Goal: Task Accomplishment & Management: Complete application form

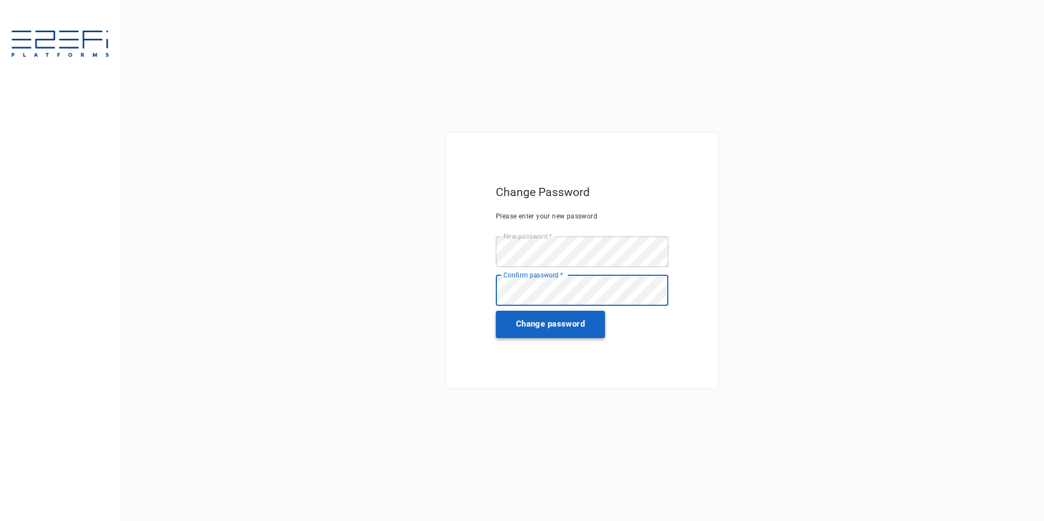
click at [515, 323] on button "Change password" at bounding box center [550, 324] width 109 height 27
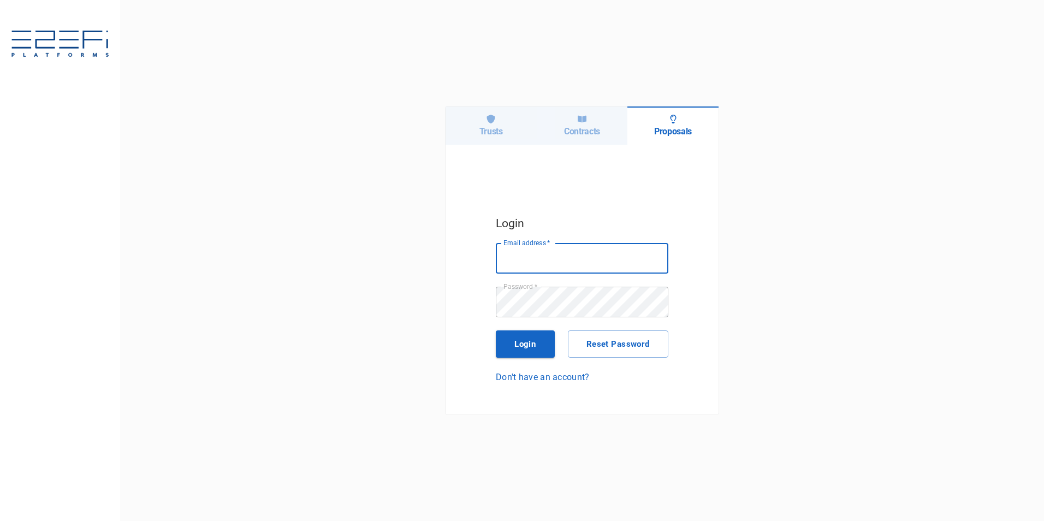
click at [515, 260] on input "Email address   *" at bounding box center [582, 258] width 173 height 31
type input "saigec@hcbuilding.com.au"
click at [515, 345] on button "Login" at bounding box center [525, 343] width 59 height 27
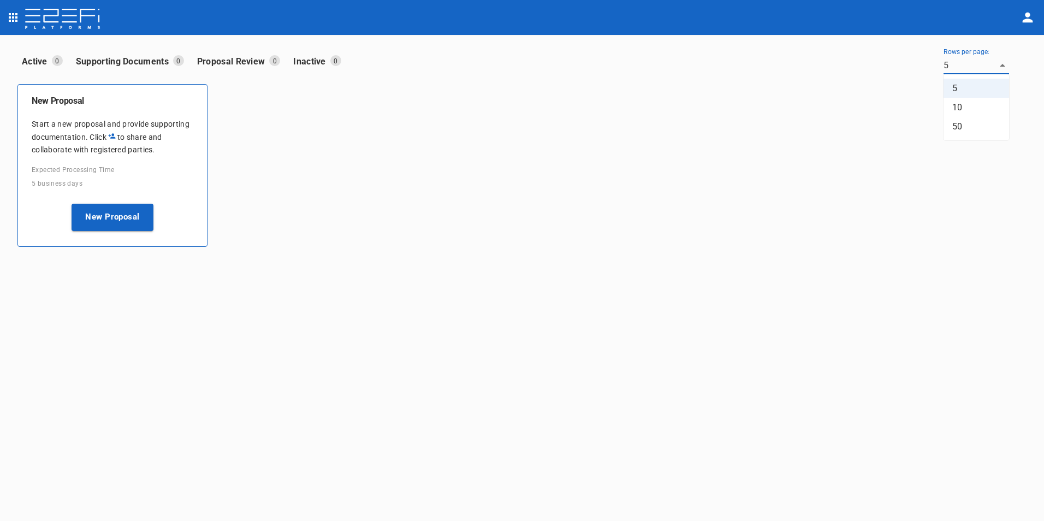
click at [515, 65] on body "Active 0 Supporting Documents 0 Proposal Review 0 Inactive 0 Rows per page: 5 5…" at bounding box center [522, 260] width 1044 height 521
click at [515, 65] on div at bounding box center [522, 260] width 1044 height 521
click at [11, 11] on icon "open drawer" at bounding box center [13, 17] width 13 height 13
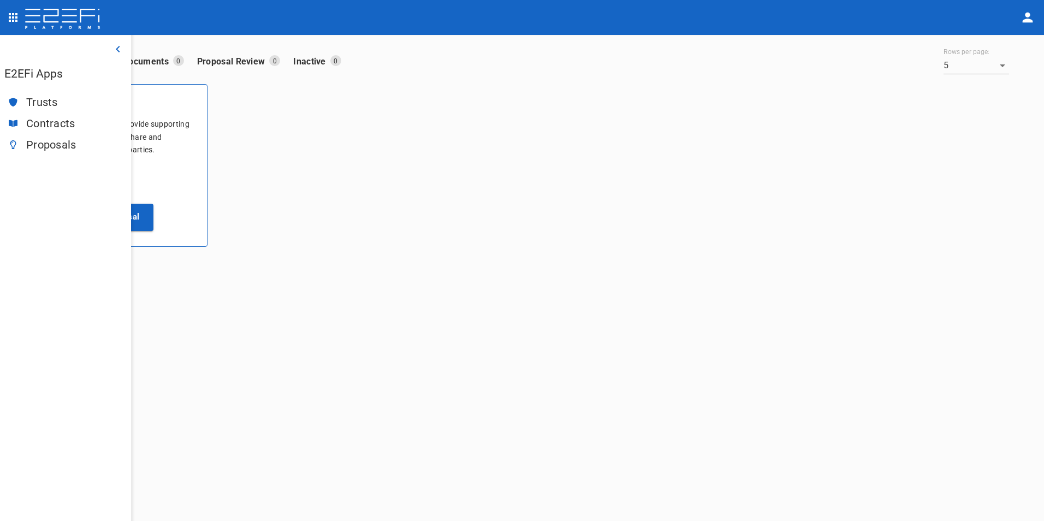
click at [58, 24] on img at bounding box center [62, 20] width 77 height 22
click at [63, 21] on img at bounding box center [62, 20] width 77 height 22
click at [56, 17] on img at bounding box center [62, 20] width 77 height 22
click at [113, 47] on icon "button" at bounding box center [117, 49] width 13 height 13
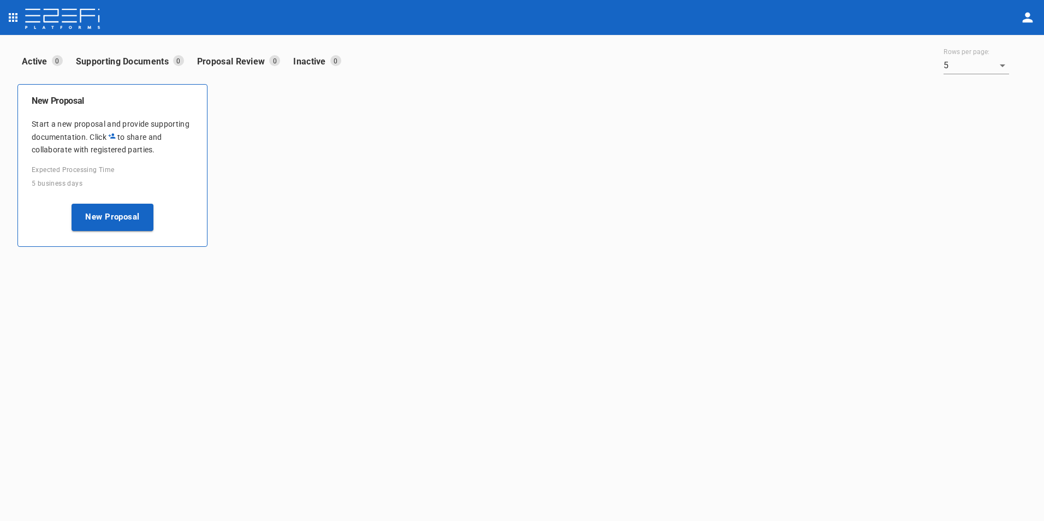
click at [78, 23] on img at bounding box center [62, 20] width 77 height 22
click at [77, 23] on img at bounding box center [62, 20] width 77 height 22
click at [22, 13] on button "open drawer" at bounding box center [13, 18] width 22 height 22
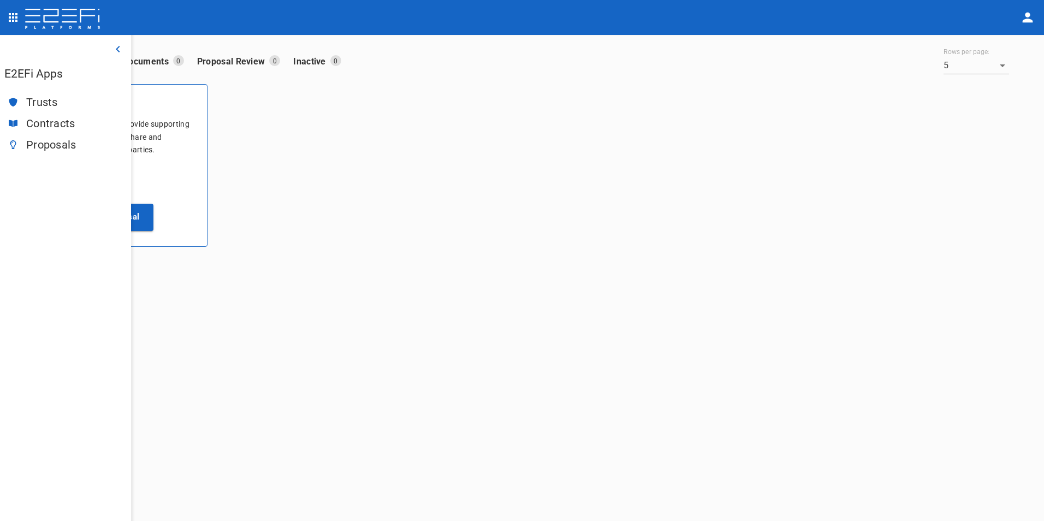
click at [40, 105] on span "Trusts" at bounding box center [74, 102] width 96 height 13
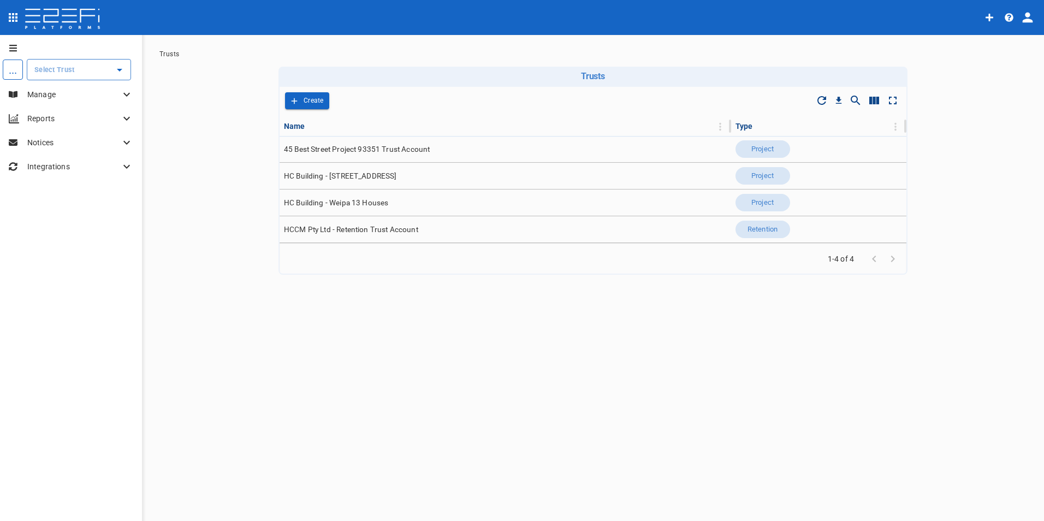
click at [175, 99] on main "Trusts Trusts Drop to group by Create Name Type 45 Best Street Project 93351 Tr…" at bounding box center [593, 315] width 876 height 553
click at [157, 82] on main "Trusts Trusts Drop to group by Create Name Type 45 Best Street Project 93351 Tr…" at bounding box center [593, 315] width 876 height 553
click at [8, 48] on button "open drawer" at bounding box center [11, 47] width 22 height 17
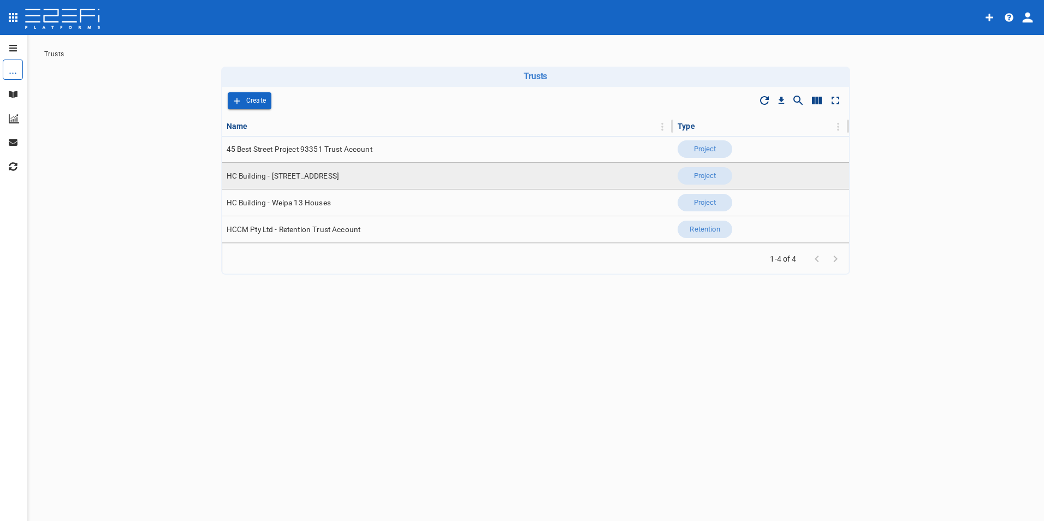
click at [314, 173] on span "HC Building - [STREET_ADDRESS]" at bounding box center [283, 176] width 113 height 10
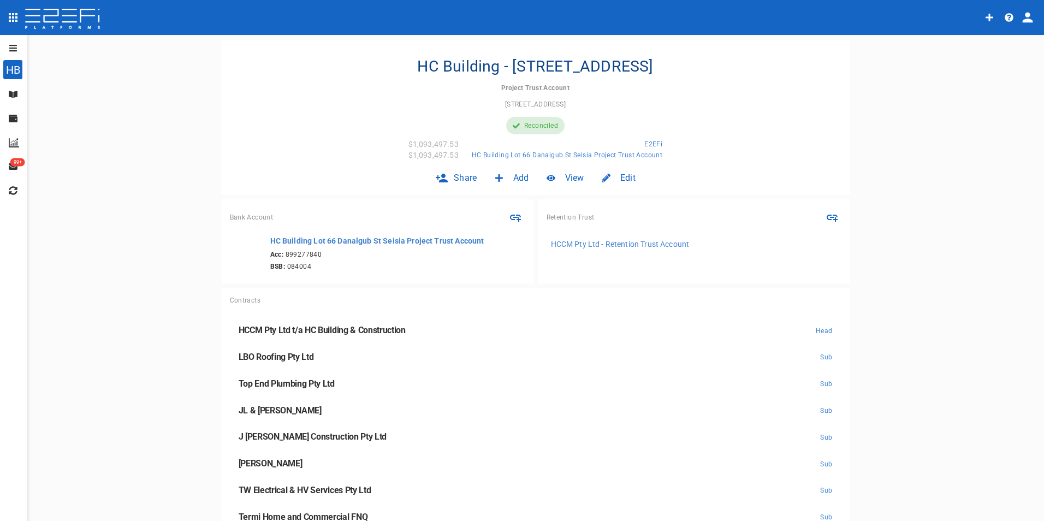
scroll to position [55, 0]
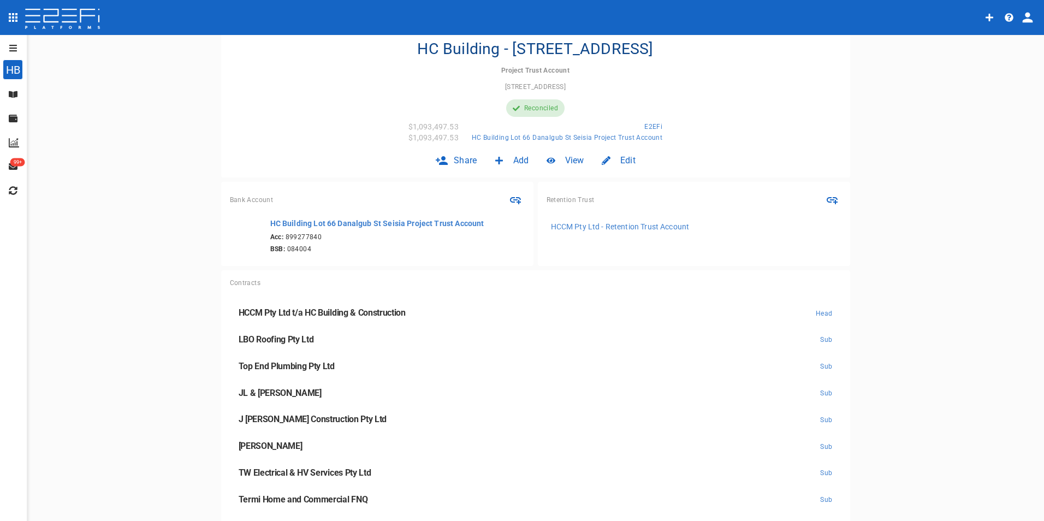
click at [7, 46] on button "open drawer" at bounding box center [11, 47] width 22 height 17
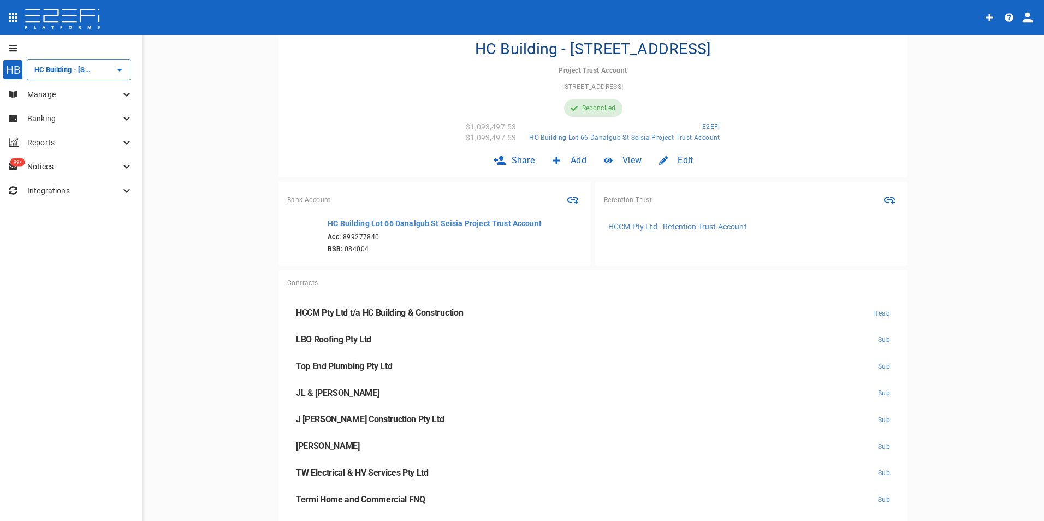
click at [16, 45] on icon "open drawer" at bounding box center [13, 48] width 8 height 7
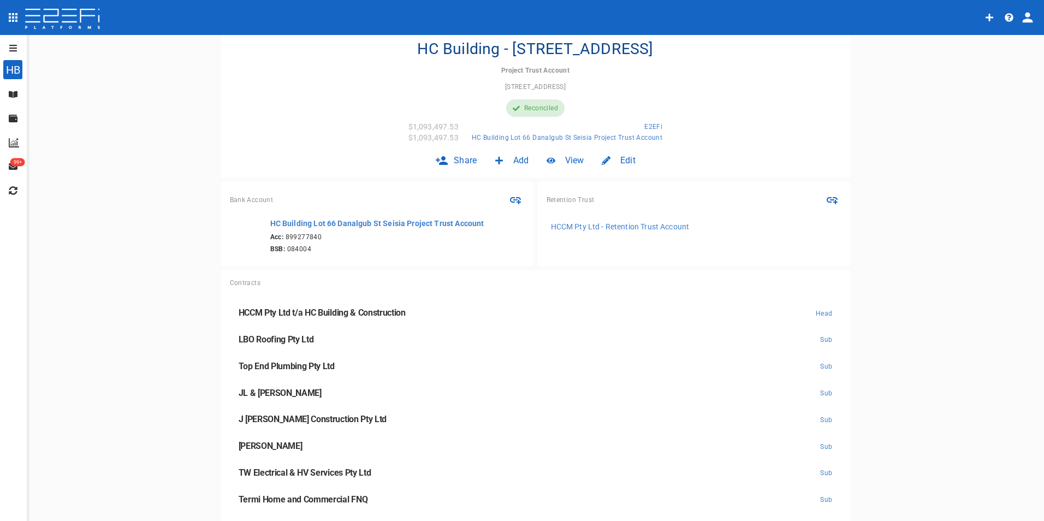
click at [9, 15] on icon "open drawer" at bounding box center [13, 17] width 9 height 9
click at [16, 46] on icon "open drawer" at bounding box center [13, 48] width 9 height 9
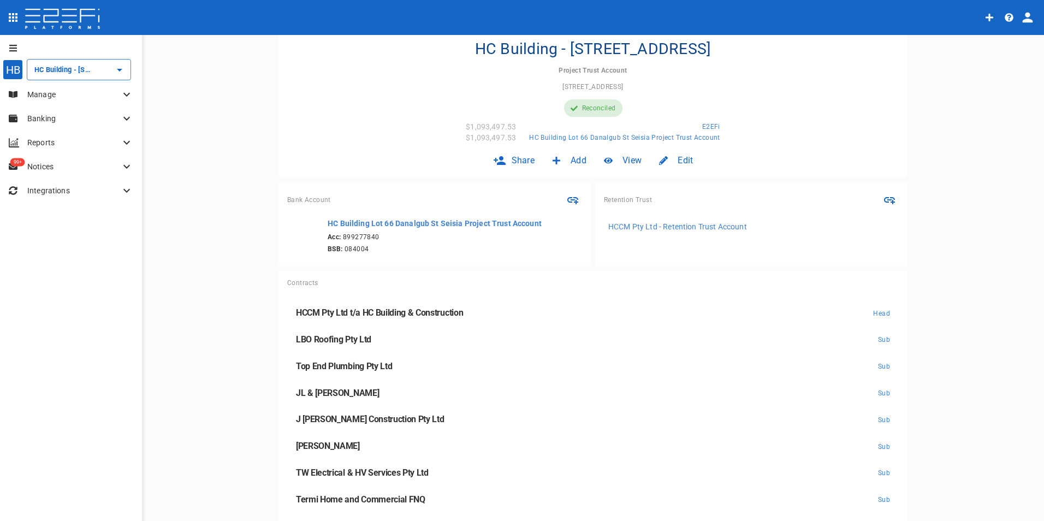
click at [118, 98] on p "Manage" at bounding box center [73, 94] width 93 height 11
click at [48, 165] on div "Claims" at bounding box center [69, 163] width 93 height 14
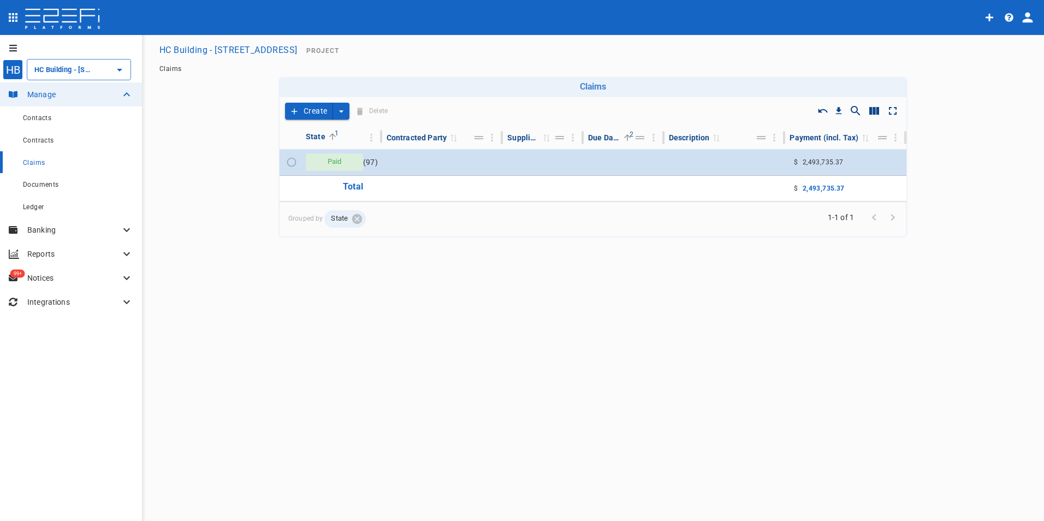
drag, startPoint x: 315, startPoint y: 107, endPoint x: 424, endPoint y: 253, distance: 181.8
click at [423, 269] on div "Claims Drop to group by Create Delete State 1 Contracted Party 0 Supplier Inv. …" at bounding box center [592, 337] width 629 height 521
click at [345, 104] on button "create claim type options" at bounding box center [341, 111] width 16 height 17
click at [318, 129] on span "Smart Create" at bounding box center [313, 130] width 47 height 13
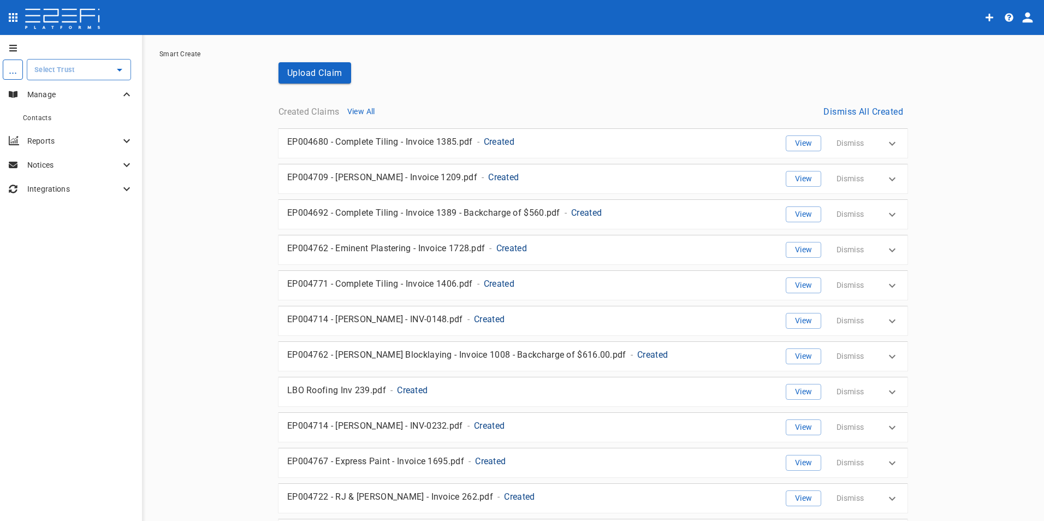
click at [130, 140] on icon at bounding box center [126, 140] width 13 height 13
type input "HC Building - [STREET_ADDRESS]"
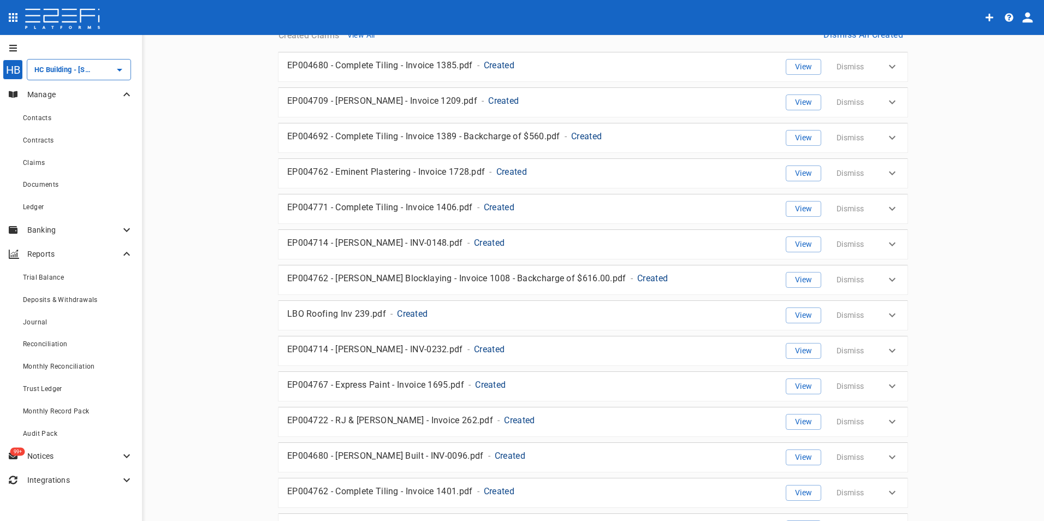
scroll to position [109, 0]
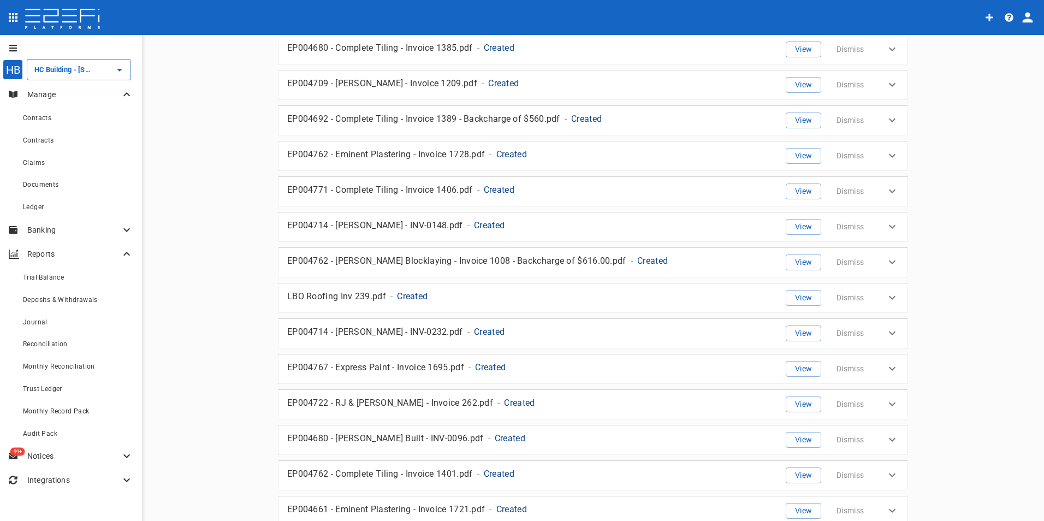
click at [128, 229] on icon at bounding box center [126, 229] width 13 height 13
click at [67, 318] on div "Reconcile" at bounding box center [78, 320] width 110 height 14
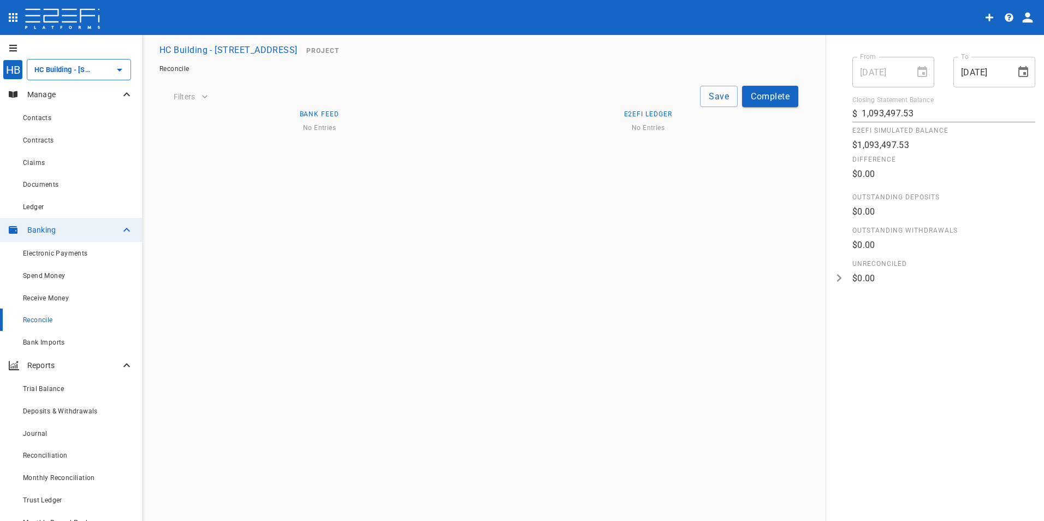
click at [557, 222] on div "No Entries" at bounding box center [648, 277] width 300 height 312
click at [1030, 70] on button "Choose date, selected date is Aug 20, 2025" at bounding box center [1023, 72] width 22 height 22
drag, startPoint x: 1030, startPoint y: 104, endPoint x: 1029, endPoint y: 145, distance: 41.0
click at [1029, 145] on div "[DATE] S M T W T F S 1 2 3 4 5 6 7 8 9 10 11 12 13 14 15 16 17 18 19 20 21 22 2…" at bounding box center [956, 178] width 175 height 182
click at [739, 229] on div "No Entries" at bounding box center [648, 277] width 300 height 312
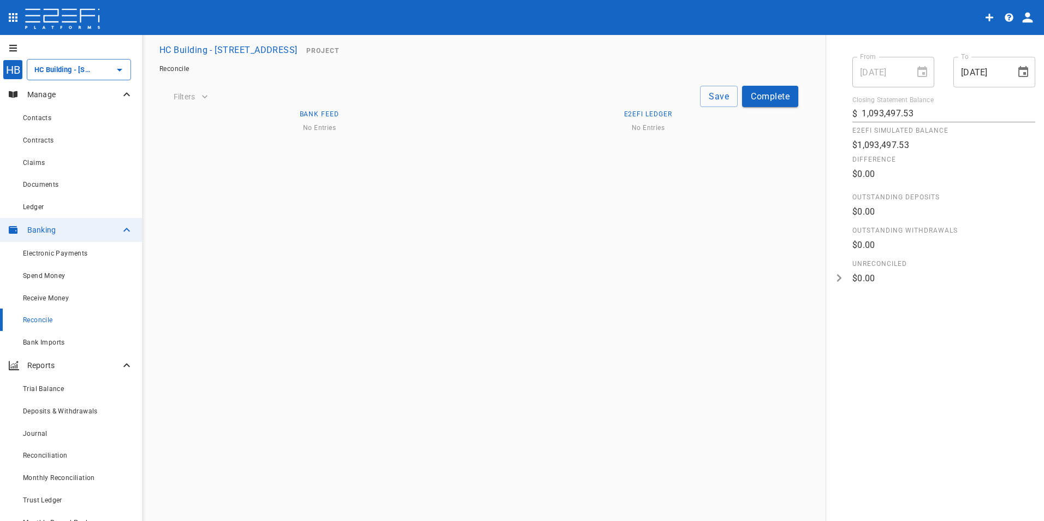
click at [120, 361] on icon at bounding box center [126, 365] width 13 height 13
click at [41, 157] on div "Claims" at bounding box center [78, 163] width 110 height 14
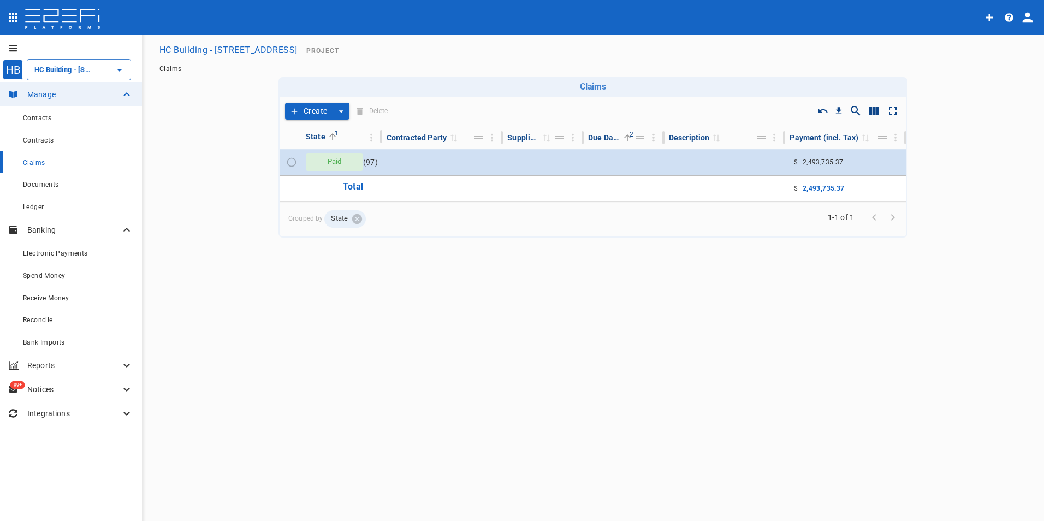
click at [338, 112] on icon "create claim type options" at bounding box center [341, 111] width 11 height 11
click at [331, 130] on span "Smart Create" at bounding box center [313, 130] width 47 height 13
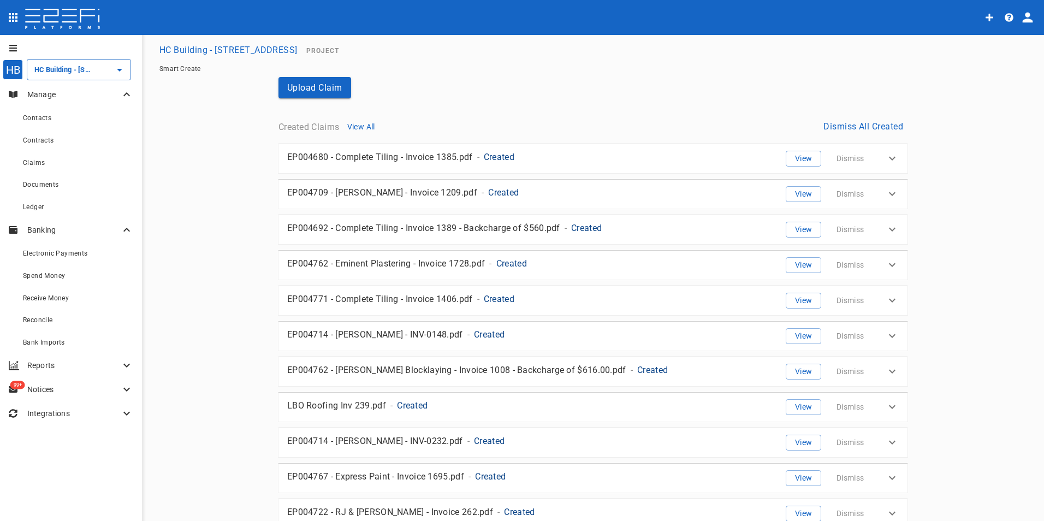
click at [866, 126] on button "Dismiss All Created" at bounding box center [863, 126] width 88 height 21
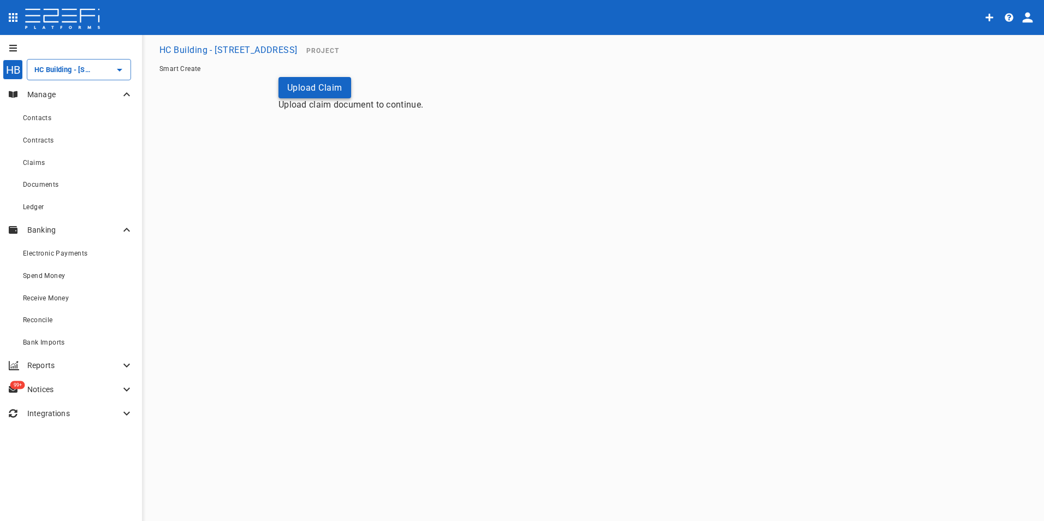
click at [336, 80] on button "Upload Claim" at bounding box center [314, 87] width 73 height 21
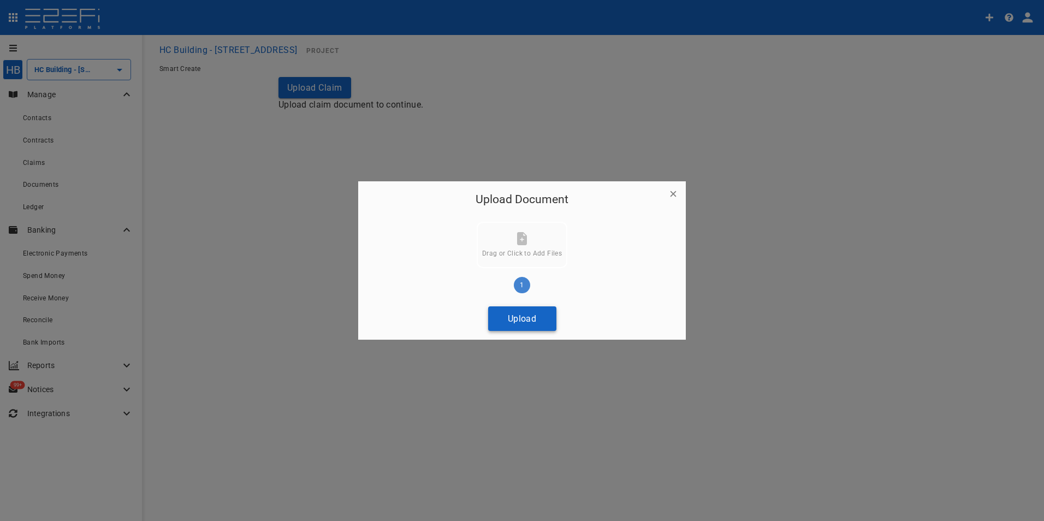
click at [525, 317] on button "Upload" at bounding box center [522, 318] width 68 height 25
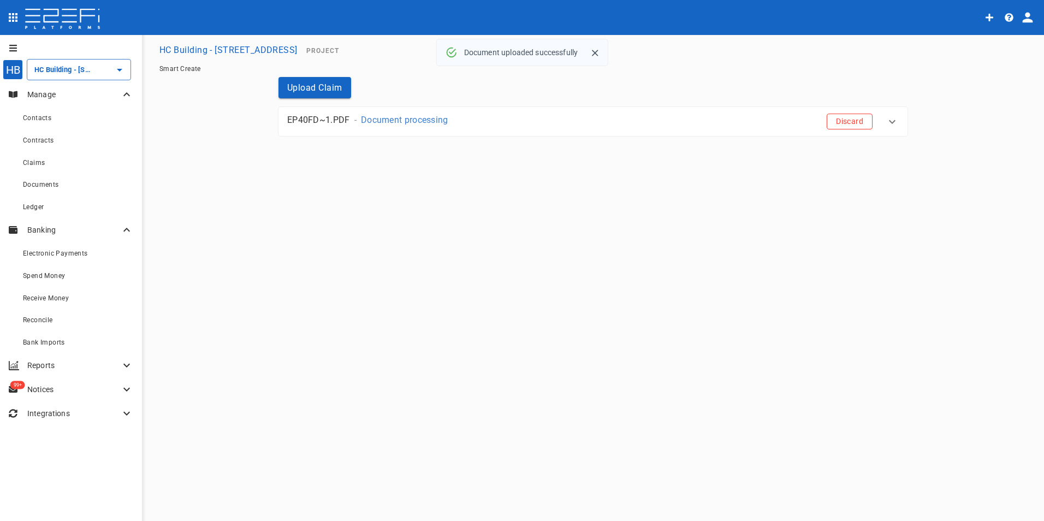
click at [851, 119] on button "Discard" at bounding box center [850, 122] width 46 height 16
click at [298, 77] on button "Upload Claim" at bounding box center [314, 87] width 73 height 21
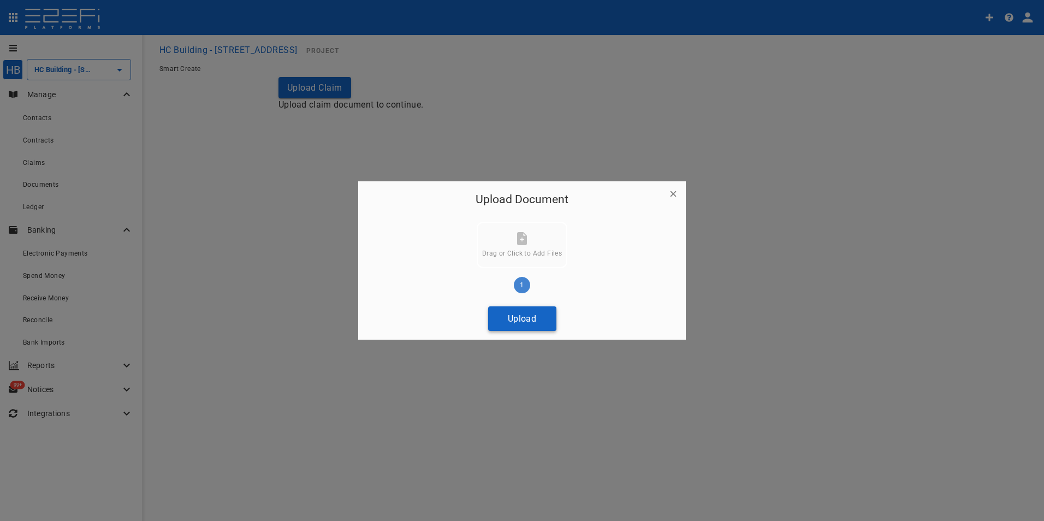
click at [516, 313] on button "Upload" at bounding box center [522, 318] width 68 height 25
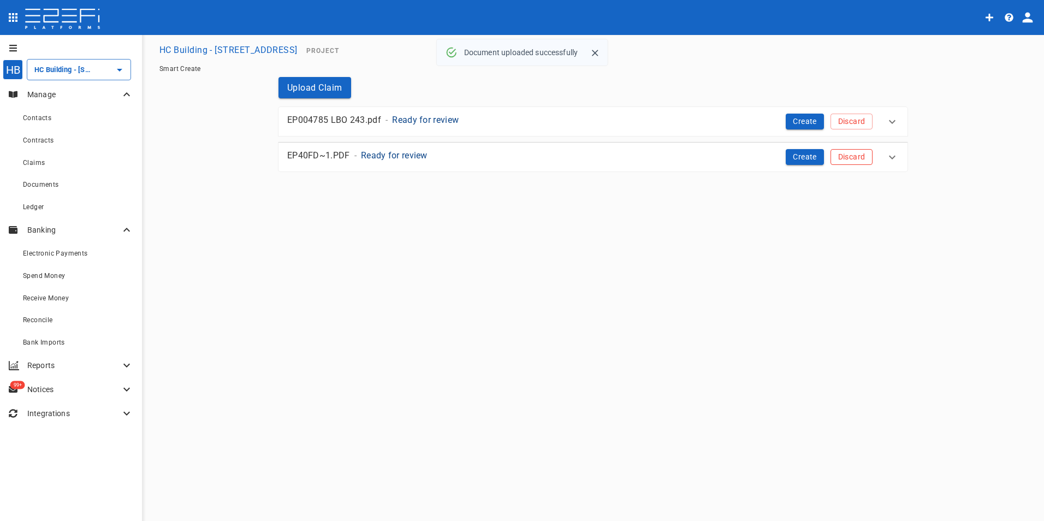
click at [845, 162] on button "Discard" at bounding box center [851, 157] width 42 height 16
click at [303, 90] on button "Upload Claim" at bounding box center [314, 87] width 73 height 21
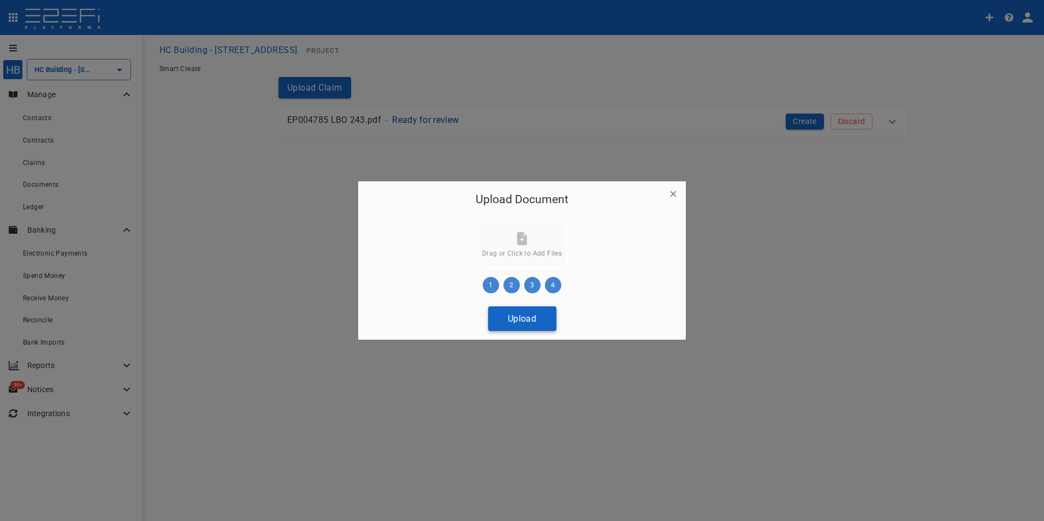
click at [523, 318] on button "Upload" at bounding box center [522, 318] width 68 height 25
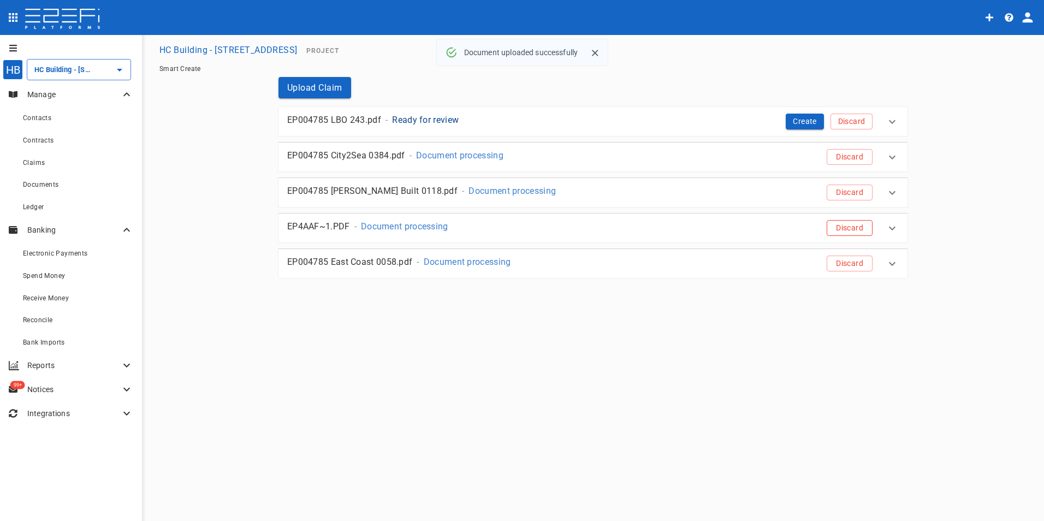
click at [845, 224] on button "Discard" at bounding box center [850, 228] width 46 height 16
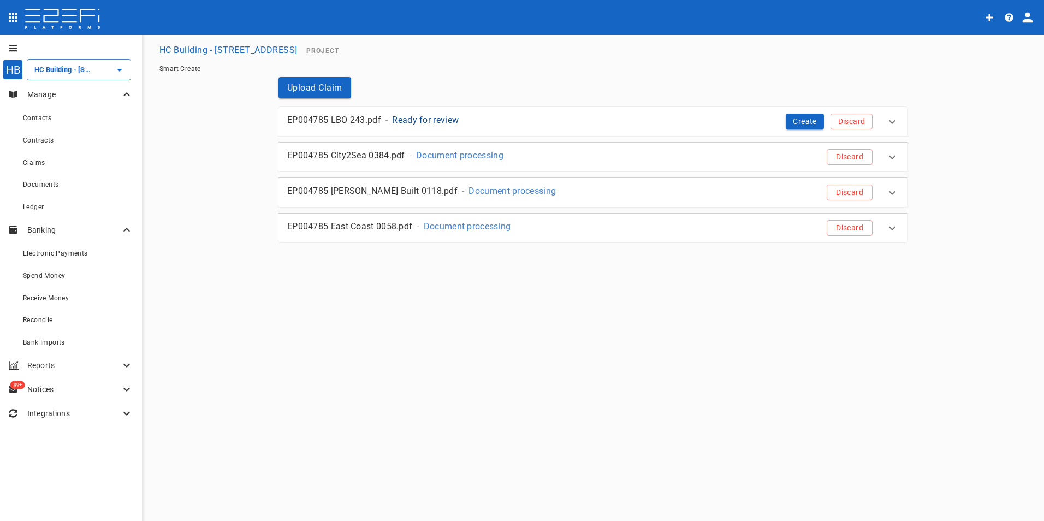
click at [322, 76] on div "Smart Create" at bounding box center [593, 69] width 876 height 16
click at [316, 80] on button "Upload Claim" at bounding box center [314, 87] width 73 height 21
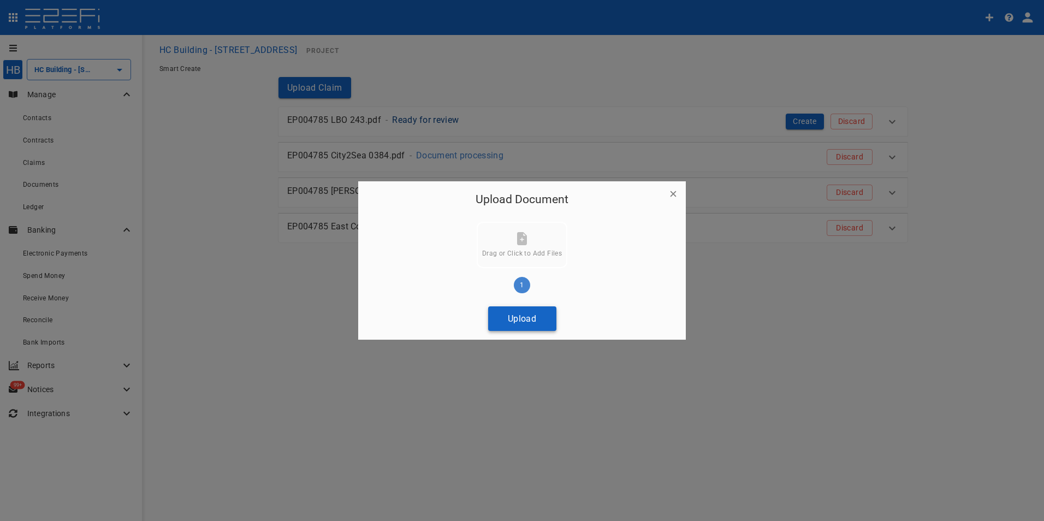
click at [532, 313] on button "Upload" at bounding box center [522, 318] width 68 height 25
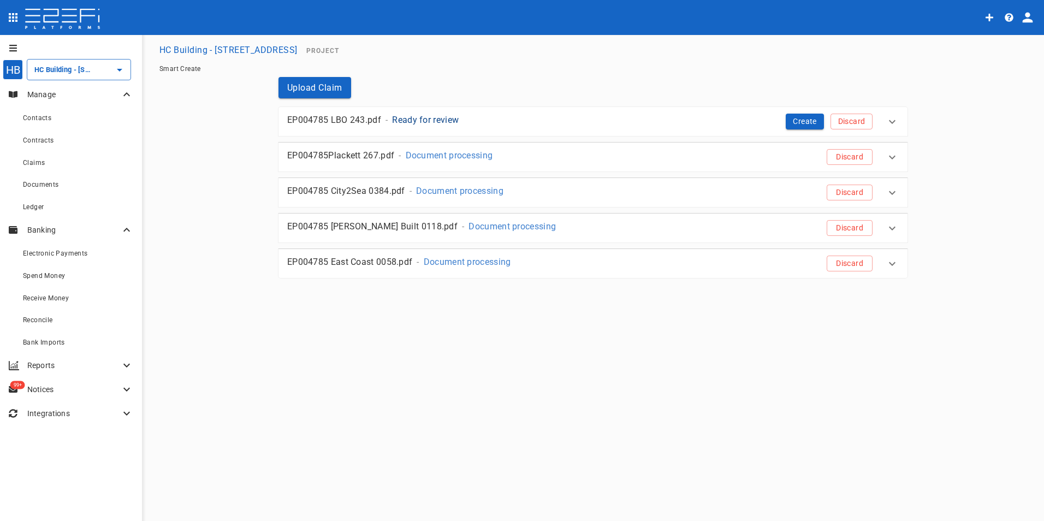
click at [410, 116] on p "Ready for review" at bounding box center [425, 120] width 67 height 13
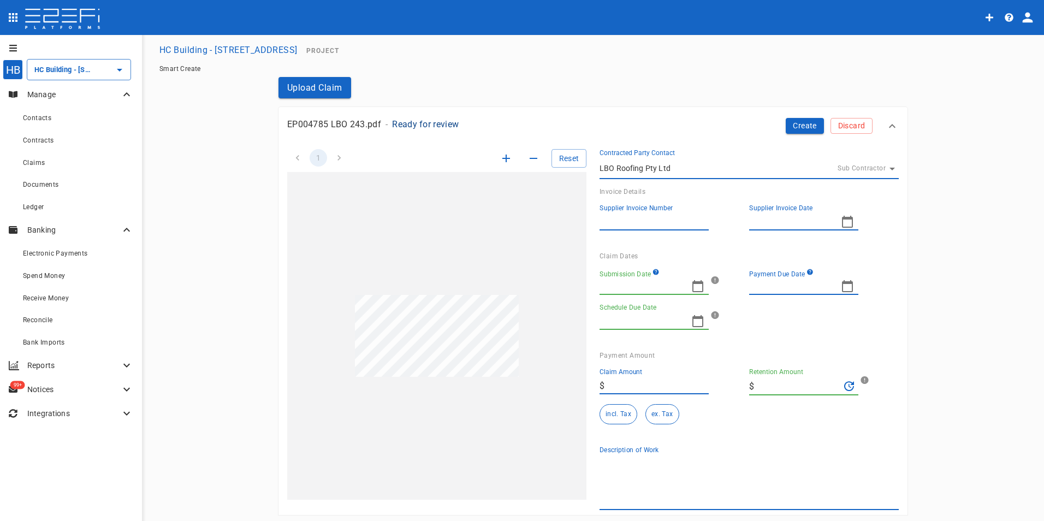
type input "00000243"
type input "[DATE]"
type textarea "LBO Roofing Pty Ltd provided roofing services for a truck driver (concrete) at …"
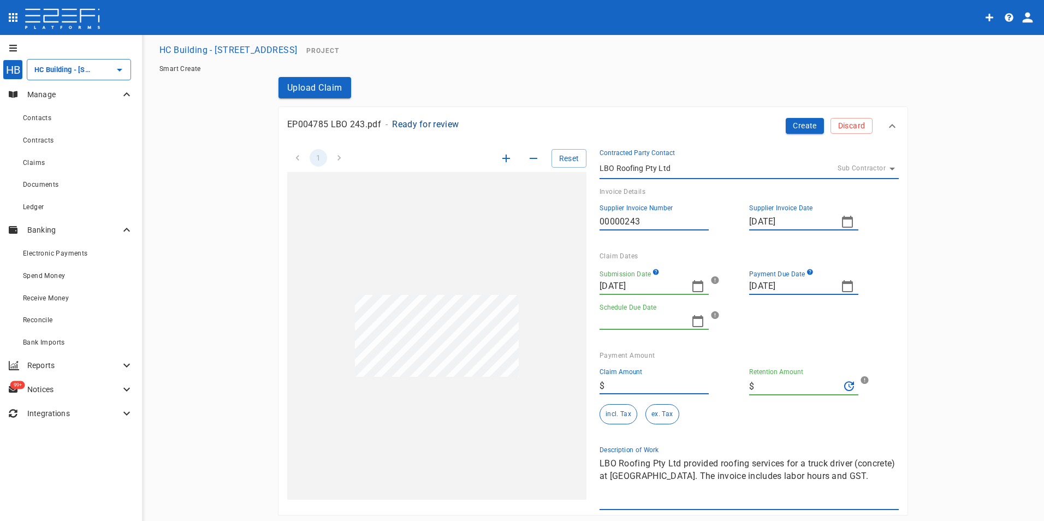
type input "2,002"
type input "0"
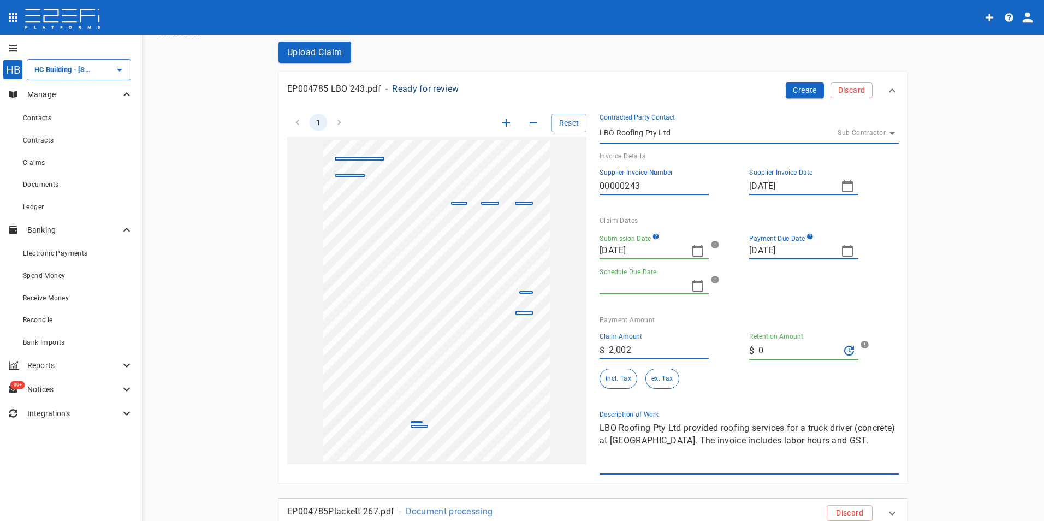
scroll to position [55, 0]
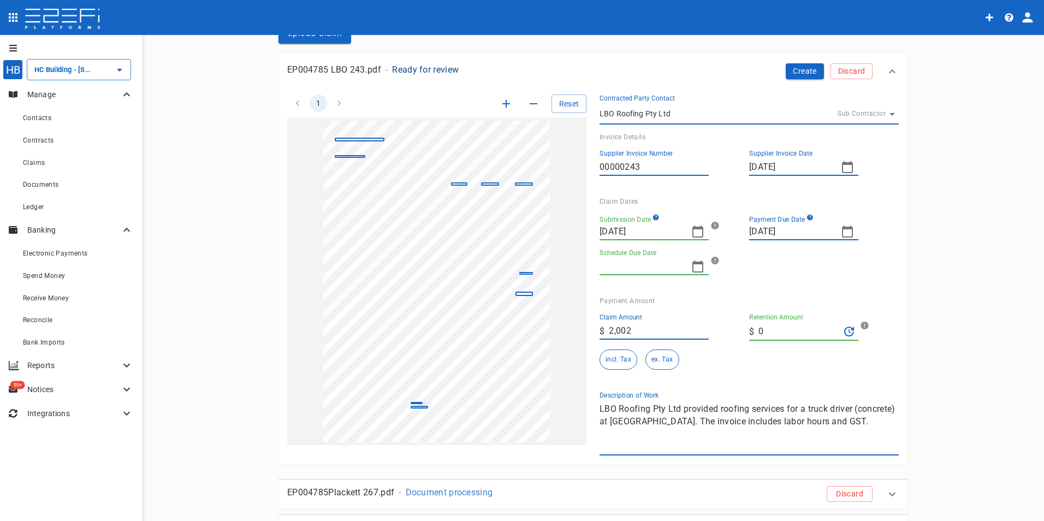
click at [656, 234] on input "[DATE]" at bounding box center [640, 231] width 83 height 17
click at [638, 234] on input "[DATE]" at bounding box center [640, 231] width 83 height 17
click at [647, 231] on input "[DATE]" at bounding box center [640, 231] width 83 height 17
type input "[DATE]"
click at [696, 232] on icon "button" at bounding box center [697, 231] width 13 height 13
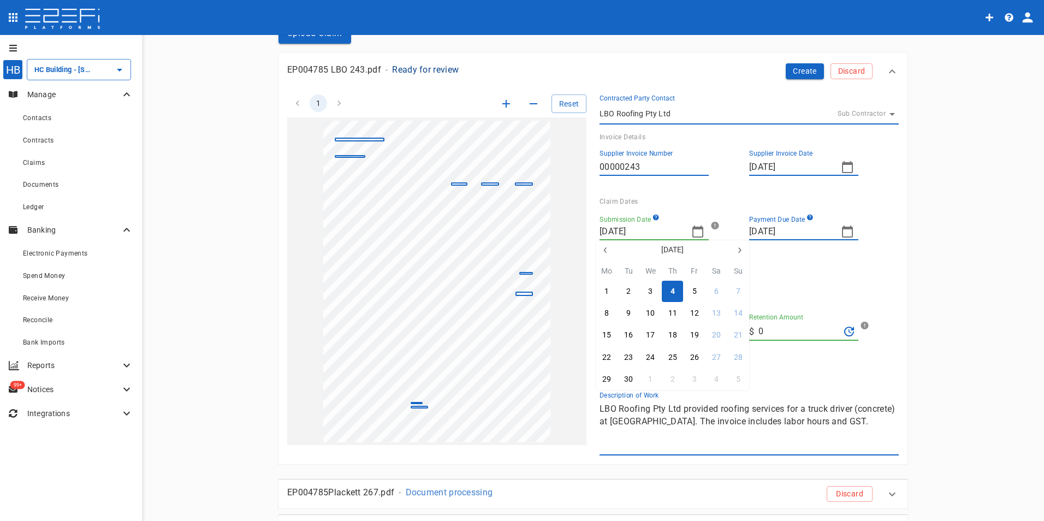
click at [606, 248] on icon "button" at bounding box center [605, 250] width 9 height 9
click at [697, 334] on div "15" at bounding box center [694, 335] width 9 height 12
type input "[DATE]"
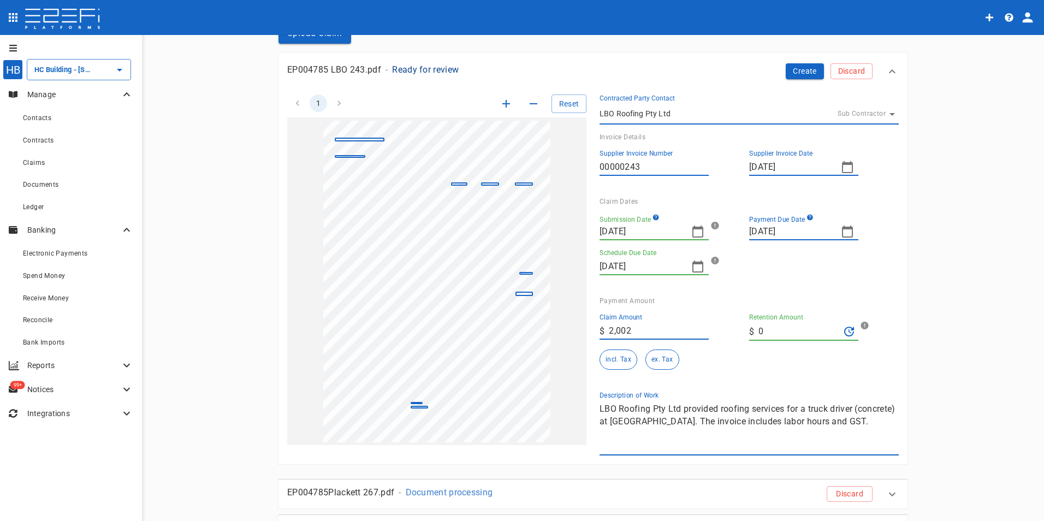
click at [841, 232] on icon "button" at bounding box center [847, 231] width 13 height 13
click at [841, 379] on div "29" at bounding box center [844, 379] width 9 height 12
type input "[DATE]"
click at [701, 259] on button "button" at bounding box center [698, 267] width 22 height 22
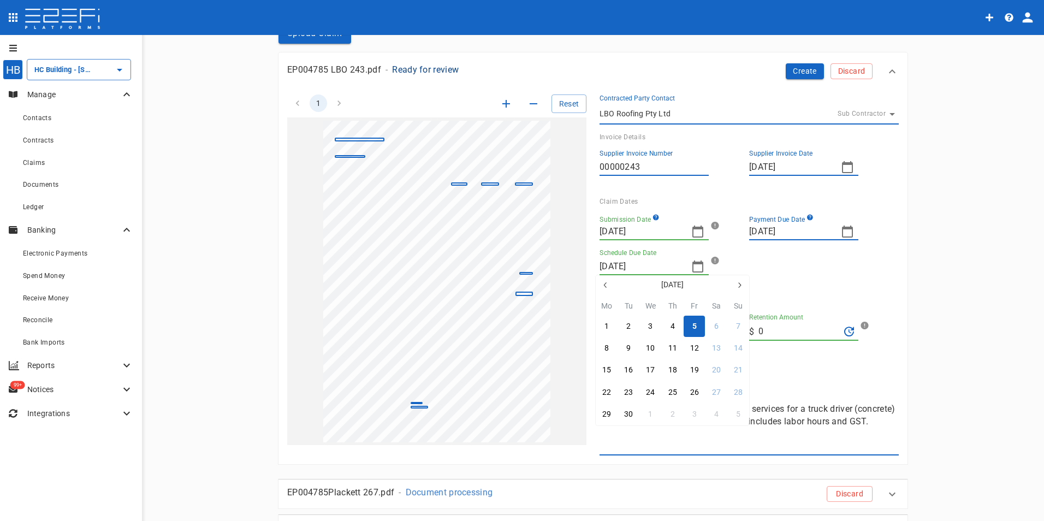
click at [833, 274] on div at bounding box center [522, 260] width 1044 height 521
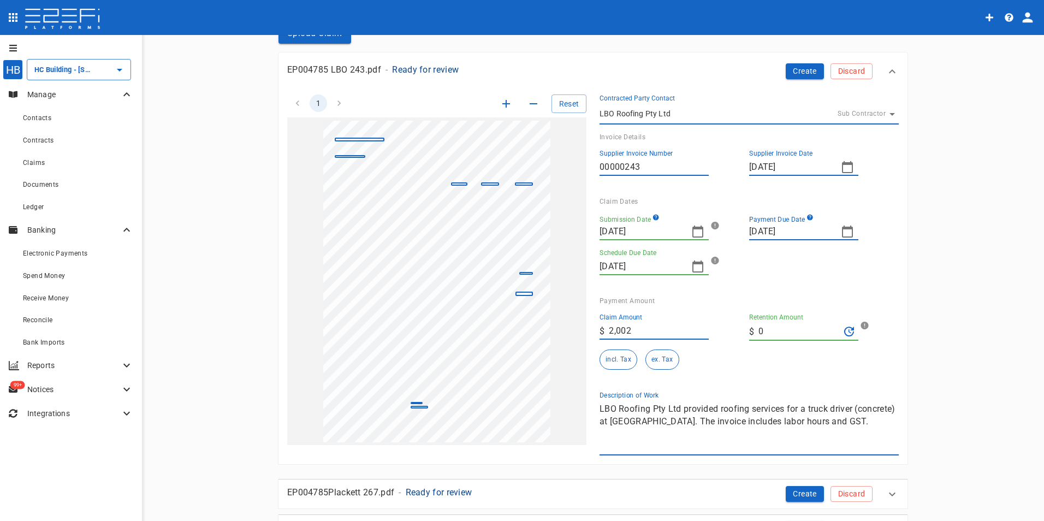
click at [874, 419] on textarea "LBO Roofing Pty Ltd provided roofing services for a truck driver (concrete) at …" at bounding box center [748, 427] width 299 height 50
drag, startPoint x: 866, startPoint y: 423, endPoint x: 597, endPoint y: 414, distance: 269.9
click at [599, 414] on textarea "LBO Roofing Pty Ltd provided roofing services for a truck driver (concrete) at …" at bounding box center [748, 427] width 299 height 50
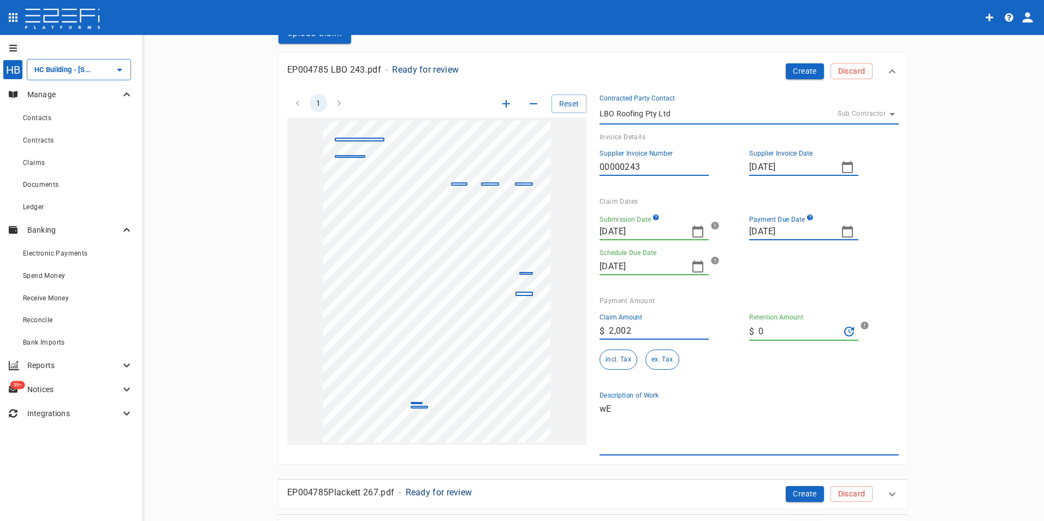
type textarea "w"
type textarea "Wet hire"
click at [803, 73] on button "Create" at bounding box center [805, 71] width 38 height 16
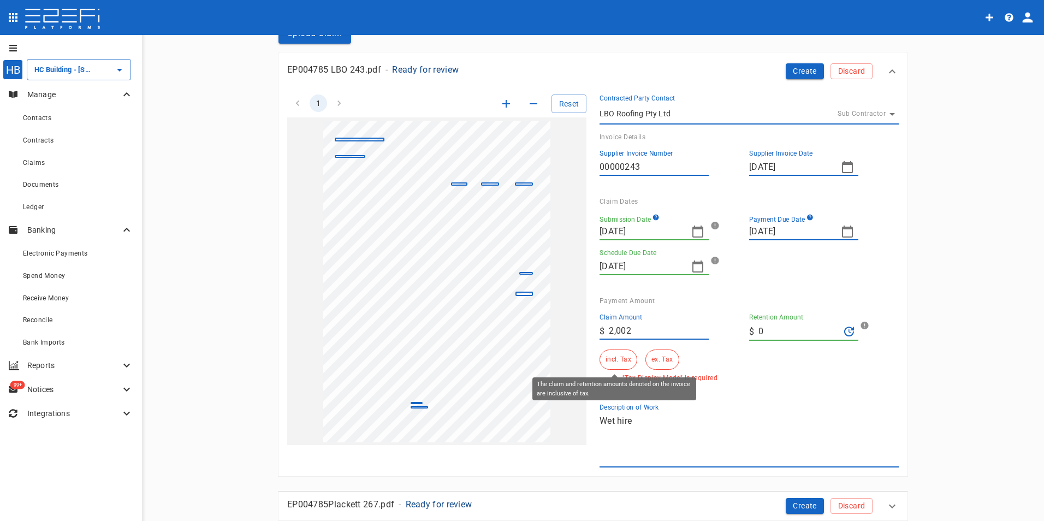
click at [616, 359] on button "incl. Tax" at bounding box center [618, 359] width 38 height 20
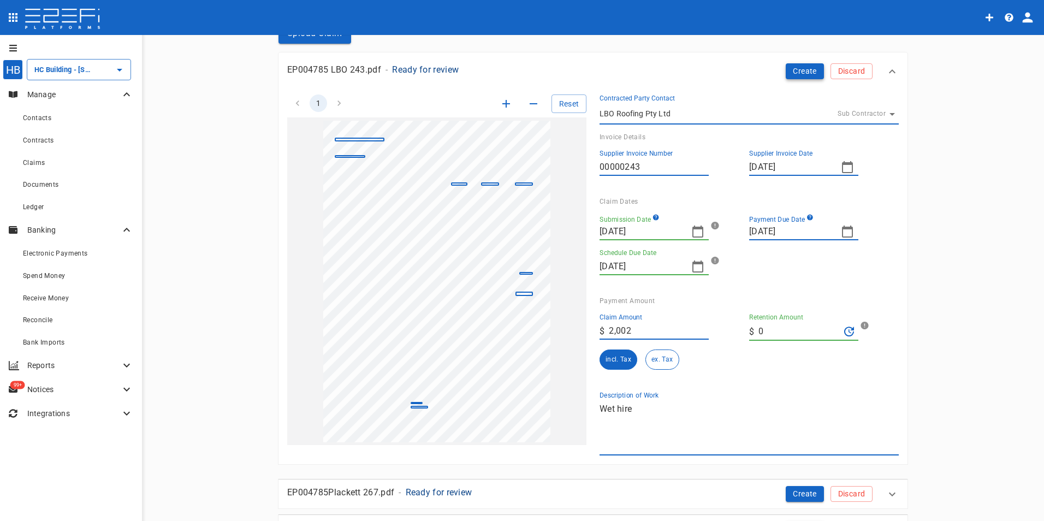
click at [802, 70] on button "Create" at bounding box center [805, 71] width 38 height 16
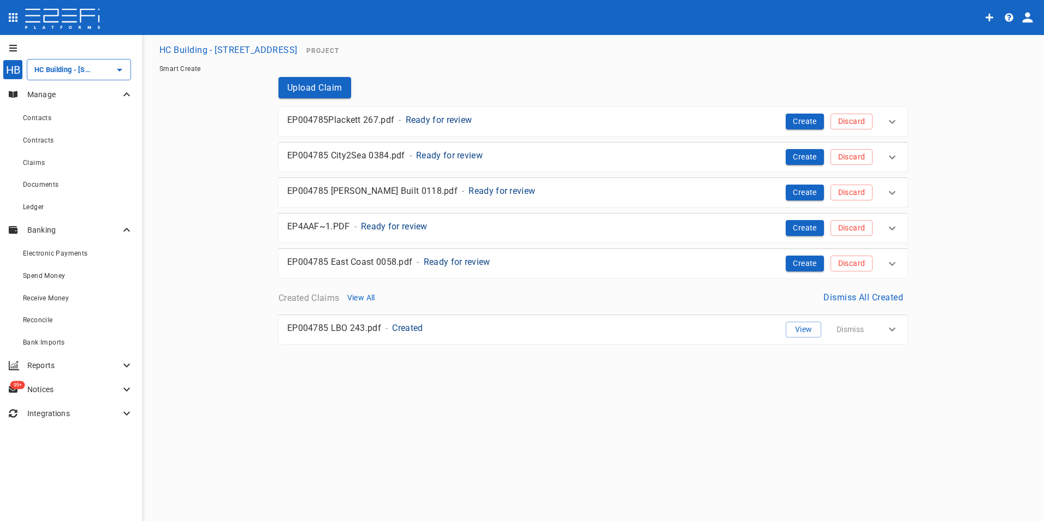
scroll to position [0, 0]
click at [847, 224] on button "Discard" at bounding box center [851, 228] width 42 height 16
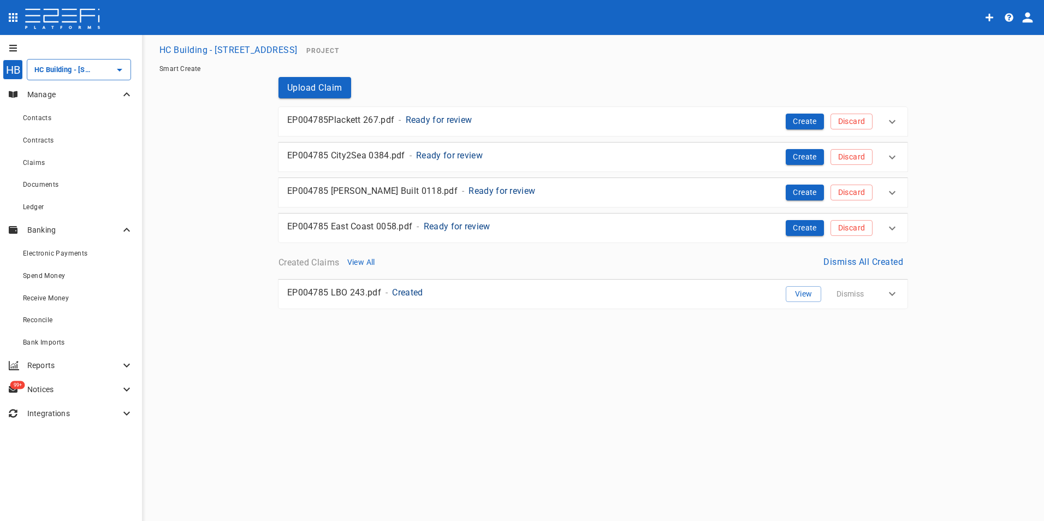
click at [628, 391] on div "HB HC Building - Lot 66 Danalgub St ​ Manage Contacts Contracts Claims Document…" at bounding box center [522, 278] width 1044 height 487
click at [453, 118] on p "Ready for review" at bounding box center [439, 120] width 67 height 13
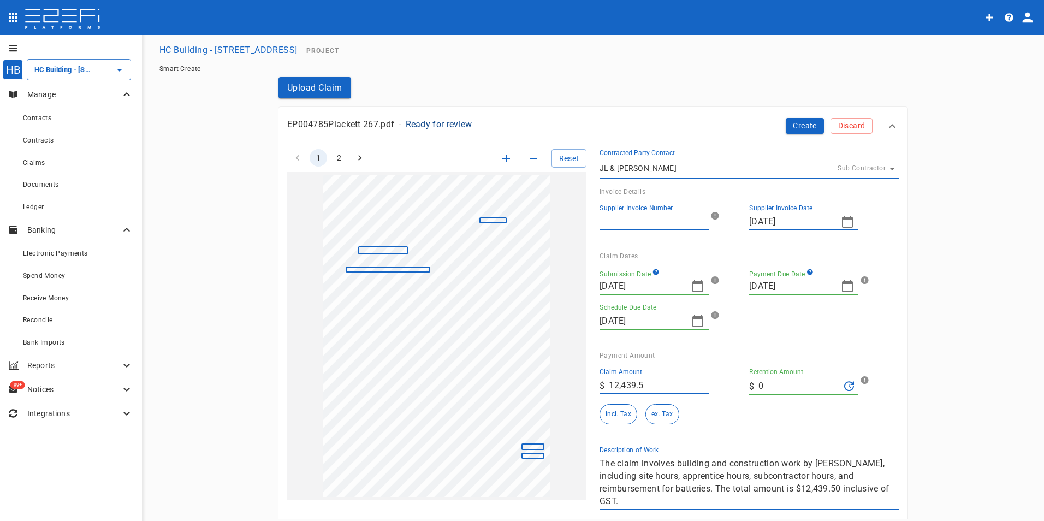
click at [617, 223] on input "Supplier Invoice Number" at bounding box center [653, 221] width 109 height 17
type input "267"
click at [917, 284] on main "HC Building - Lot 66 Danalgub St Project Smart Create Upload Claim EP004785Plac…" at bounding box center [593, 369] width 876 height 661
click at [692, 286] on icon "button" at bounding box center [697, 286] width 11 height 12
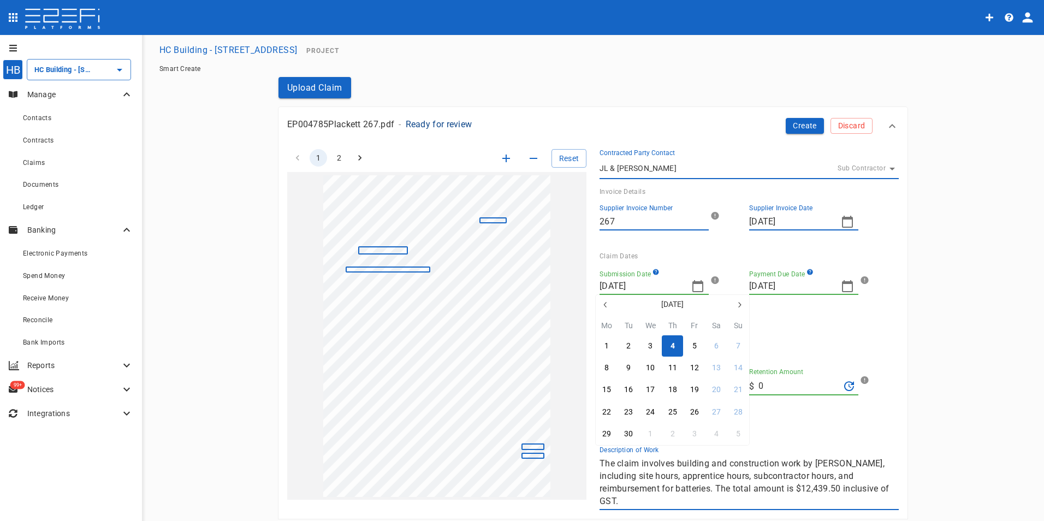
click at [609, 304] on icon "button" at bounding box center [605, 304] width 9 height 9
click at [741, 367] on div "10" at bounding box center [738, 368] width 9 height 12
type input "[DATE]"
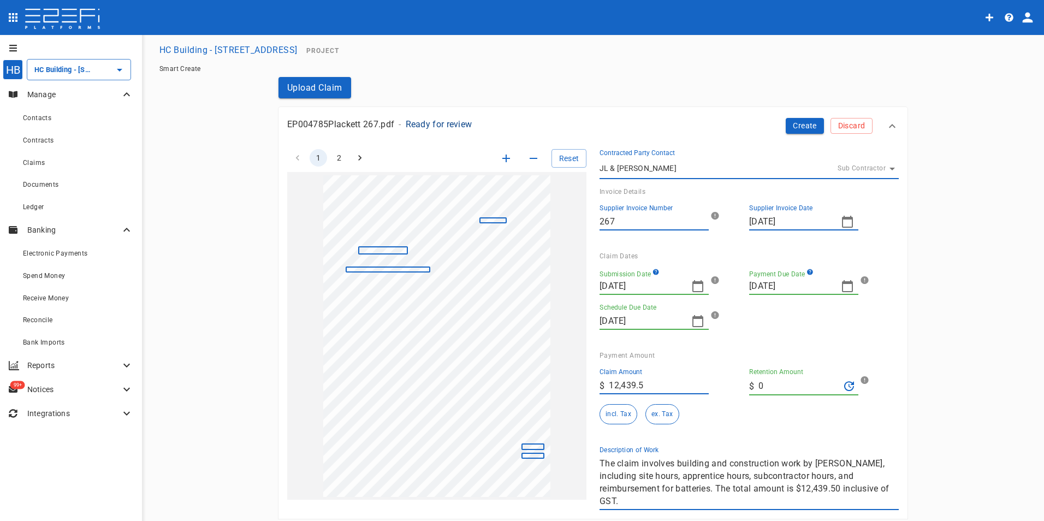
click at [842, 287] on icon "button" at bounding box center [847, 286] width 13 height 13
click at [952, 409] on div at bounding box center [522, 260] width 1044 height 521
click at [616, 418] on button "incl. Tax" at bounding box center [618, 414] width 38 height 20
click at [737, 500] on textarea "The claim involves building and construction work by [PERSON_NAME], including s…" at bounding box center [748, 482] width 299 height 50
drag, startPoint x: 737, startPoint y: 500, endPoint x: 592, endPoint y: 456, distance: 150.8
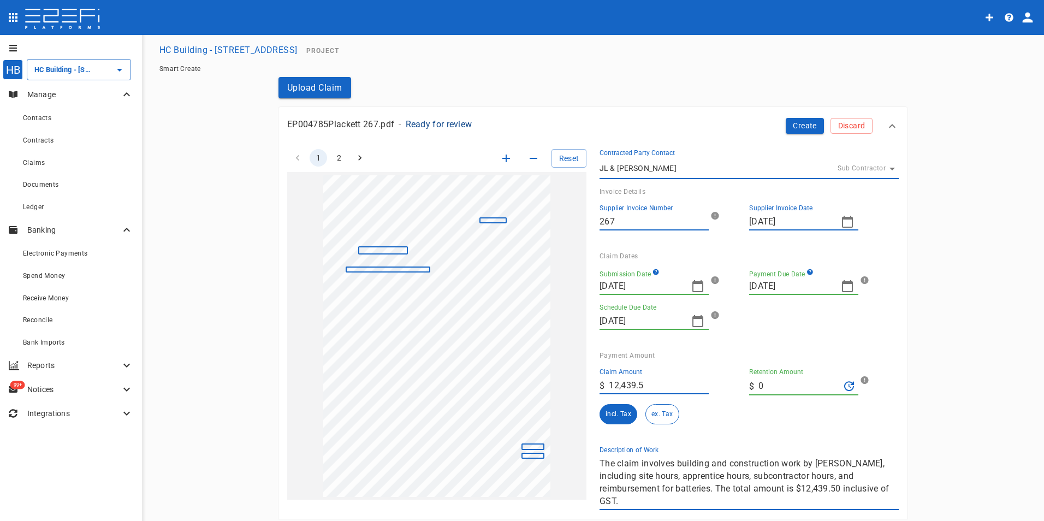
click at [592, 456] on div "Description of Work The claim involves building and construction work by [PERSO…" at bounding box center [745, 473] width 308 height 73
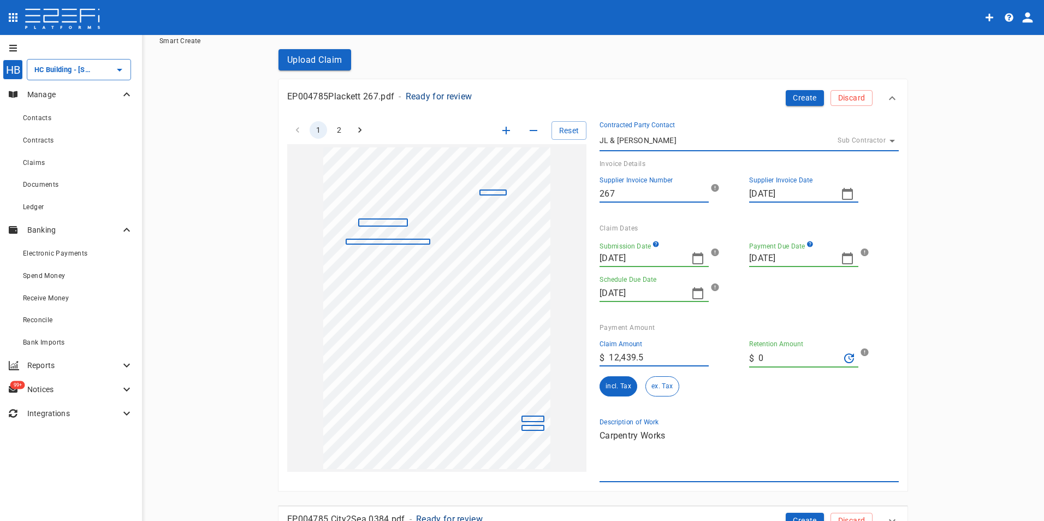
scroll to position [55, 0]
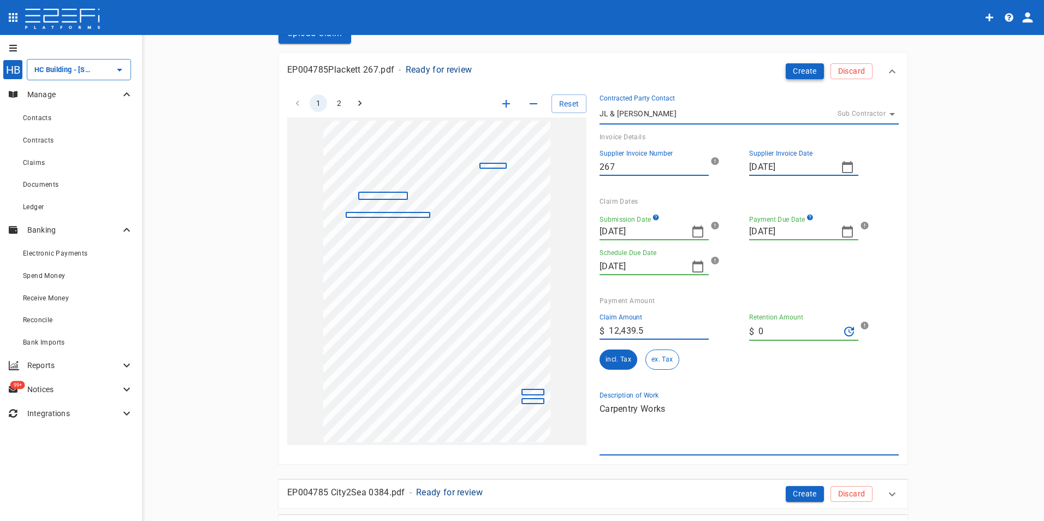
type textarea "Carpentry Works"
click at [789, 71] on button "Create" at bounding box center [805, 71] width 38 height 16
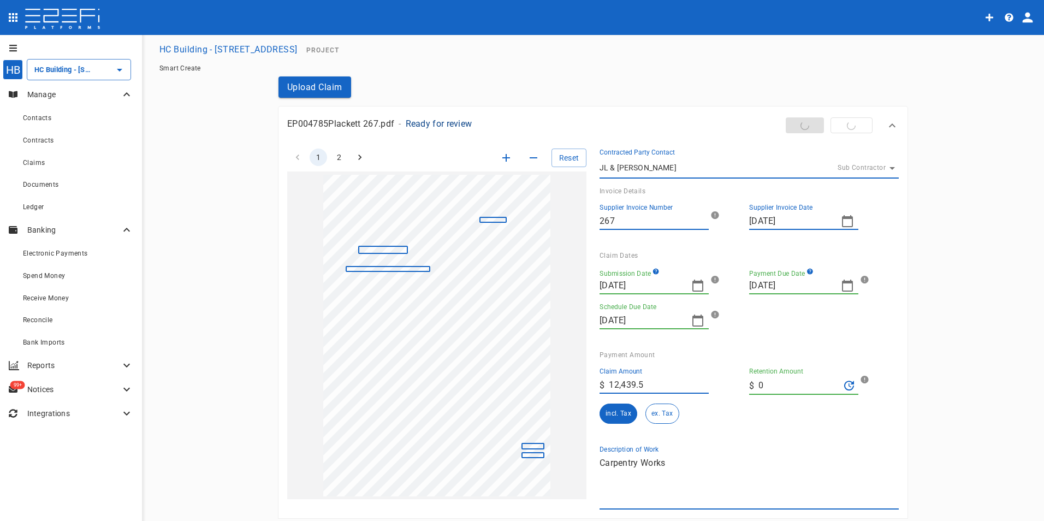
scroll to position [0, 0]
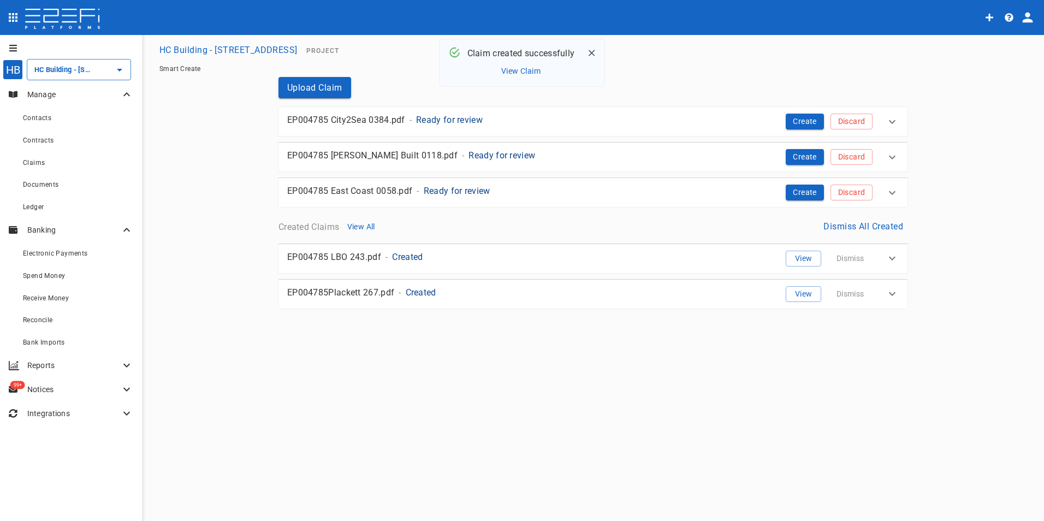
click at [518, 72] on button "View Claim" at bounding box center [520, 71] width 45 height 15
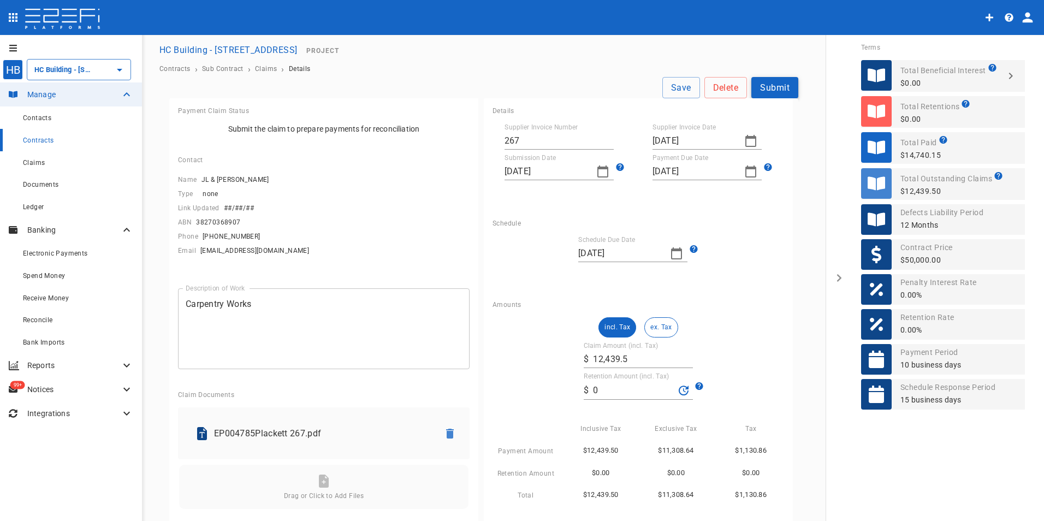
click at [779, 84] on button "Submit" at bounding box center [774, 87] width 47 height 21
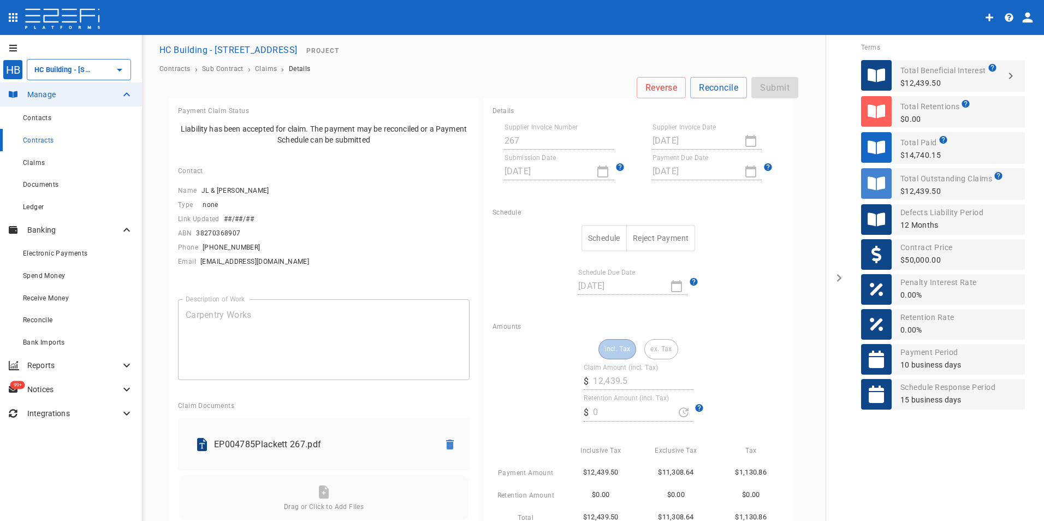
click at [590, 229] on button "Schedule" at bounding box center [603, 238] width 45 height 27
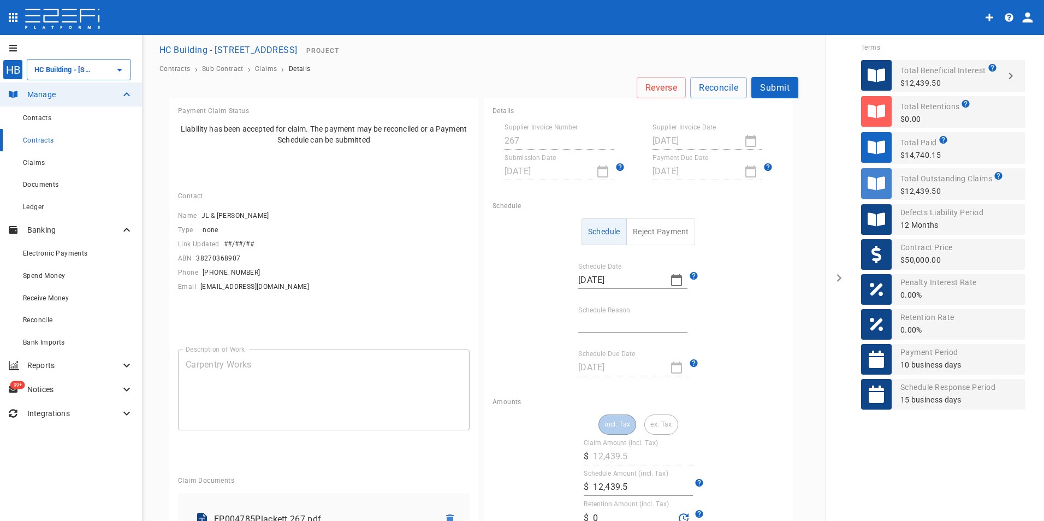
click at [674, 275] on icon "button" at bounding box center [676, 280] width 11 height 12
click at [577, 302] on button "button" at bounding box center [583, 299] width 20 height 20
click at [713, 363] on div "10" at bounding box center [715, 362] width 9 height 12
type input "[DATE]"
click at [617, 326] on input "Schedule Reason" at bounding box center [632, 323] width 109 height 17
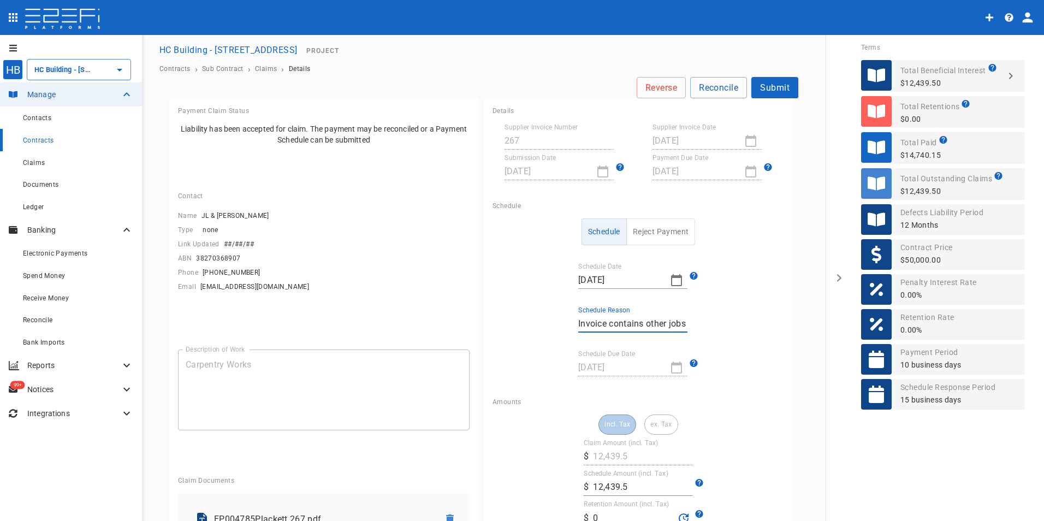
scroll to position [55, 0]
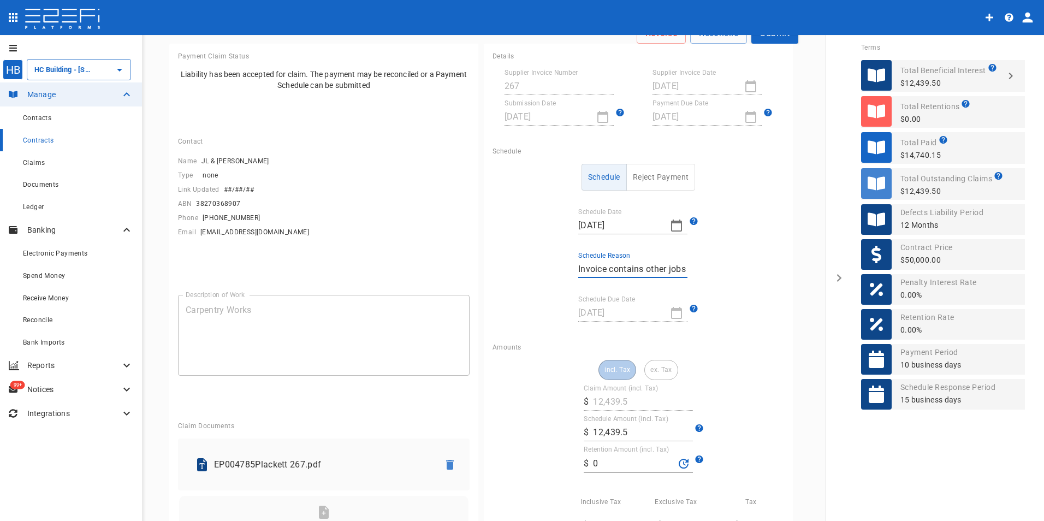
type input "Invoice contains other jobs"
drag, startPoint x: 646, startPoint y: 435, endPoint x: 572, endPoint y: 431, distance: 74.4
click at [572, 431] on div "incl. Tax ex. Tax Claim Amount (incl. Tax) ​ $ 12,439.5 Schedule Amount (incl. …" at bounding box center [638, 467] width 292 height 215
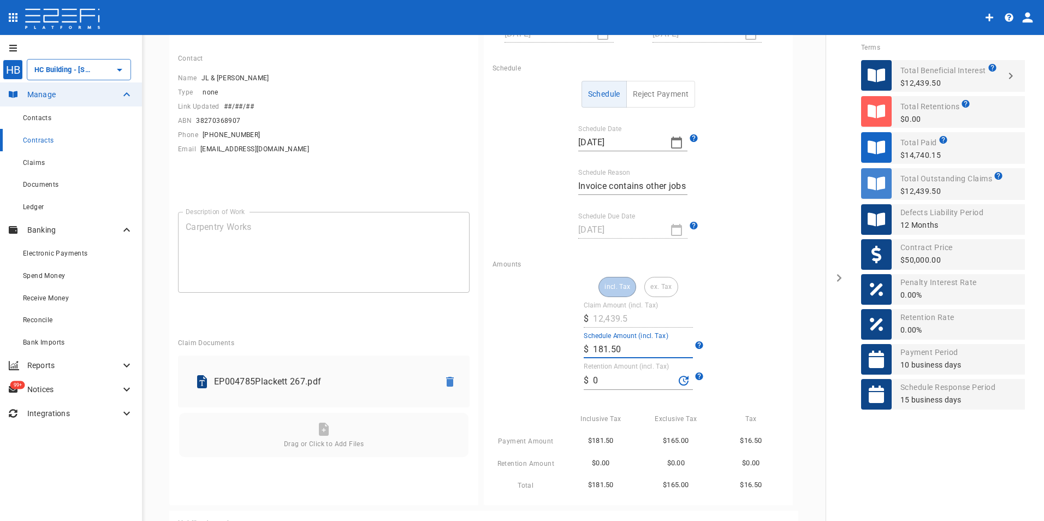
scroll to position [164, 0]
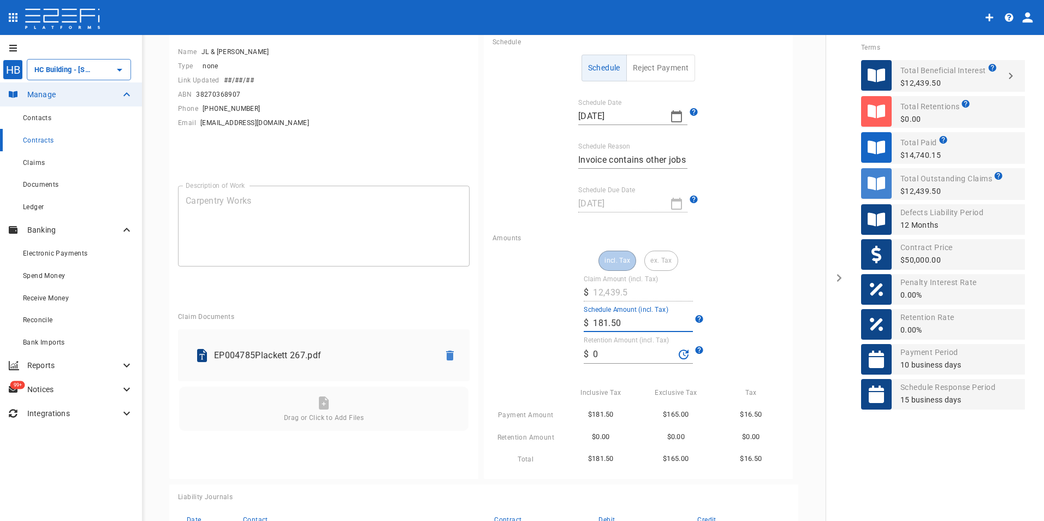
type input "181.5"
click at [740, 345] on div "incl. Tax ex. Tax Claim Amount (incl. Tax) ​ $ 12,439.5 Schedule Amount (incl. …" at bounding box center [638, 358] width 292 height 215
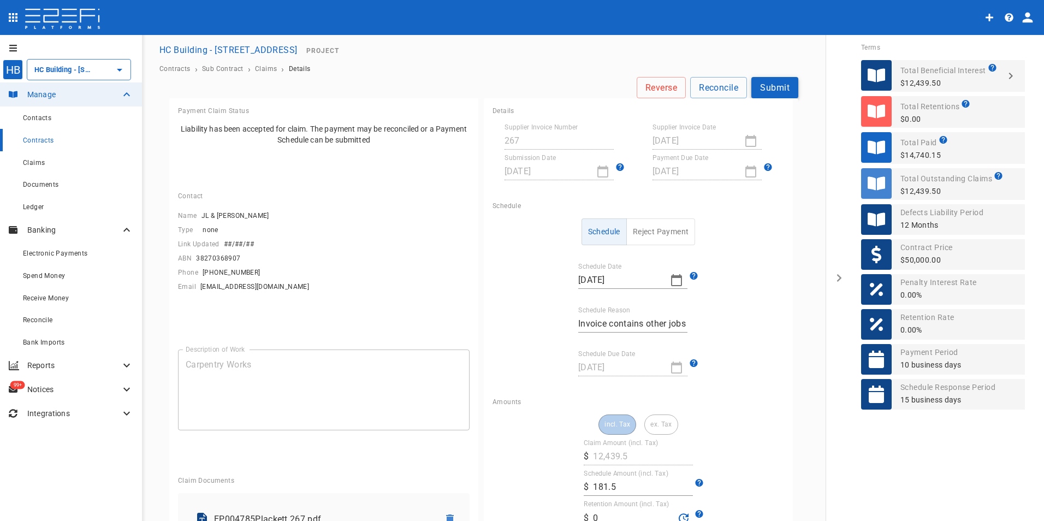
click at [762, 89] on button "Submit" at bounding box center [774, 87] width 47 height 21
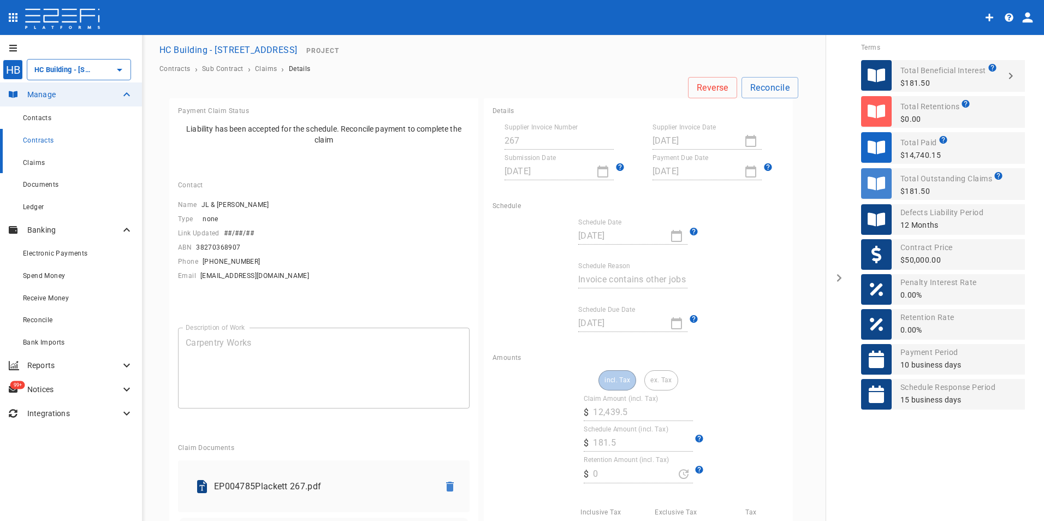
click at [72, 158] on div "Claims" at bounding box center [78, 163] width 110 height 14
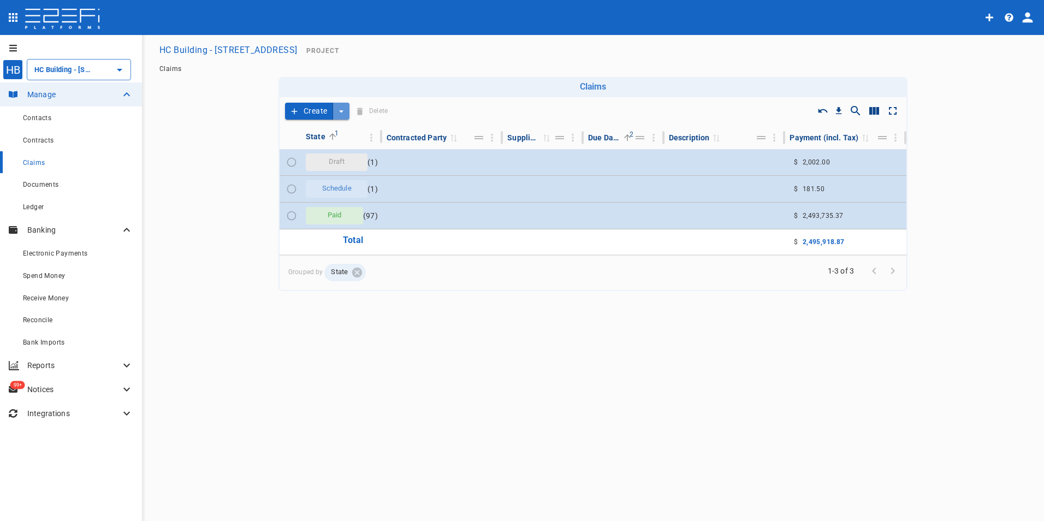
click at [339, 112] on icon "create claim type options" at bounding box center [341, 111] width 4 height 2
click at [331, 128] on span "Smart Create" at bounding box center [313, 130] width 47 height 13
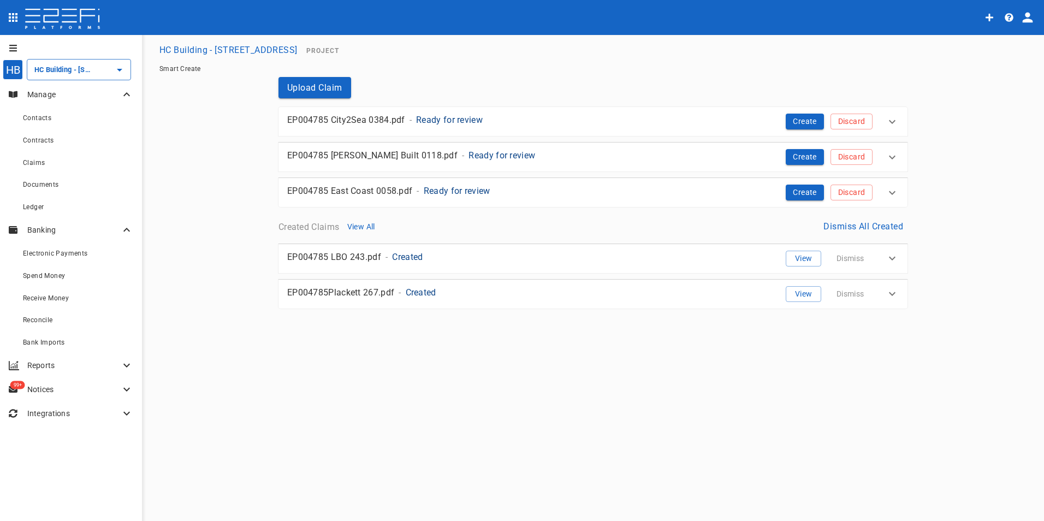
click at [458, 123] on p "Ready for review" at bounding box center [449, 120] width 67 height 13
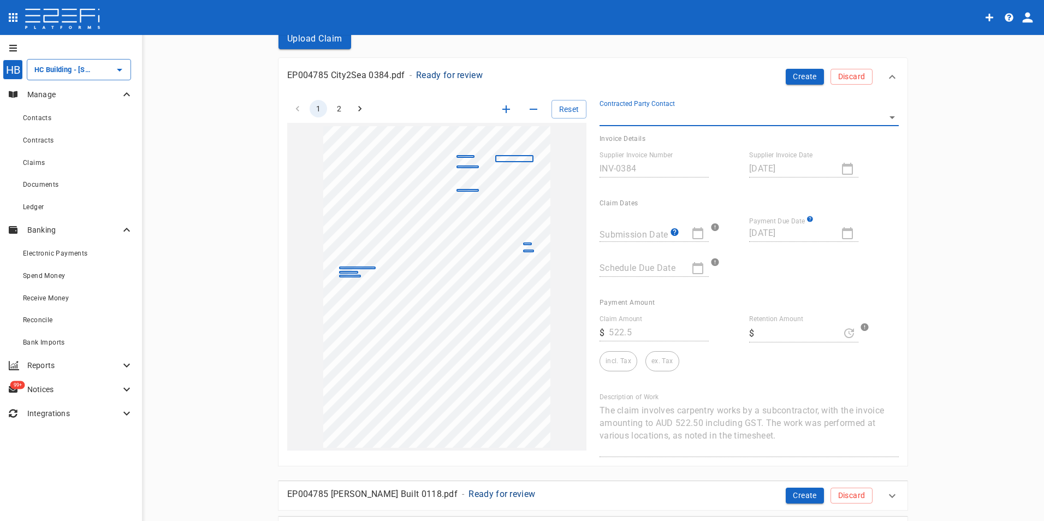
scroll to position [48, 0]
click at [830, 191] on div "Supplier Invoice Number INV-0384 Supplier Invoice Date [DATE]" at bounding box center [744, 168] width 290 height 48
click at [442, 78] on p "Ready for review" at bounding box center [449, 76] width 67 height 13
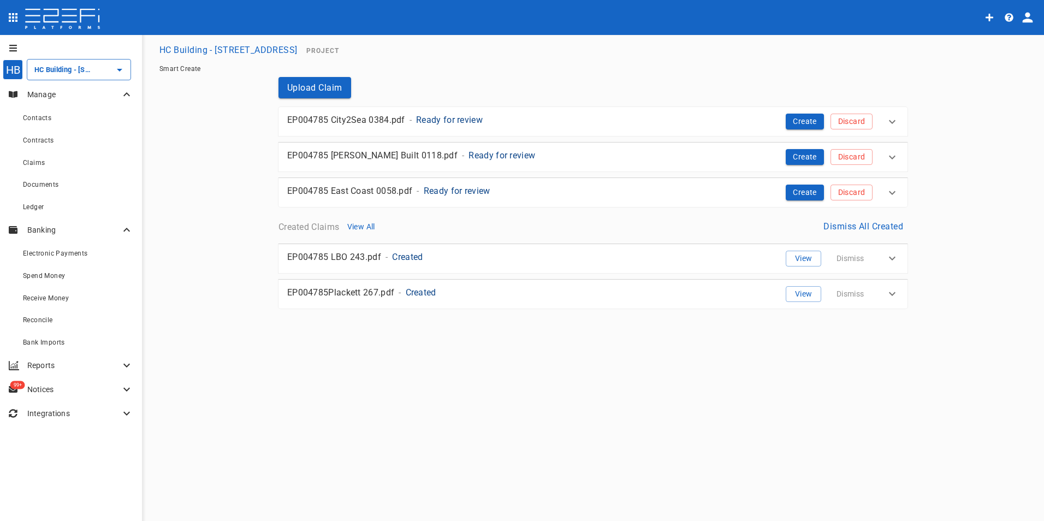
scroll to position [0, 0]
click at [454, 117] on p "Ready for review" at bounding box center [449, 120] width 67 height 13
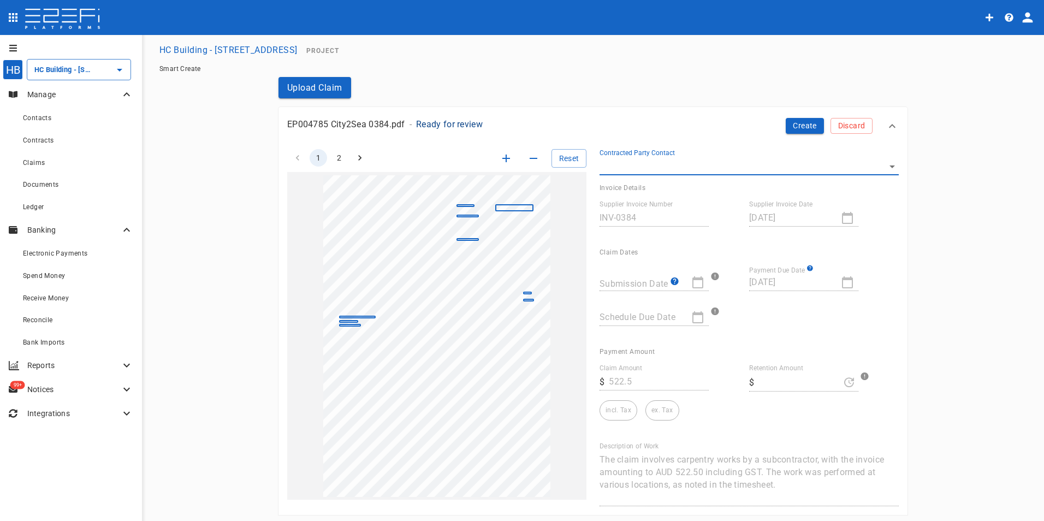
click at [715, 160] on body "HB HC Building - Lot 66 Danalgub St ​ Manage Contacts Contracts Claims Document…" at bounding box center [522, 260] width 1044 height 521
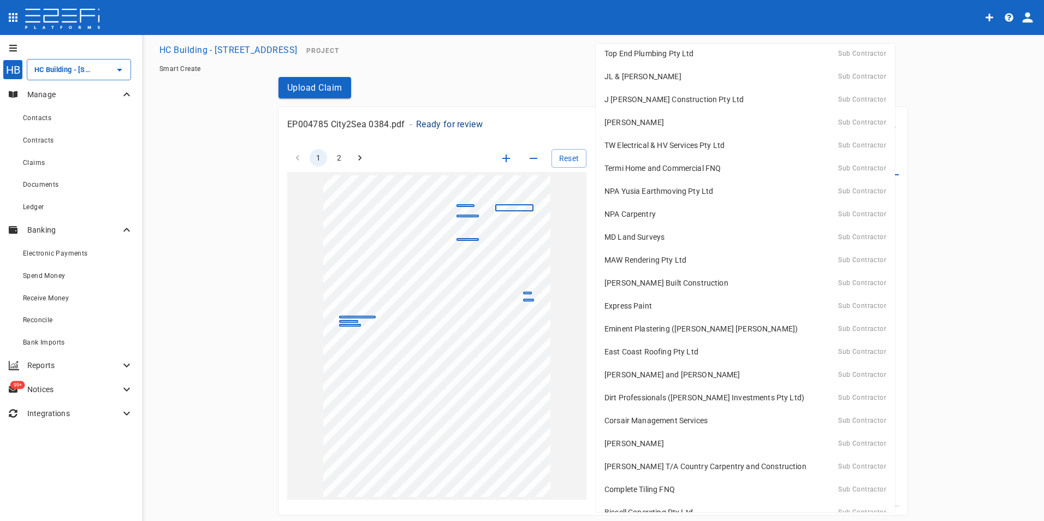
scroll to position [45, 0]
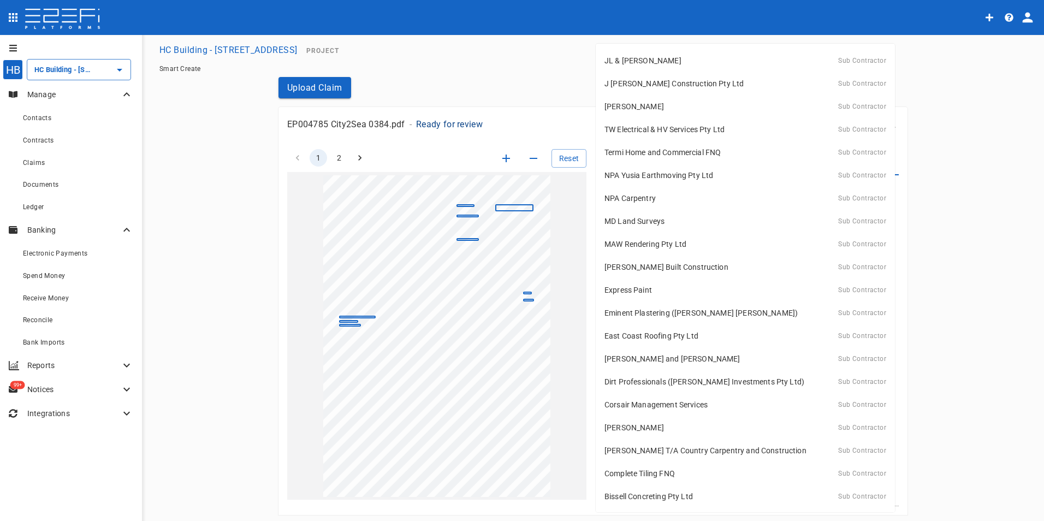
click at [983, 289] on div at bounding box center [522, 260] width 1044 height 521
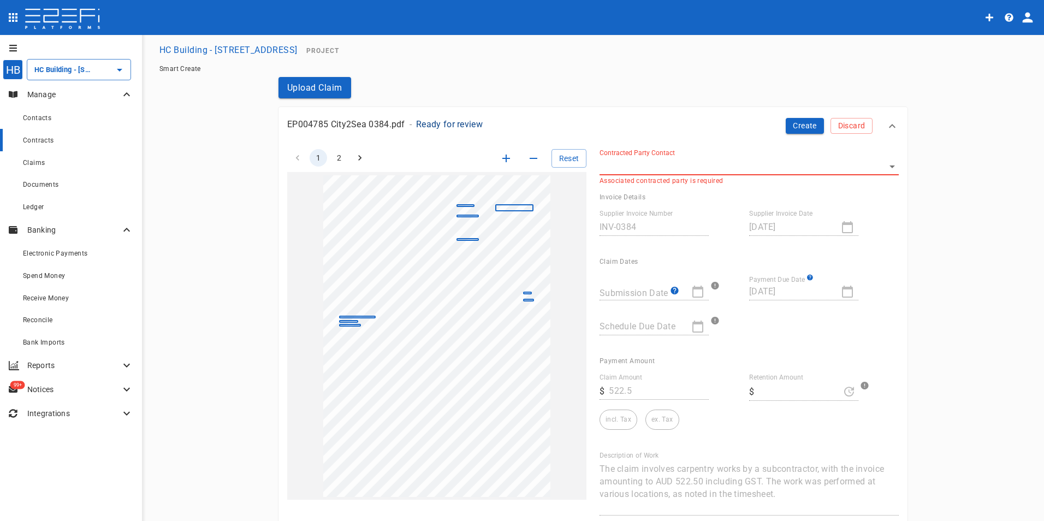
click at [57, 137] on div "Contracts" at bounding box center [78, 140] width 110 height 14
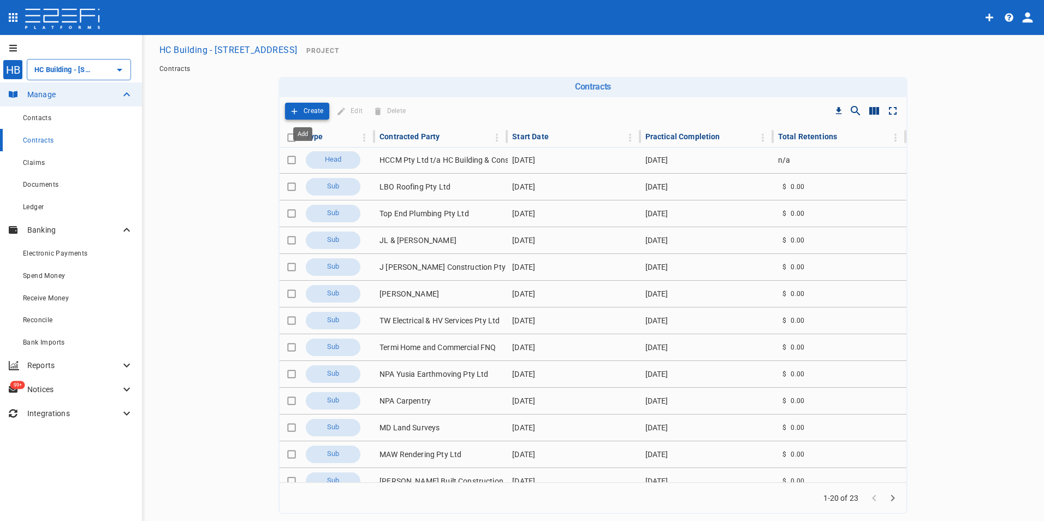
click at [314, 107] on p "Create" at bounding box center [314, 111] width 20 height 13
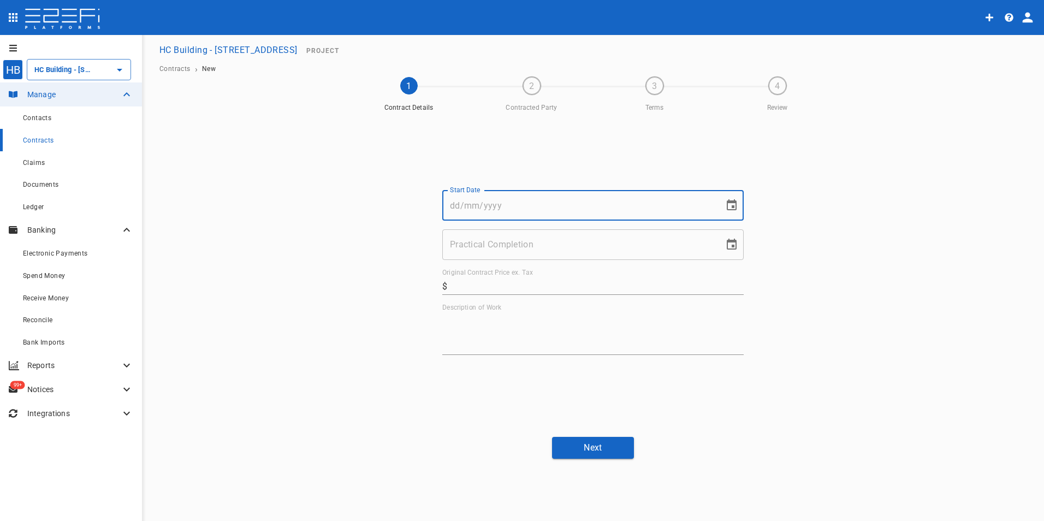
click at [519, 212] on input "Start Date" at bounding box center [579, 205] width 274 height 31
type input "[DATE]"
click at [631, 243] on input "Practical Completion" at bounding box center [579, 244] width 274 height 31
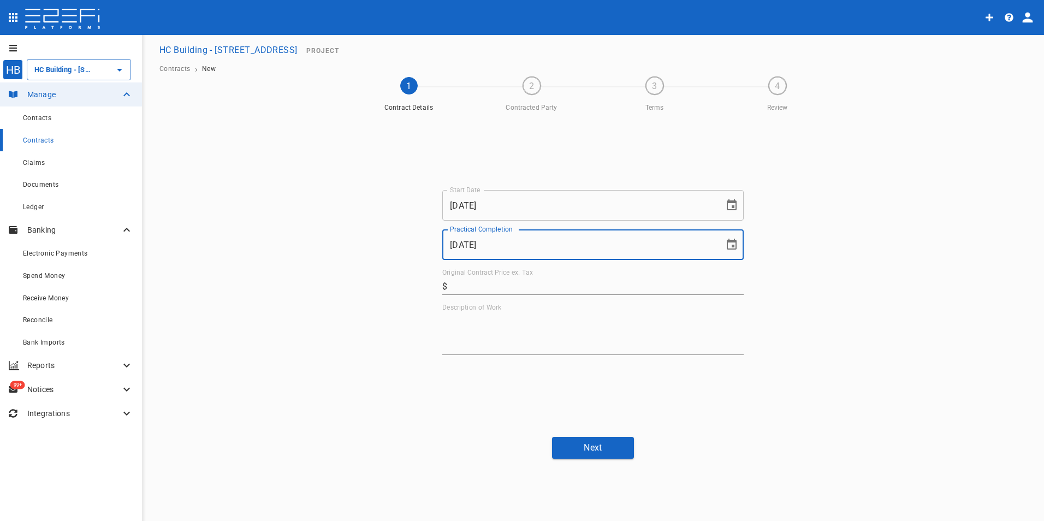
type input "[DATE]"
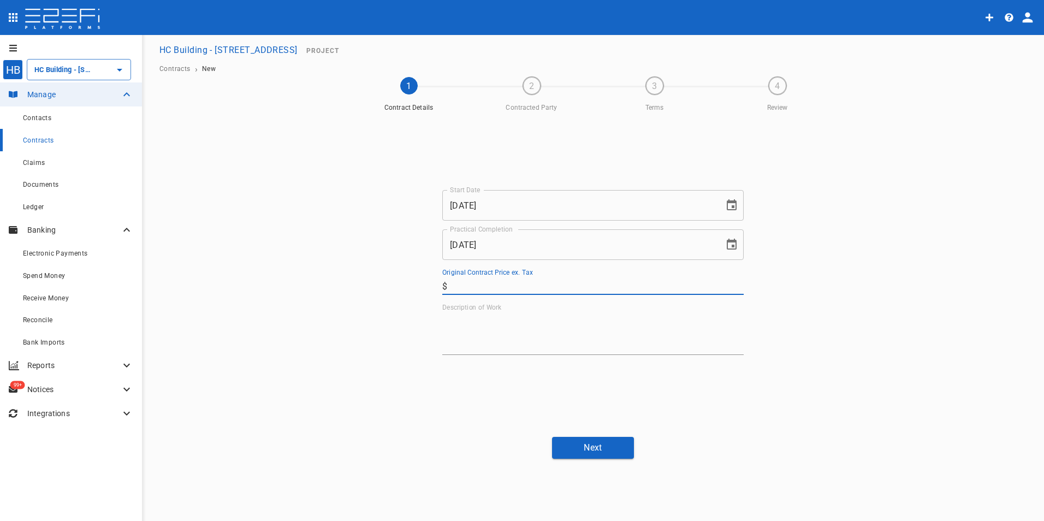
click at [523, 284] on input "Original Contract Price ex. Tax" at bounding box center [598, 285] width 292 height 17
type input "50,000"
click at [515, 330] on textarea "Description of Work" at bounding box center [592, 333] width 301 height 38
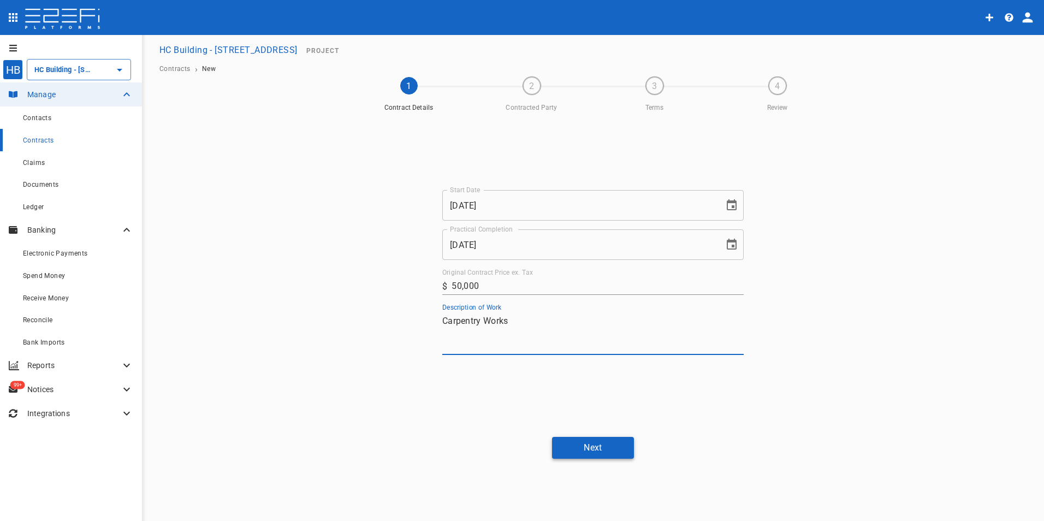
type textarea "Carpentry Works"
click at [604, 445] on button "Next" at bounding box center [593, 447] width 82 height 21
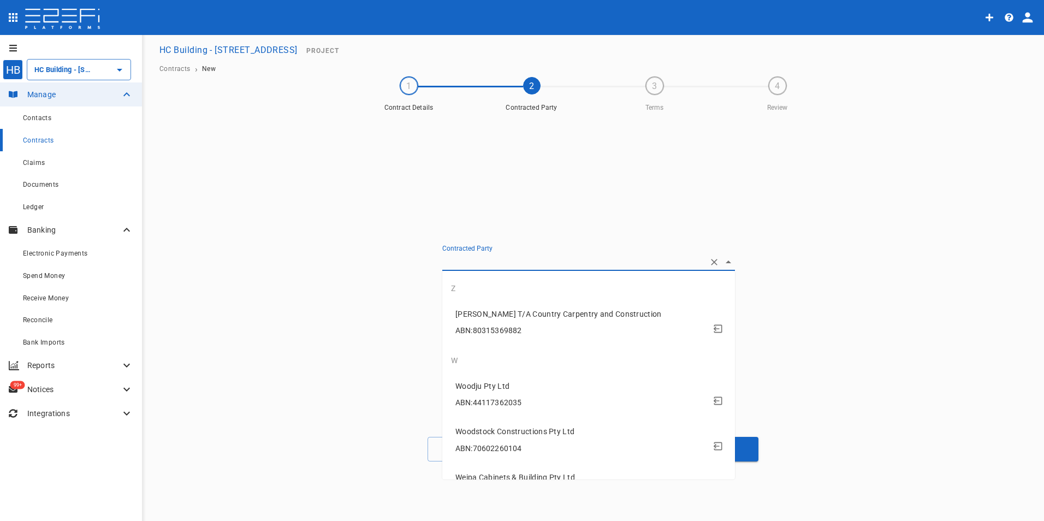
click at [500, 261] on input "Contracted Party" at bounding box center [573, 261] width 262 height 17
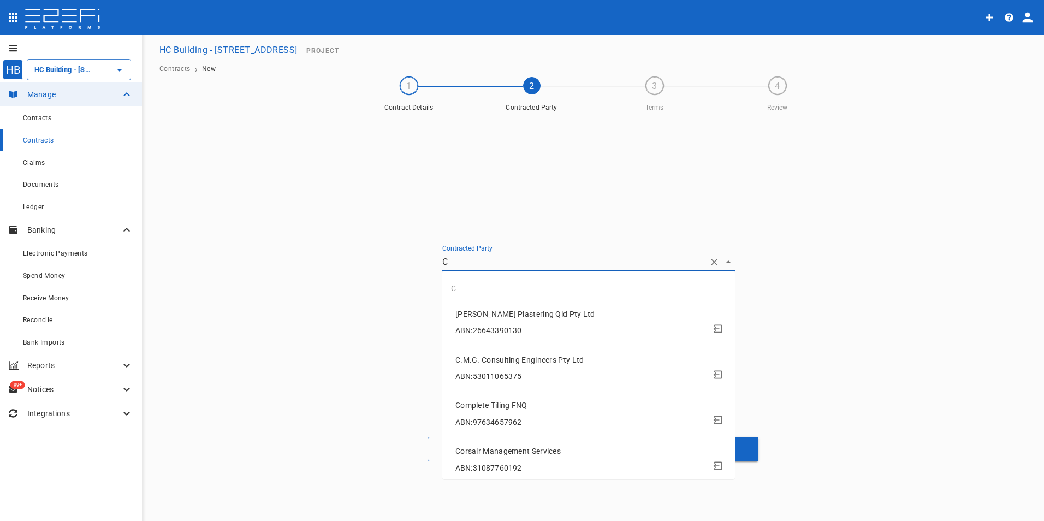
type input "Ci"
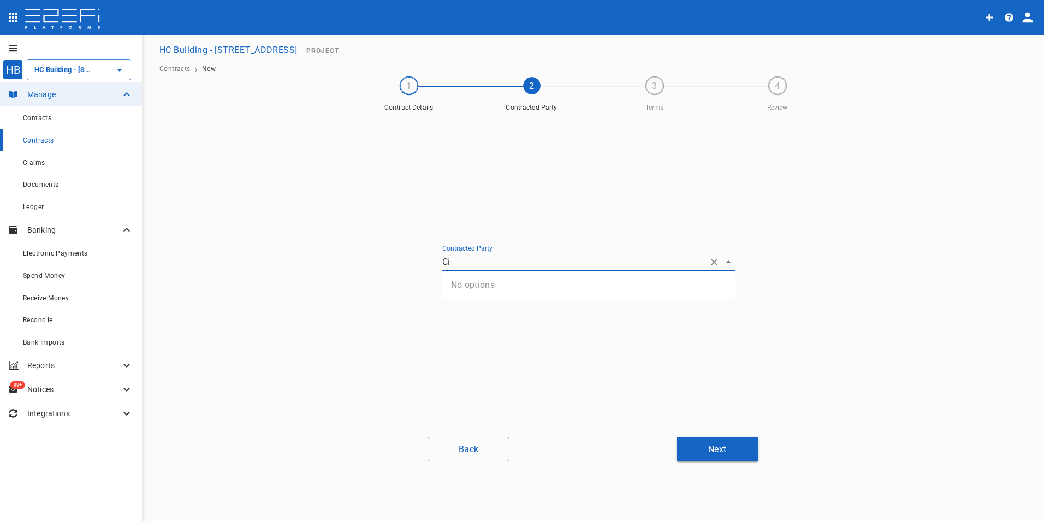
click at [711, 263] on icon "Clear" at bounding box center [714, 262] width 11 height 11
click at [482, 242] on button "Create new contact" at bounding box center [493, 247] width 103 height 21
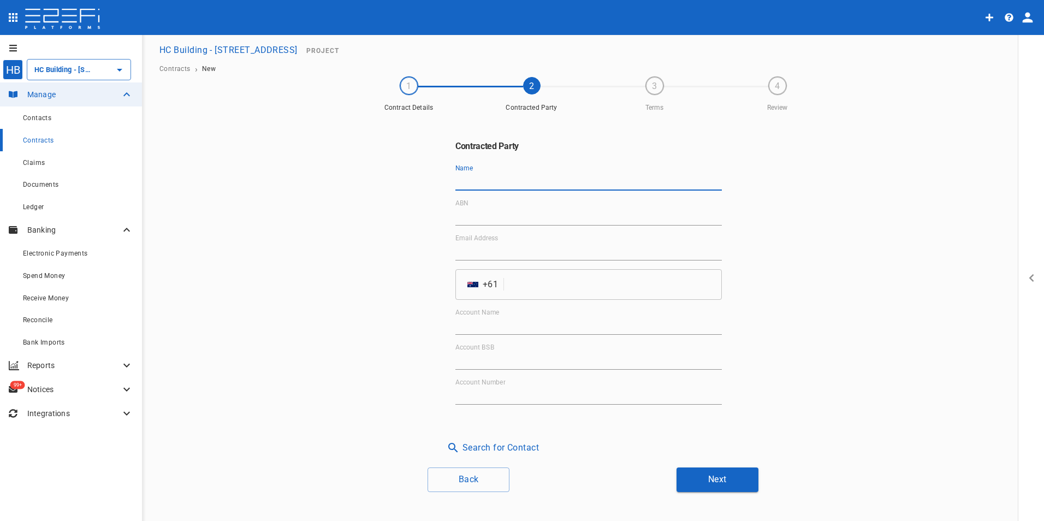
click at [486, 179] on input "Name" at bounding box center [588, 181] width 266 height 17
type input "City2Sea Construction Pty Ltd"
type input "62 654 491 406"
click at [551, 250] on input "admin@city2sea" at bounding box center [588, 251] width 266 height 17
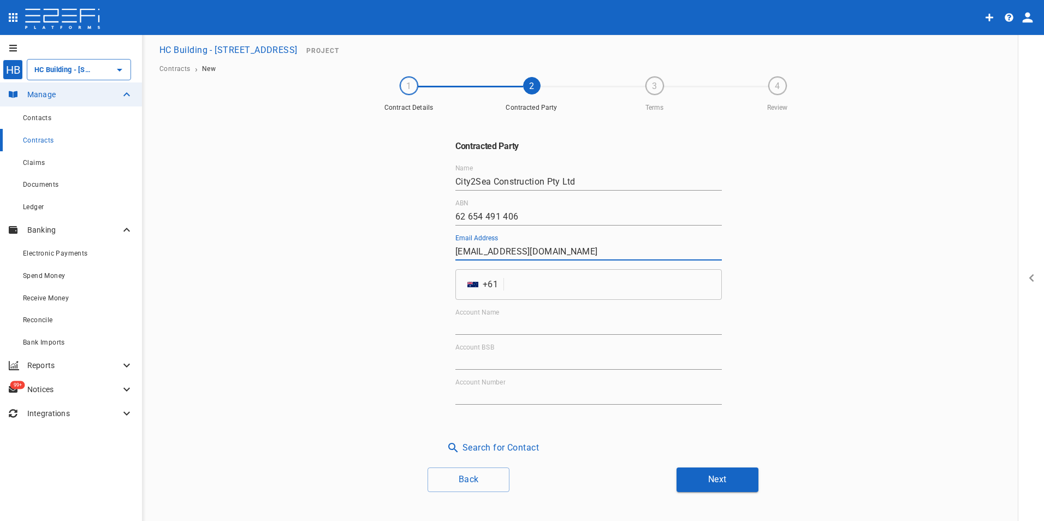
type input "[EMAIL_ADDRESS][DOMAIN_NAME]"
click at [490, 327] on input "Account Name" at bounding box center [588, 325] width 266 height 17
click at [531, 277] on input "tel" at bounding box center [614, 284] width 213 height 31
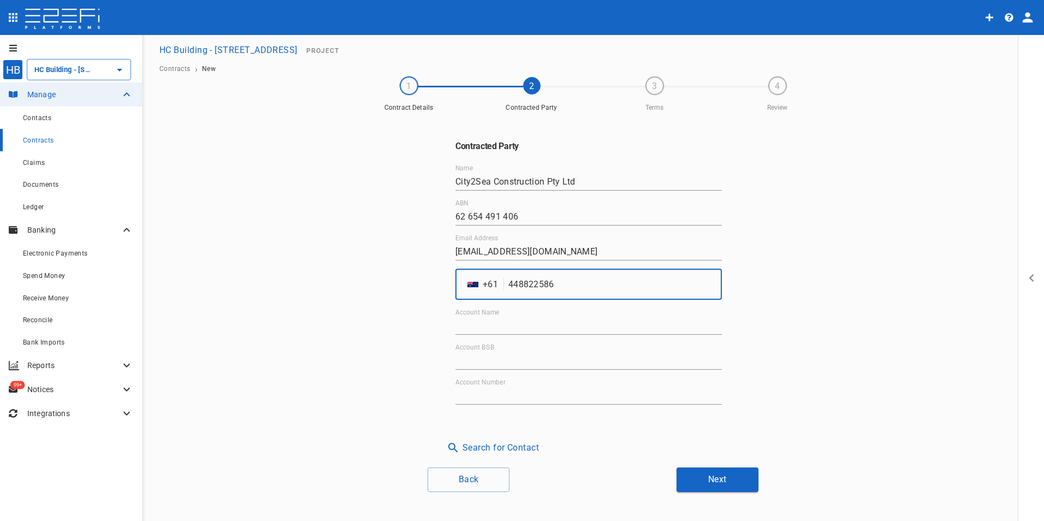
type input "448822586"
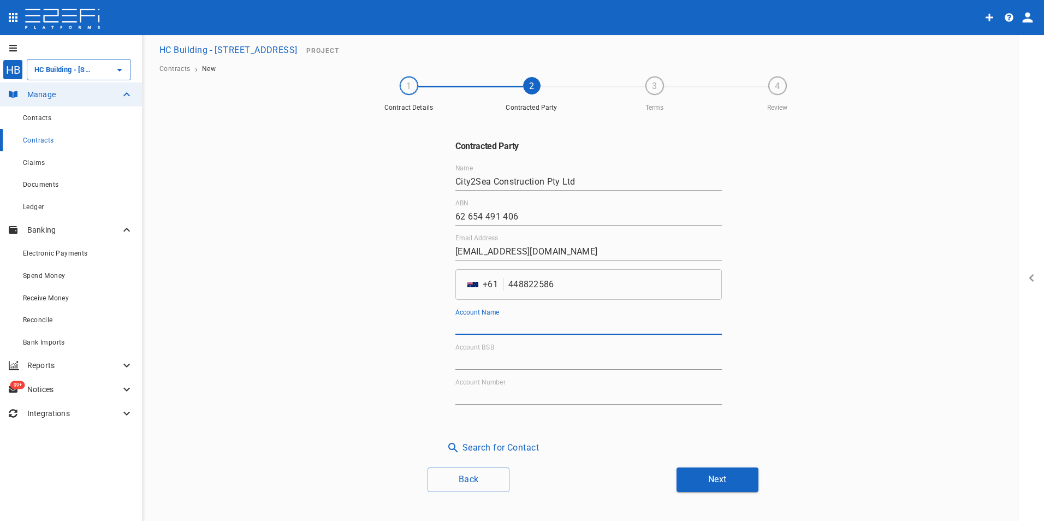
click at [489, 331] on input "Account Name" at bounding box center [588, 325] width 266 height 17
type input "City2Sea"
type input "064-804"
type input "14245134"
click at [720, 478] on button "Next" at bounding box center [717, 479] width 82 height 25
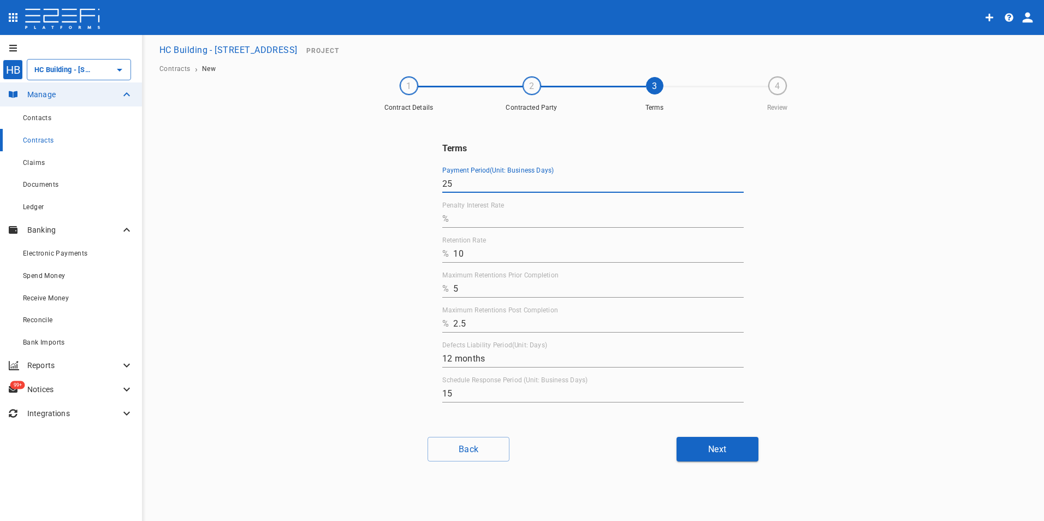
drag, startPoint x: 479, startPoint y: 186, endPoint x: 414, endPoint y: 183, distance: 65.0
click at [414, 183] on div "Terms Payment Period(Unit: Business Days) 25 Penalty Interest Rate % Retention …" at bounding box center [592, 272] width 655 height 311
type input "10"
drag, startPoint x: 484, startPoint y: 257, endPoint x: 400, endPoint y: 258, distance: 84.6
click at [400, 258] on div "Terms Payment Period(Unit: Business Days) 10 Penalty Interest Rate % Retention …" at bounding box center [592, 272] width 655 height 311
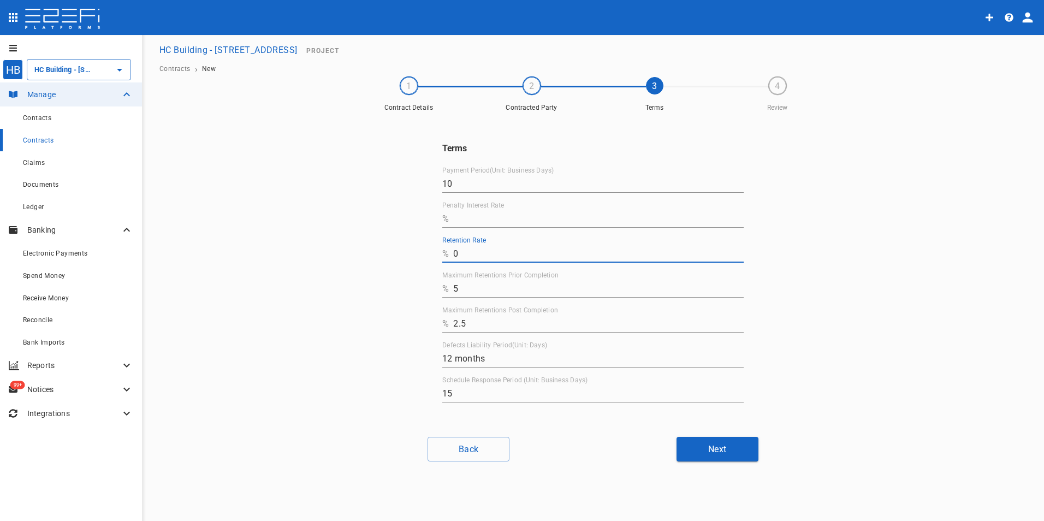
type input "0"
click at [470, 219] on input "Penalty Interest Rate" at bounding box center [598, 218] width 290 height 17
type input "0"
drag, startPoint x: 464, startPoint y: 288, endPoint x: 440, endPoint y: 286, distance: 23.6
click at [440, 286] on div "Terms Payment Period(Unit: Business Days) 10 Penalty Interest Rate % 0 Retentio…" at bounding box center [593, 272] width 328 height 311
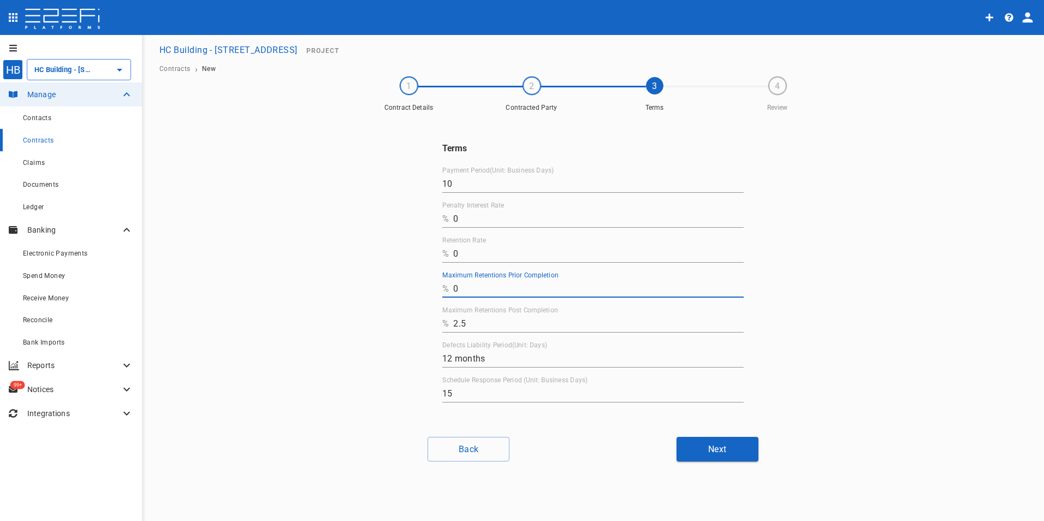
type input "0"
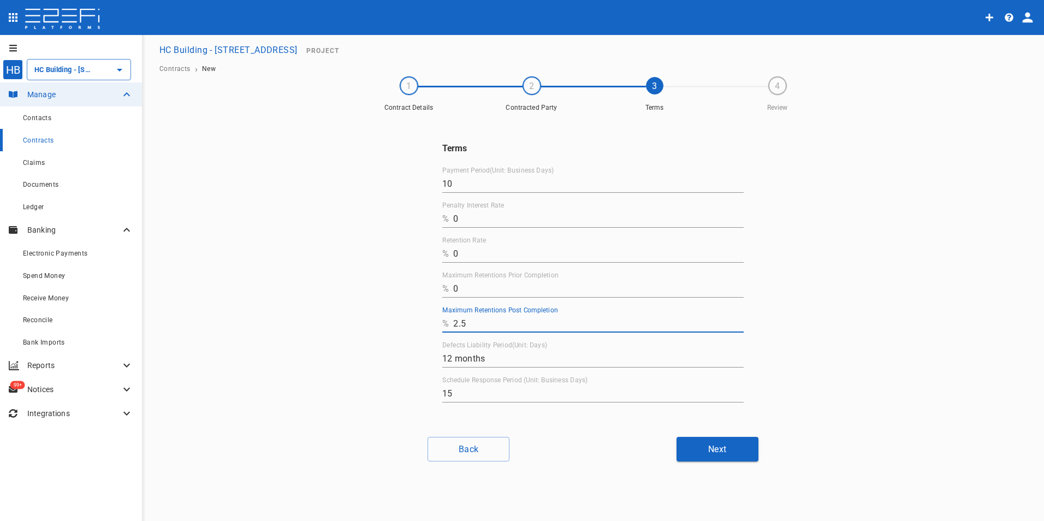
drag, startPoint x: 483, startPoint y: 329, endPoint x: 442, endPoint y: 327, distance: 41.5
click at [442, 327] on div "Terms Payment Period(Unit: Business Days) 10 Penalty Interest Rate % 0 Retentio…" at bounding box center [593, 272] width 328 height 311
type input "0"
click at [567, 473] on div "HB HC Building - Lot 66 Danalgub St ​ Manage Contacts Contracts Claims Document…" at bounding box center [522, 278] width 1044 height 487
click at [714, 449] on button "Next" at bounding box center [717, 449] width 82 height 25
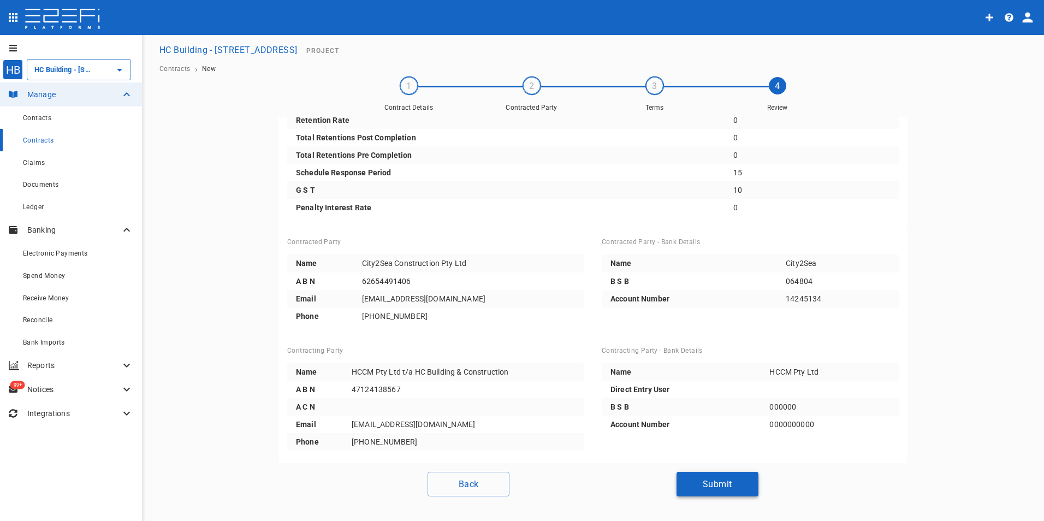
click at [725, 489] on button "Submit" at bounding box center [717, 484] width 82 height 25
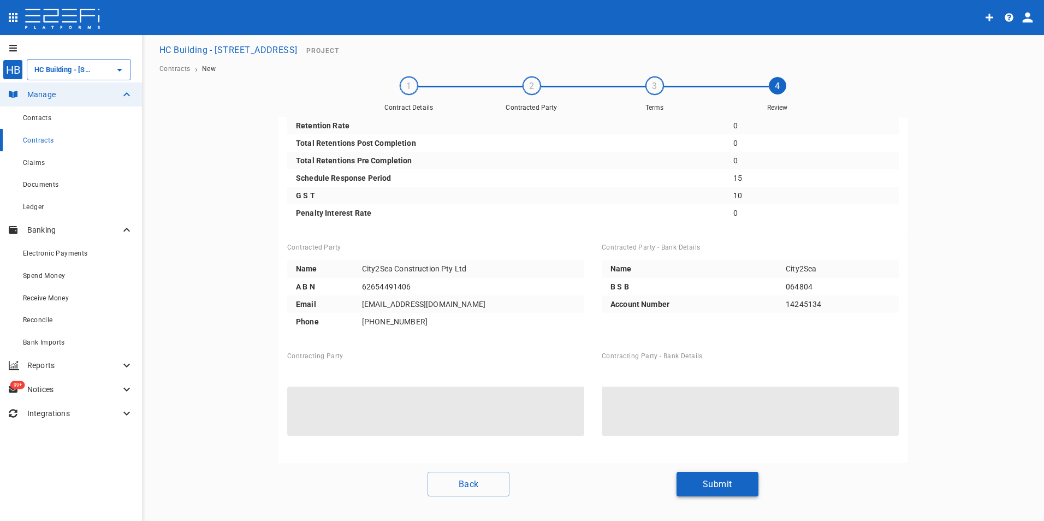
scroll to position [60, 0]
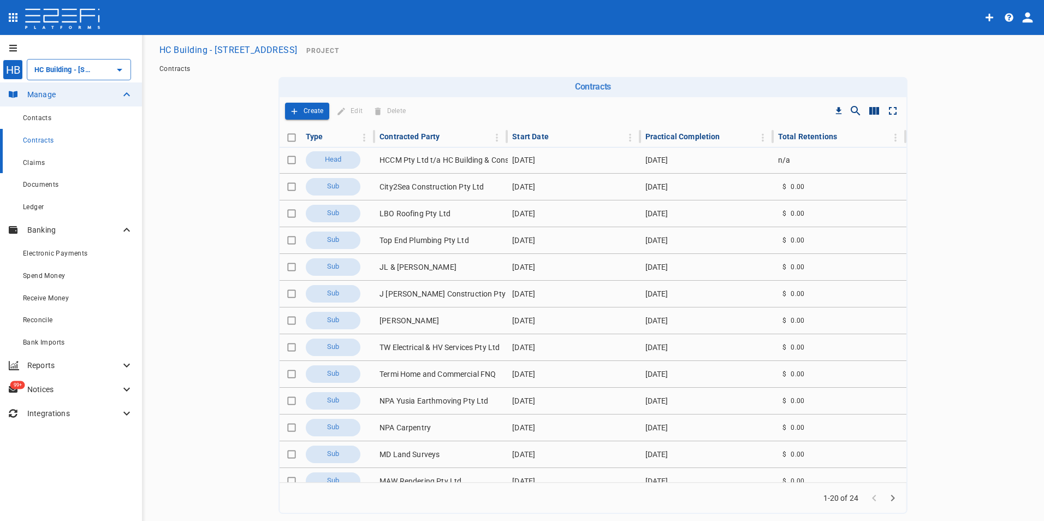
click at [40, 160] on span "Claims" at bounding box center [34, 163] width 22 height 8
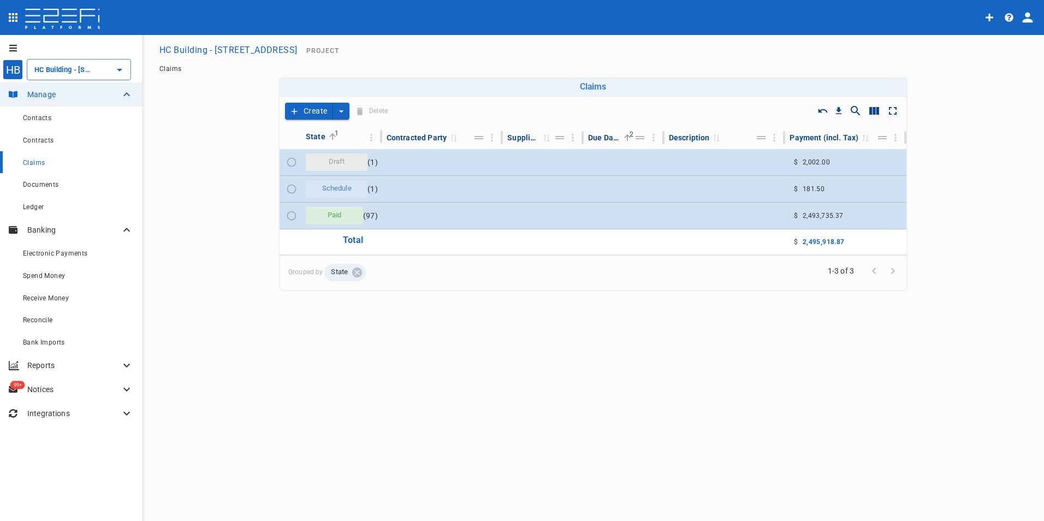
click at [336, 111] on icon "create claim type options" at bounding box center [341, 111] width 11 height 11
click at [322, 132] on span "Smart Create" at bounding box center [313, 130] width 47 height 13
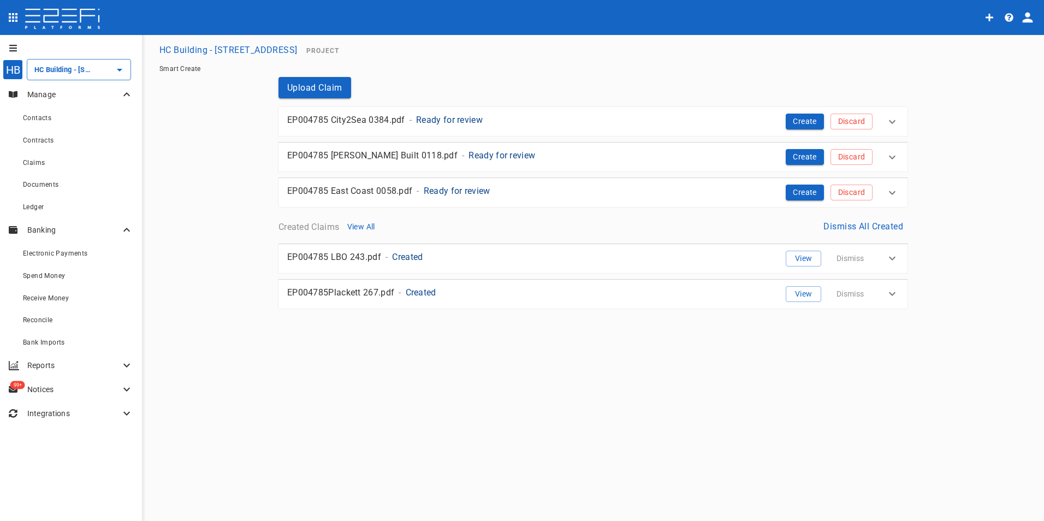
click at [458, 120] on p "Ready for review" at bounding box center [449, 120] width 67 height 13
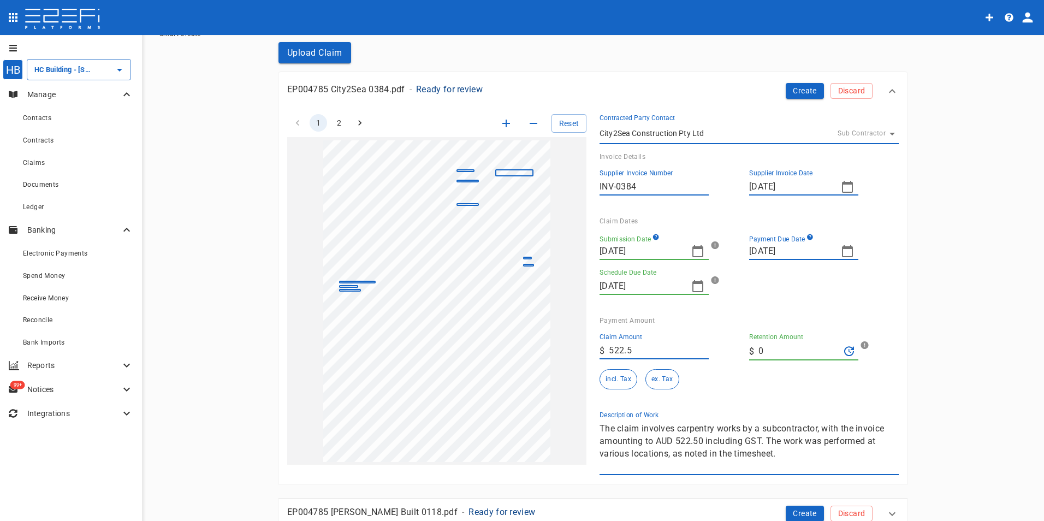
scroll to position [55, 0]
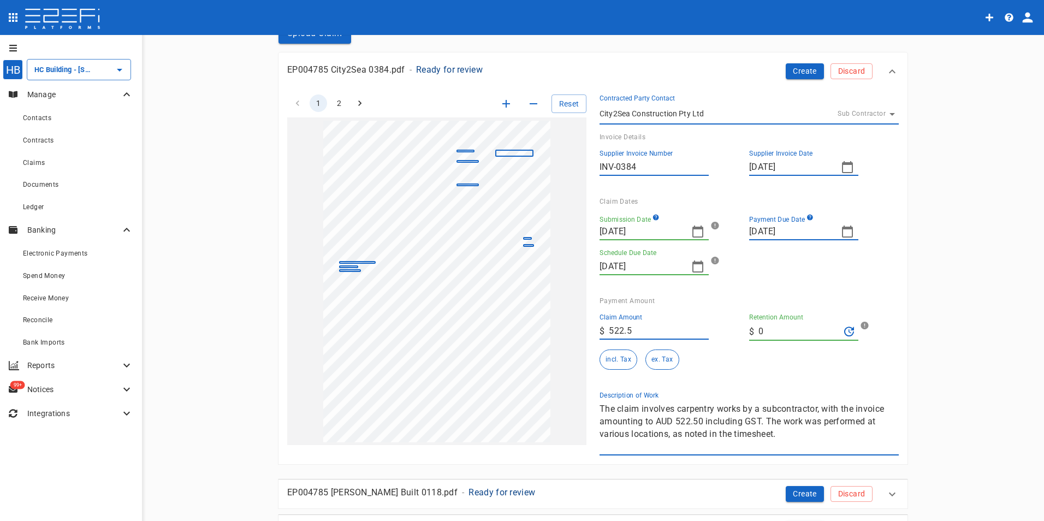
click at [691, 234] on icon "button" at bounding box center [697, 231] width 13 height 13
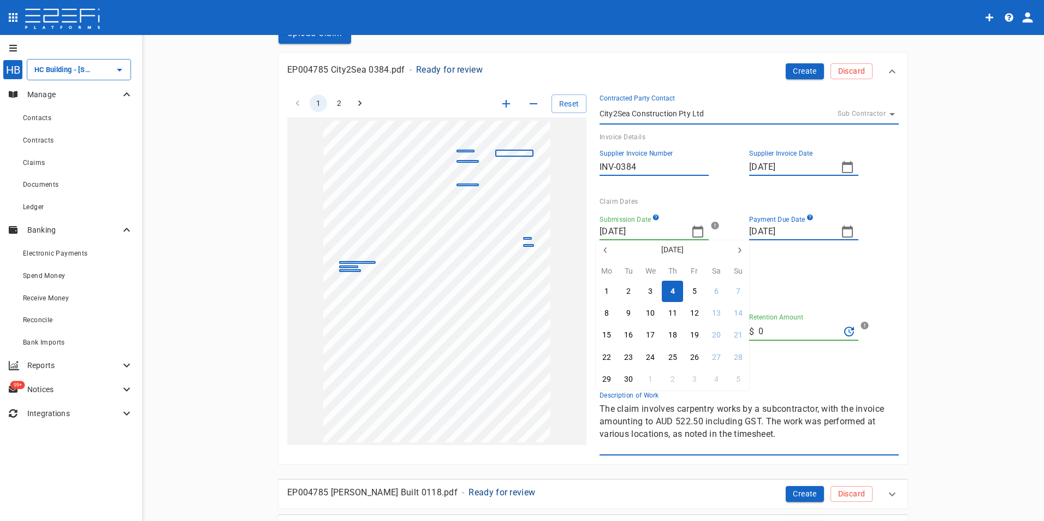
click at [607, 248] on icon "button" at bounding box center [605, 250] width 9 height 9
click at [647, 287] on button "2" at bounding box center [650, 291] width 21 height 21
type input "[DATE]"
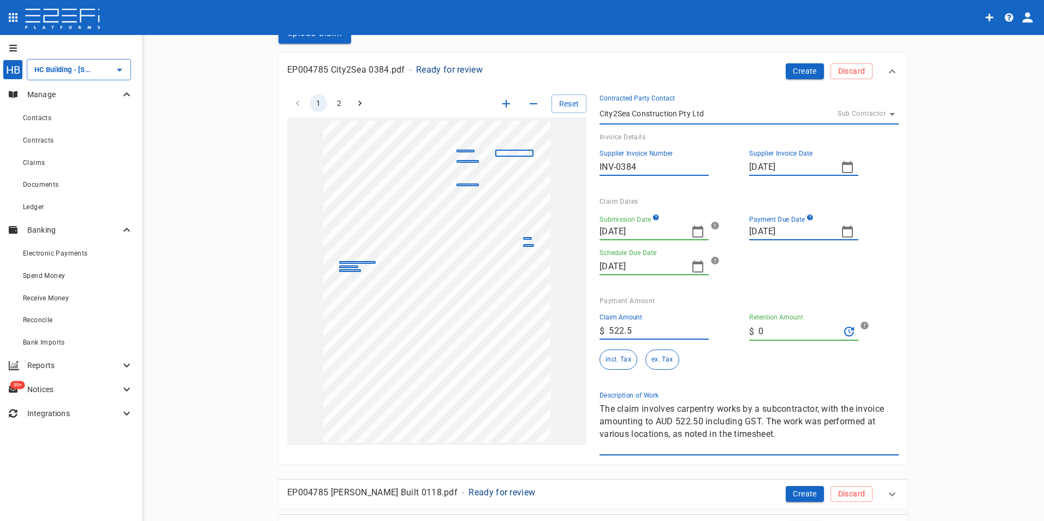
click at [847, 228] on icon "button" at bounding box center [847, 231] width 11 height 12
click at [806, 329] on button "16" at bounding box center [799, 335] width 21 height 21
type input "[DATE]"
click at [786, 272] on div "Submission Date [DATE] Payment Due Date [DATE] Schedule Due Date [DATE]" at bounding box center [740, 240] width 299 height 70
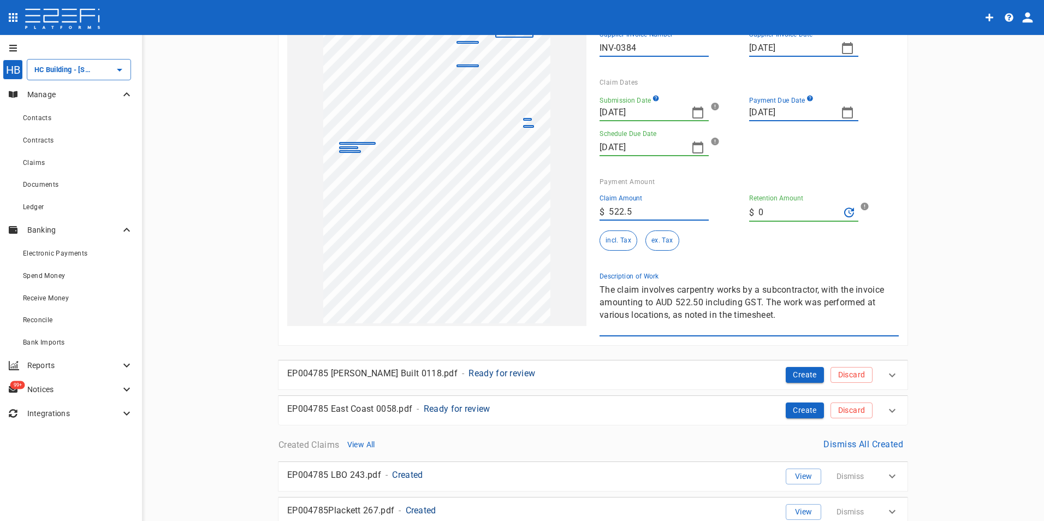
scroll to position [216, 0]
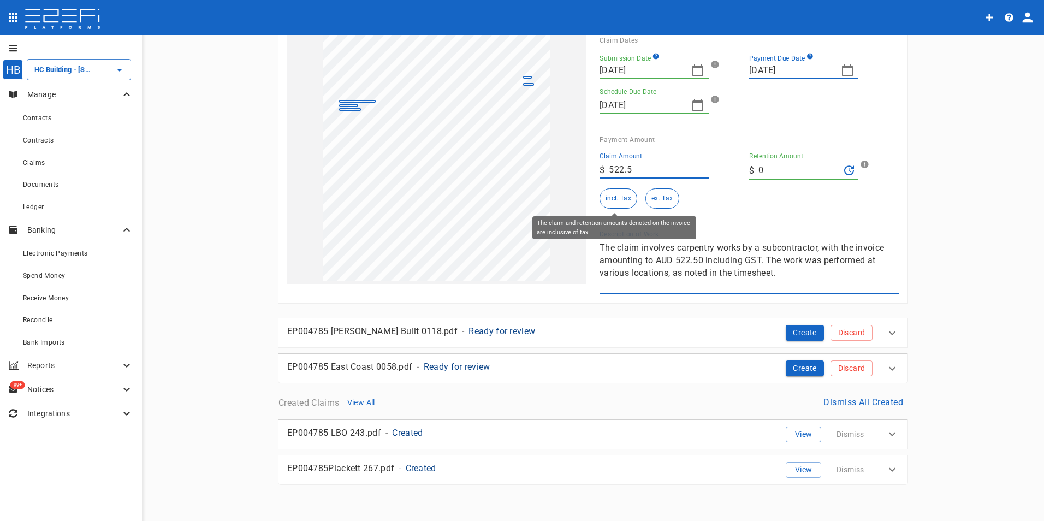
click at [615, 199] on button "incl. Tax" at bounding box center [618, 198] width 38 height 20
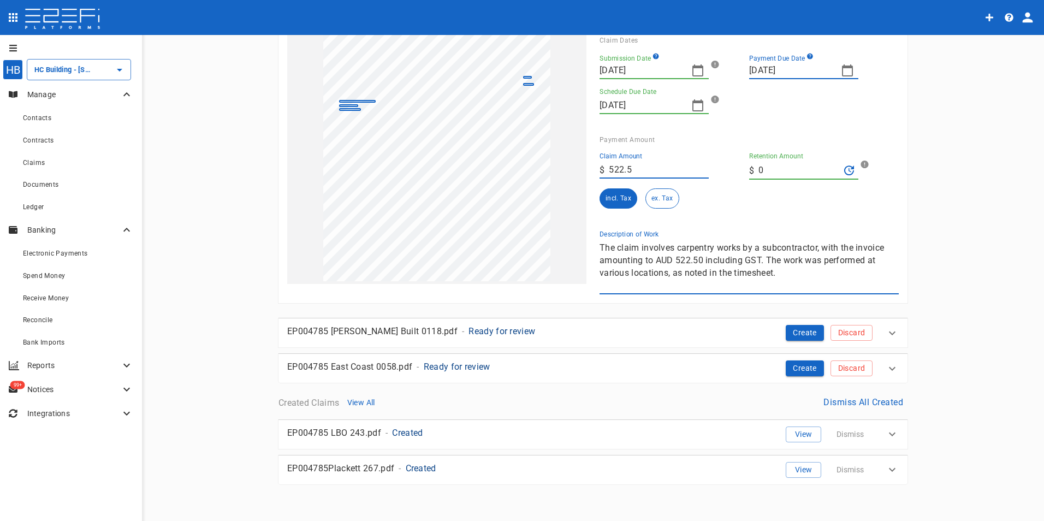
drag, startPoint x: 797, startPoint y: 273, endPoint x: 595, endPoint y: 235, distance: 206.1
click at [595, 235] on div "Description of Work The claim involves carpentry works by a subcontractor, with…" at bounding box center [745, 258] width 308 height 73
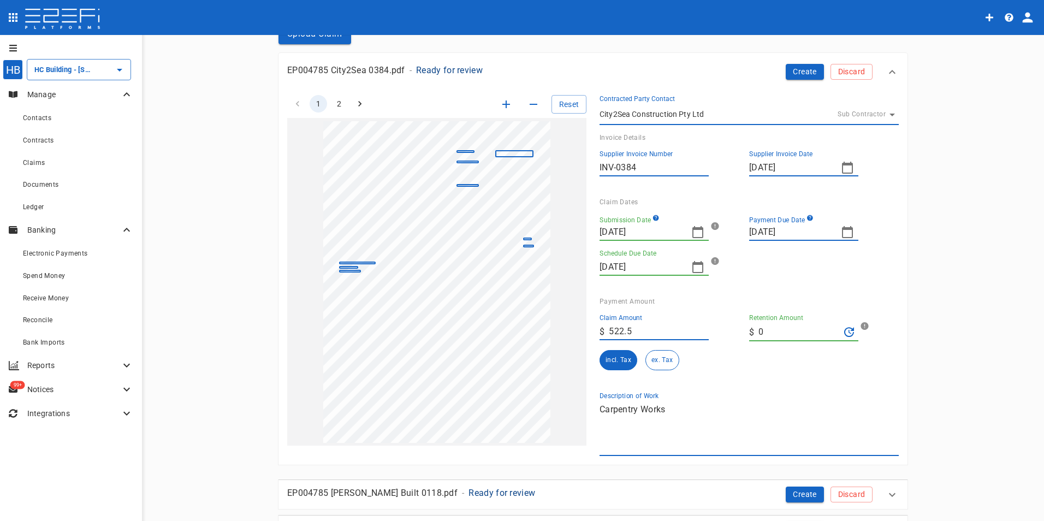
scroll to position [52, 0]
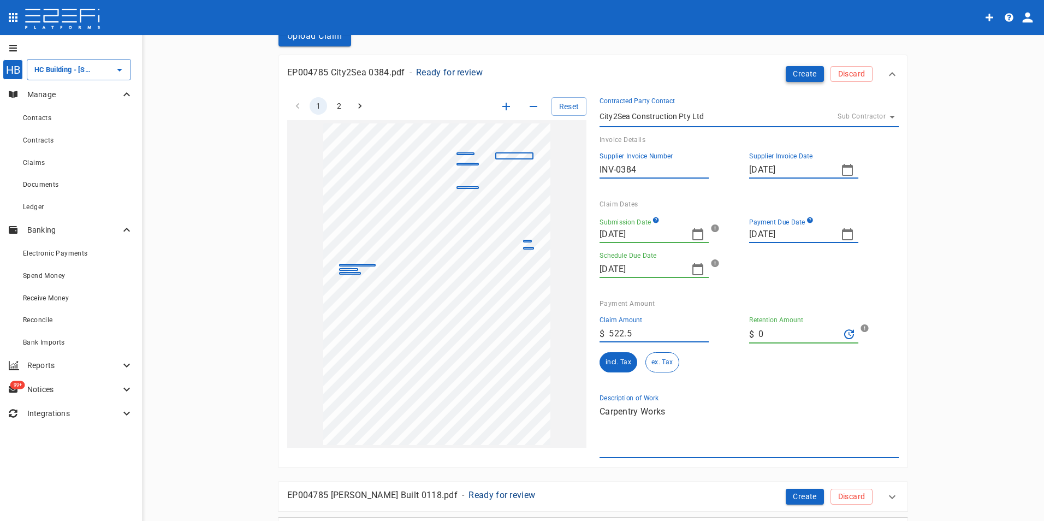
type textarea "Carpentry Works"
click at [789, 71] on button "Create" at bounding box center [805, 74] width 38 height 16
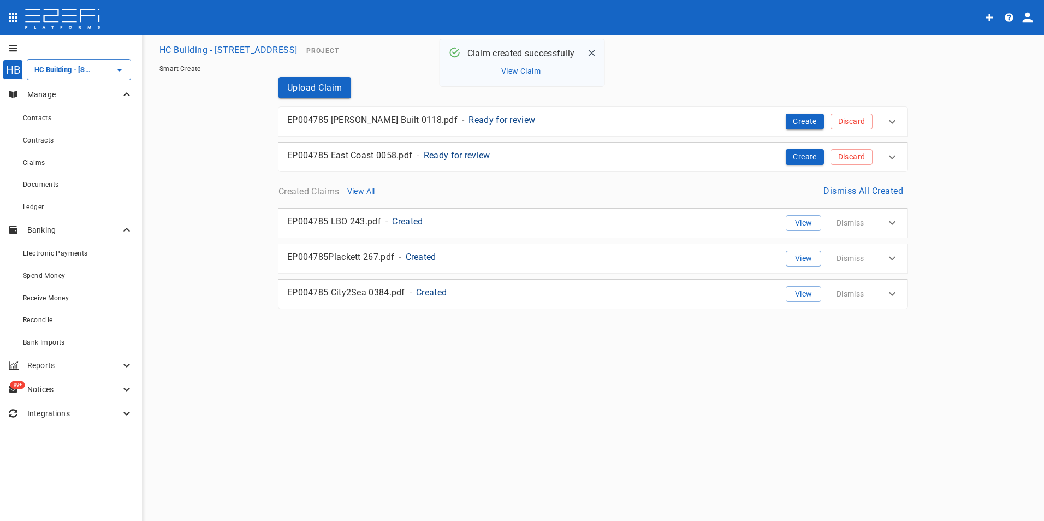
click at [468, 119] on p "Ready for review" at bounding box center [501, 120] width 67 height 13
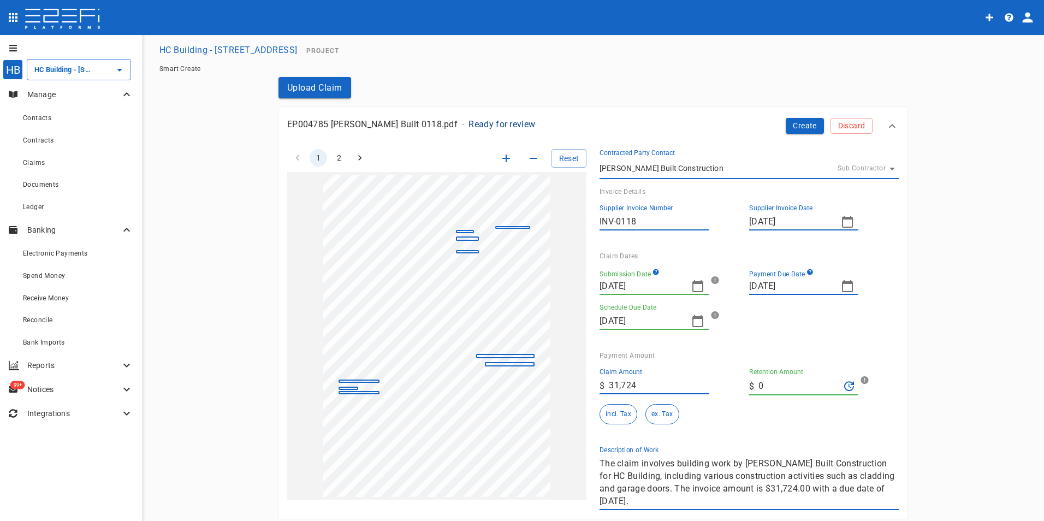
click at [692, 283] on icon "button" at bounding box center [697, 286] width 11 height 12
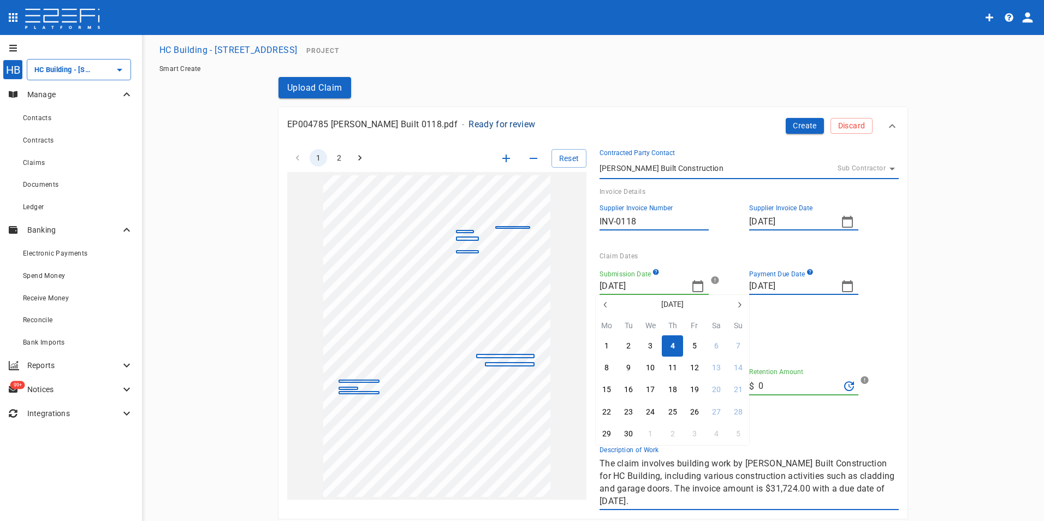
click at [606, 304] on icon "button" at bounding box center [605, 304] width 9 height 9
click at [614, 408] on button "18" at bounding box center [606, 411] width 21 height 21
type input "[DATE]"
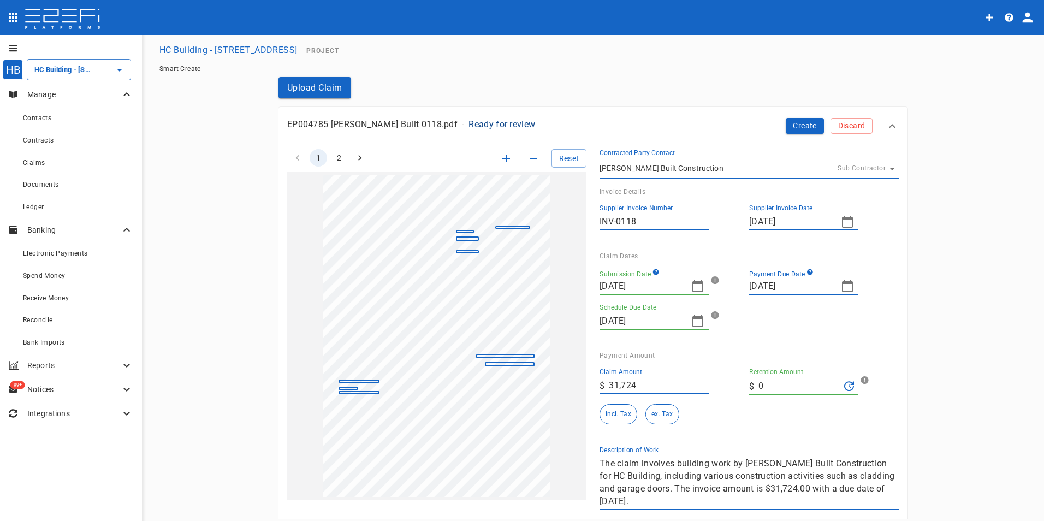
click at [843, 286] on icon "button" at bounding box center [847, 286] width 13 height 13
click at [887, 307] on icon "button" at bounding box center [889, 304] width 9 height 9
click at [757, 340] on div "1" at bounding box center [756, 346] width 4 height 12
type input "[DATE]"
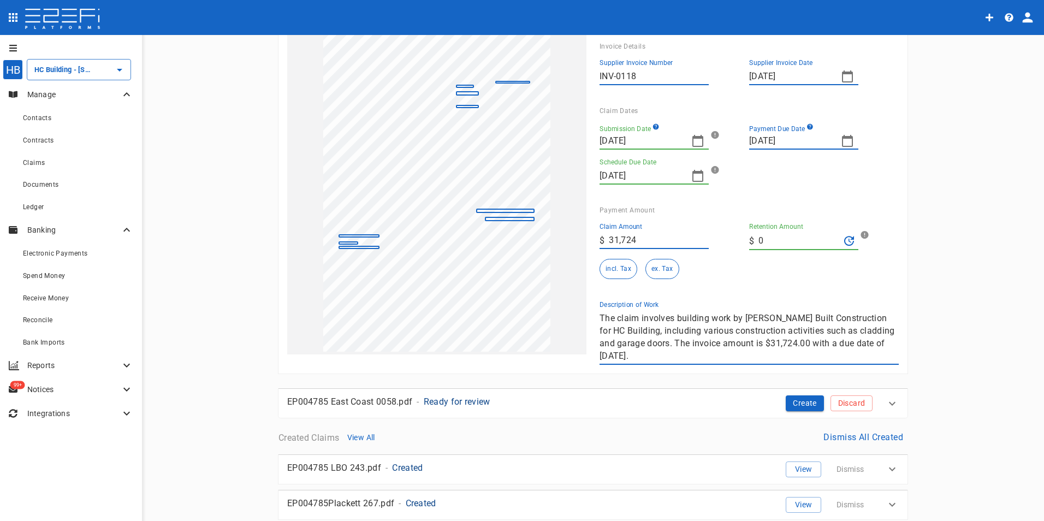
scroll to position [164, 0]
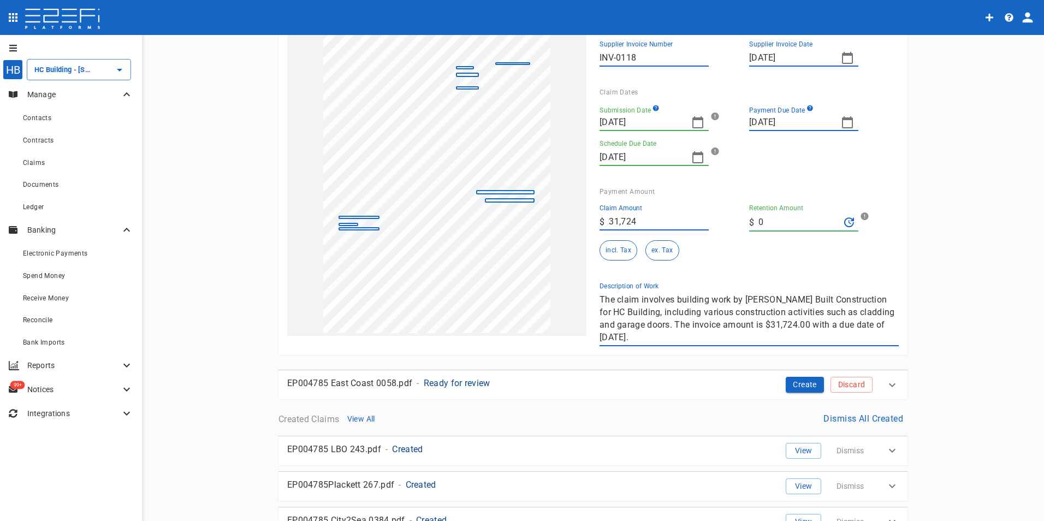
drag, startPoint x: 651, startPoint y: 337, endPoint x: 550, endPoint y: 284, distance: 114.3
click at [550, 284] on div "1 2 Reset SupplierInvoiceNumber: INV-0118 ClaimAmount: 31724.00 GSTAmount: 2884…" at bounding box center [586, 159] width 625 height 374
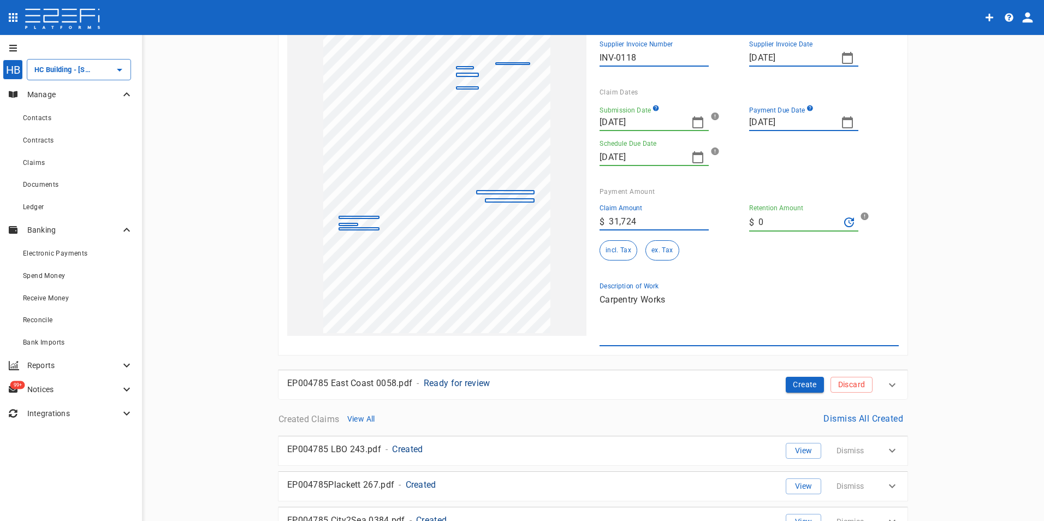
scroll to position [0, 0]
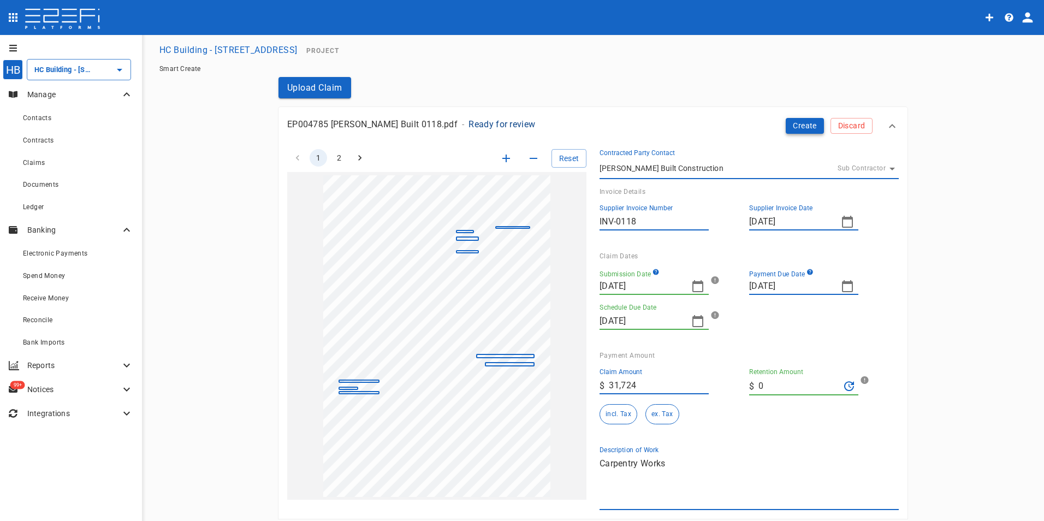
type textarea "Carpentry Works"
click at [790, 134] on button "Create" at bounding box center [805, 126] width 38 height 16
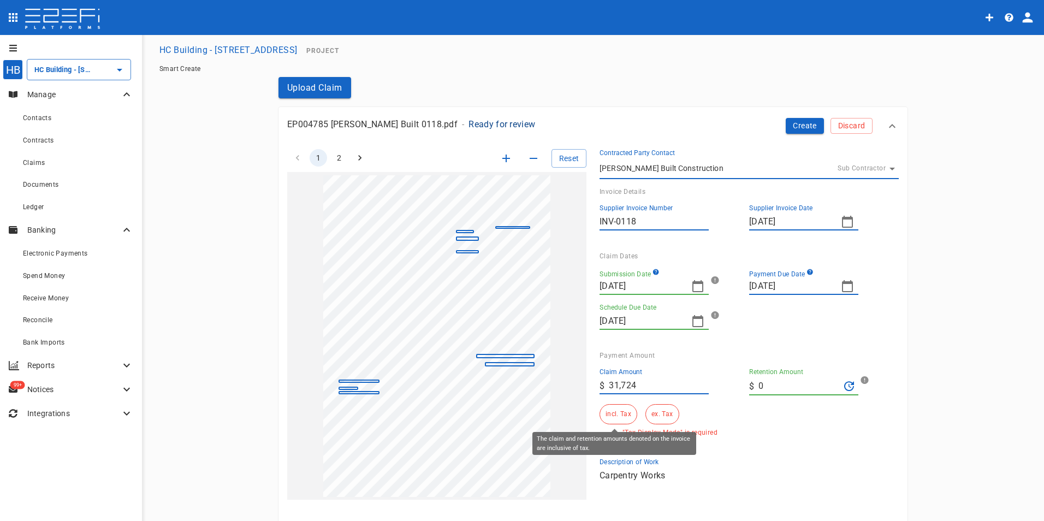
click at [613, 420] on button "incl. Tax" at bounding box center [618, 414] width 38 height 20
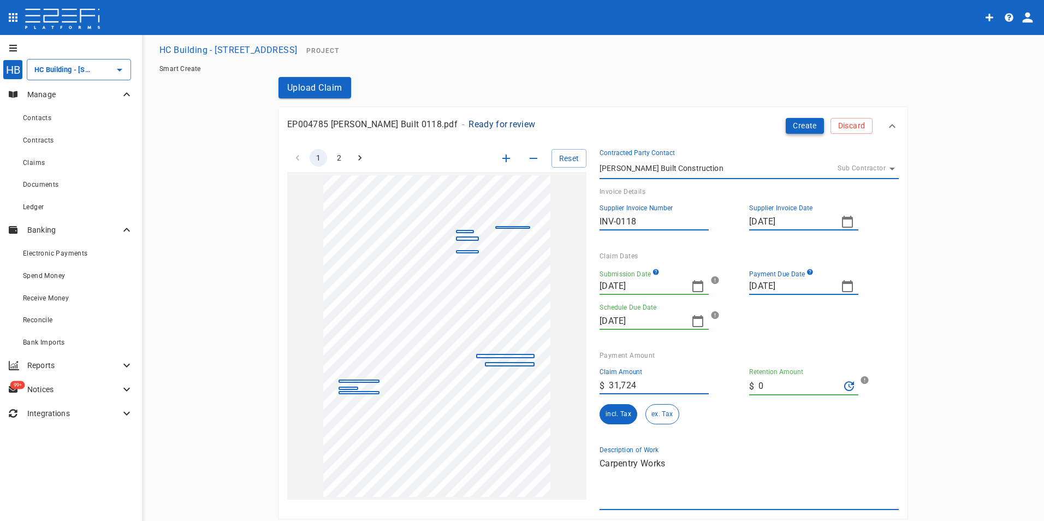
click at [789, 122] on button "Create" at bounding box center [805, 126] width 38 height 16
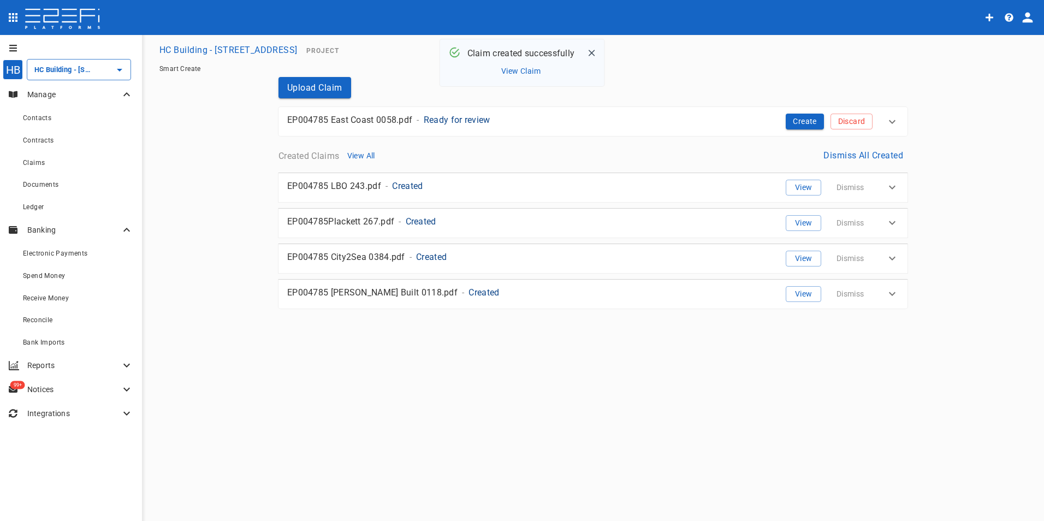
click at [513, 71] on button "View Claim" at bounding box center [520, 71] width 45 height 15
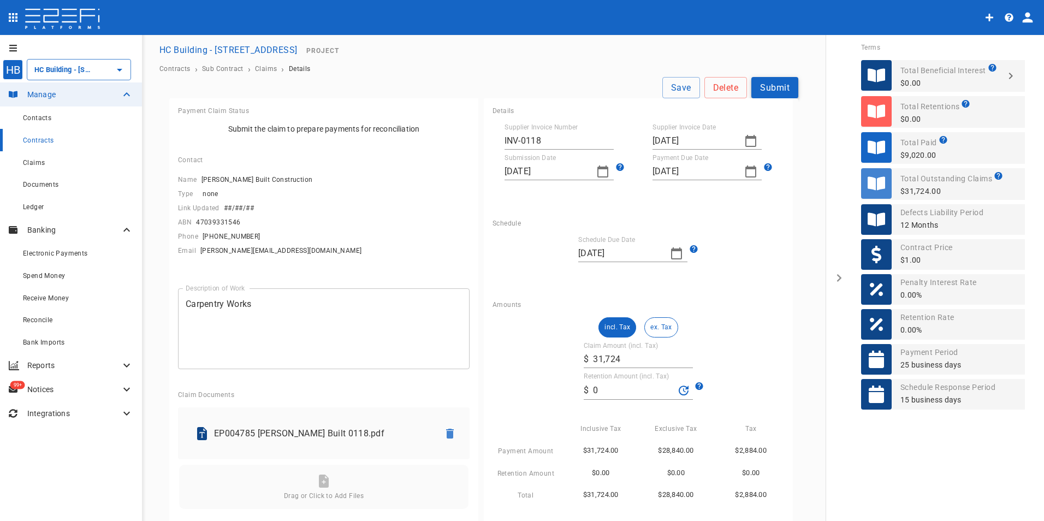
click at [764, 90] on button "Submit" at bounding box center [774, 87] width 47 height 21
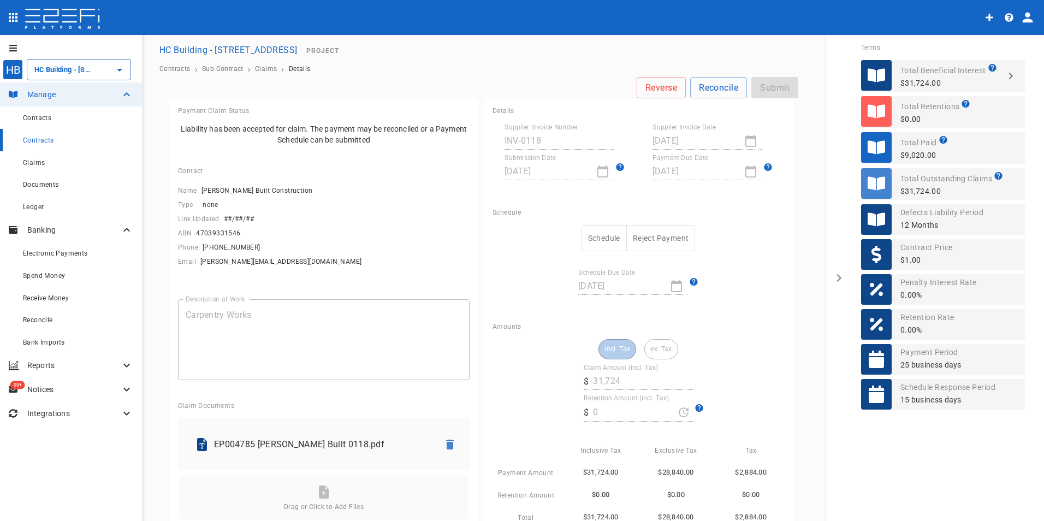
click at [596, 236] on button "Schedule" at bounding box center [603, 238] width 45 height 27
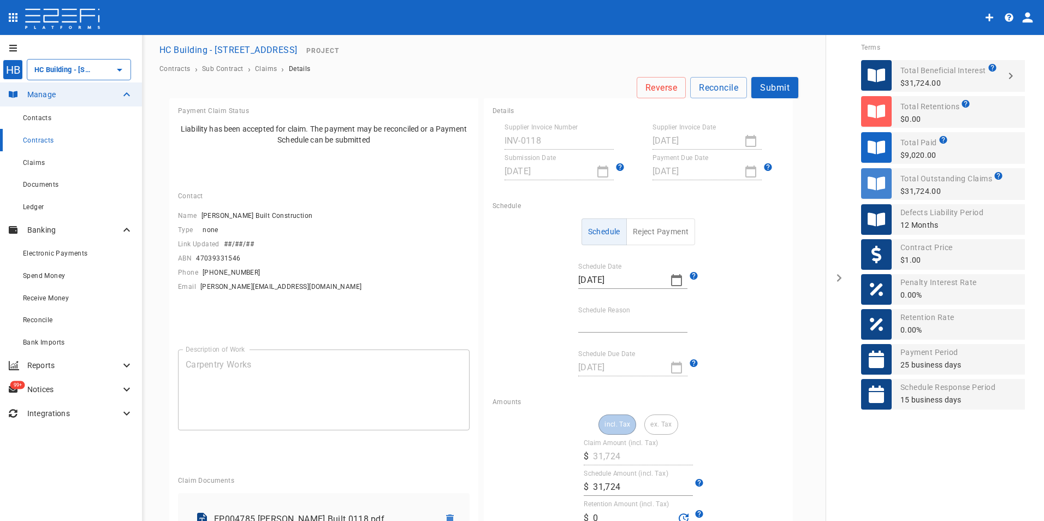
click at [671, 277] on icon "button" at bounding box center [676, 280] width 11 height 12
click at [585, 299] on icon "button" at bounding box center [582, 298] width 9 height 9
click at [589, 403] on button "18" at bounding box center [583, 405] width 21 height 21
type input "[DATE]"
click at [616, 327] on input "Schedule Reason" at bounding box center [632, 323] width 109 height 17
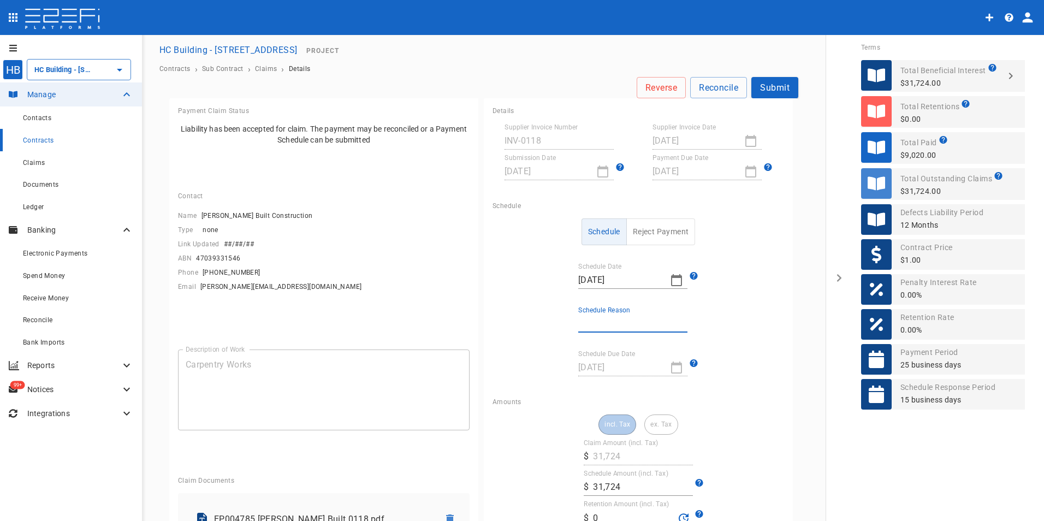
type input "Invoice contains other jobs"
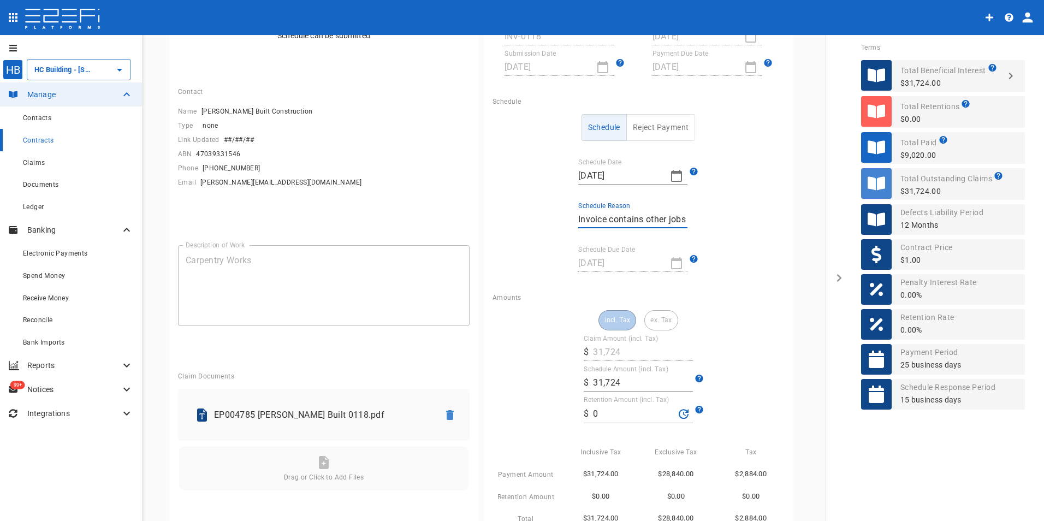
scroll to position [109, 0]
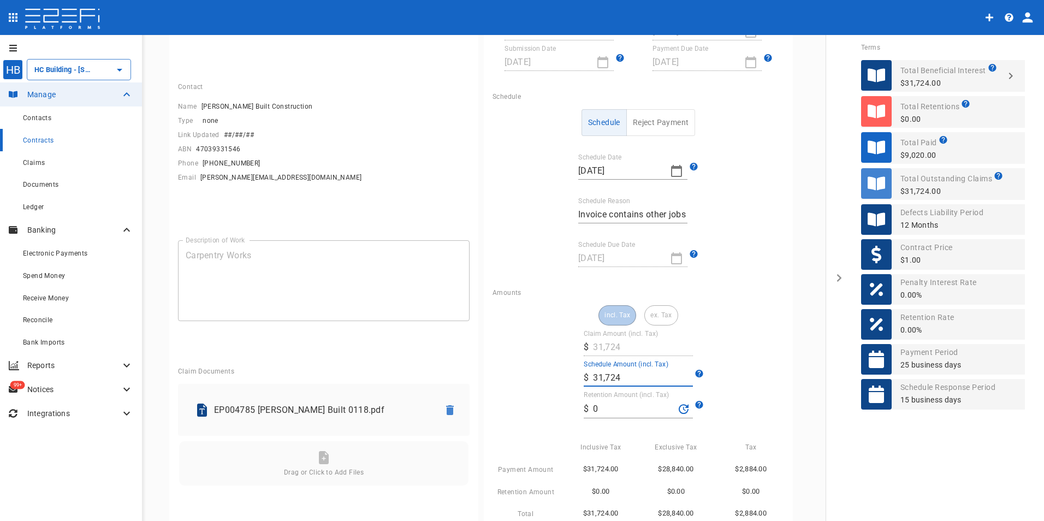
drag, startPoint x: 593, startPoint y: 372, endPoint x: 566, endPoint y: 370, distance: 27.4
click at [566, 370] on div "incl. Tax ex. Tax Claim Amount (incl. Tax) ​ $ 31,724 Schedule Amount (incl. Ta…" at bounding box center [638, 412] width 292 height 215
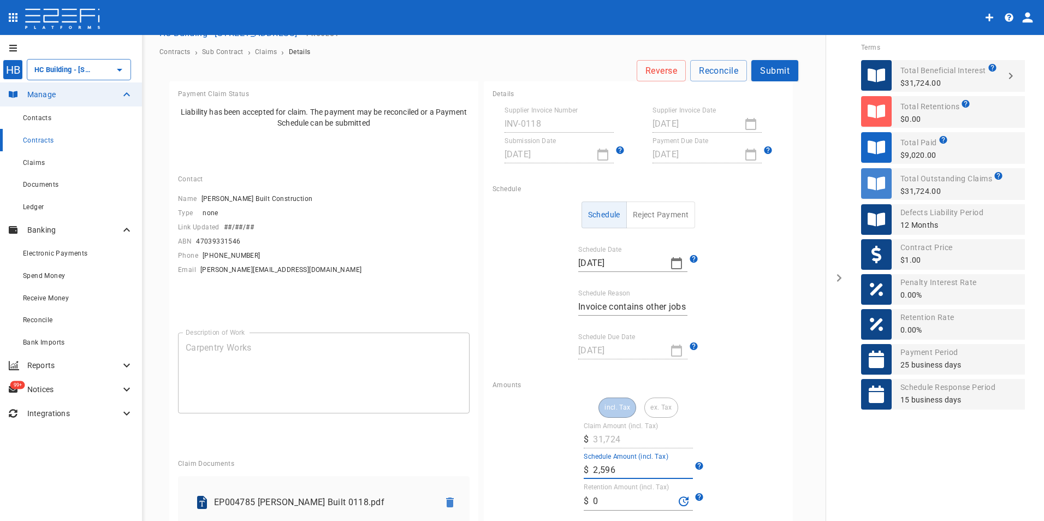
scroll to position [0, 0]
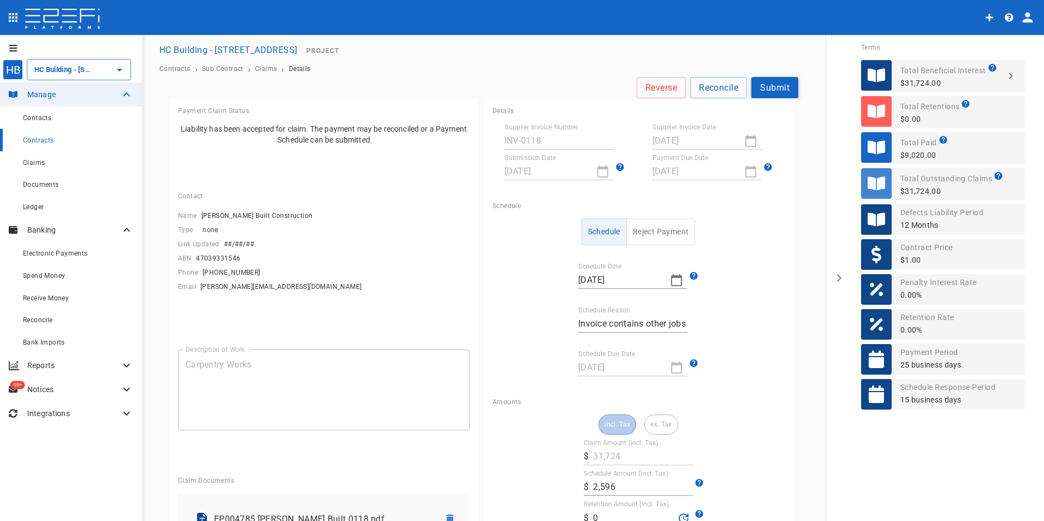
click at [774, 85] on button "Submit" at bounding box center [774, 87] width 47 height 21
type input "2,596"
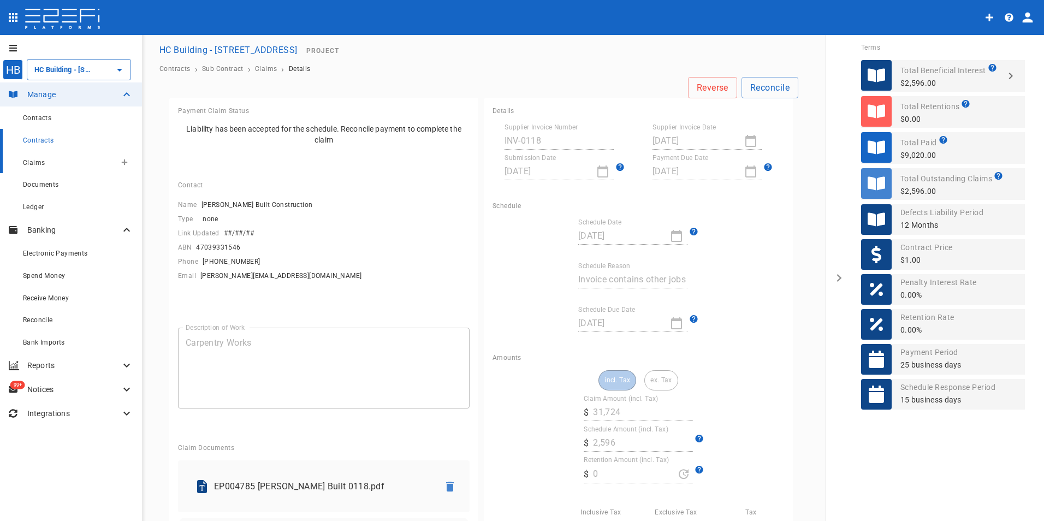
click at [46, 164] on div "Claims" at bounding box center [69, 163] width 93 height 14
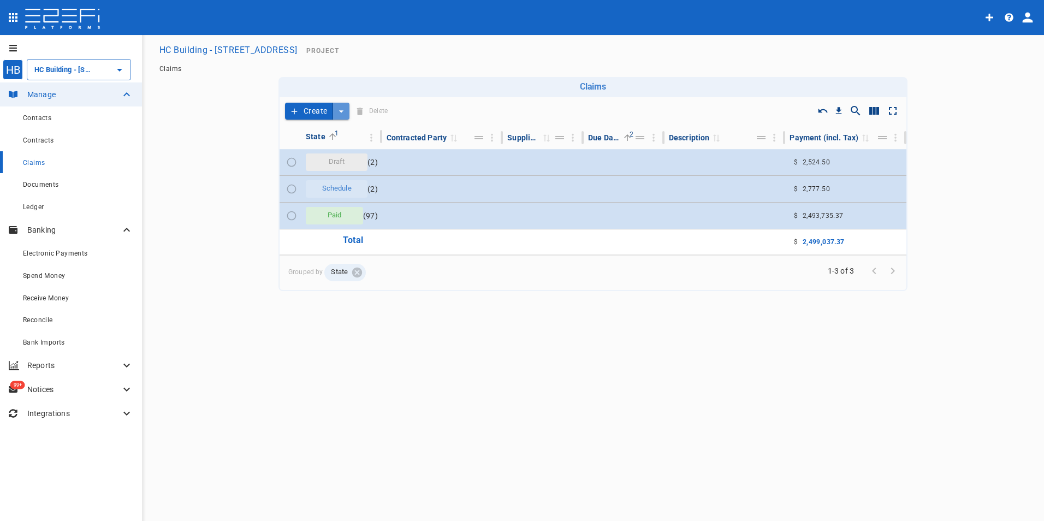
click at [336, 114] on icon "create claim type options" at bounding box center [341, 111] width 11 height 11
click at [328, 133] on span "Smart Create" at bounding box center [313, 130] width 47 height 13
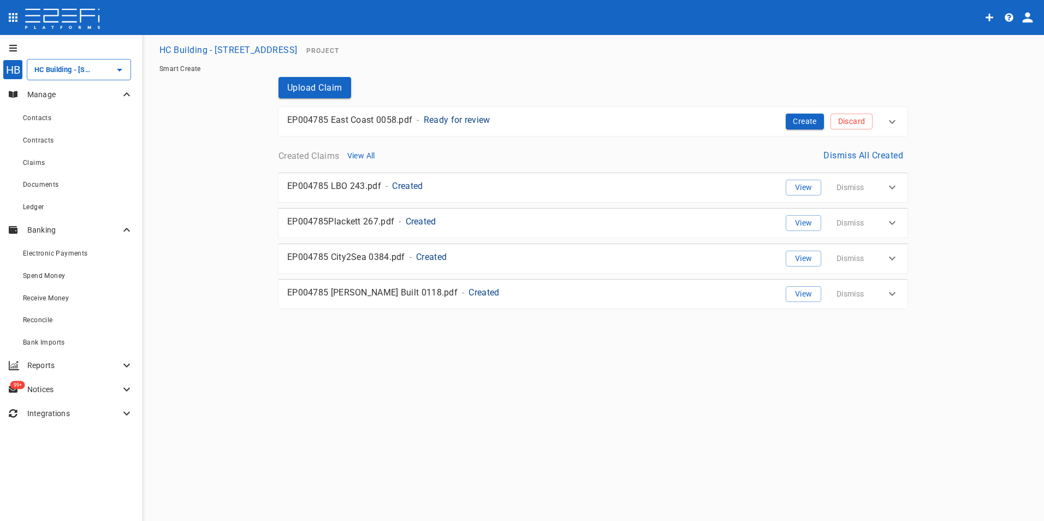
click at [450, 120] on p "Ready for review" at bounding box center [457, 120] width 67 height 13
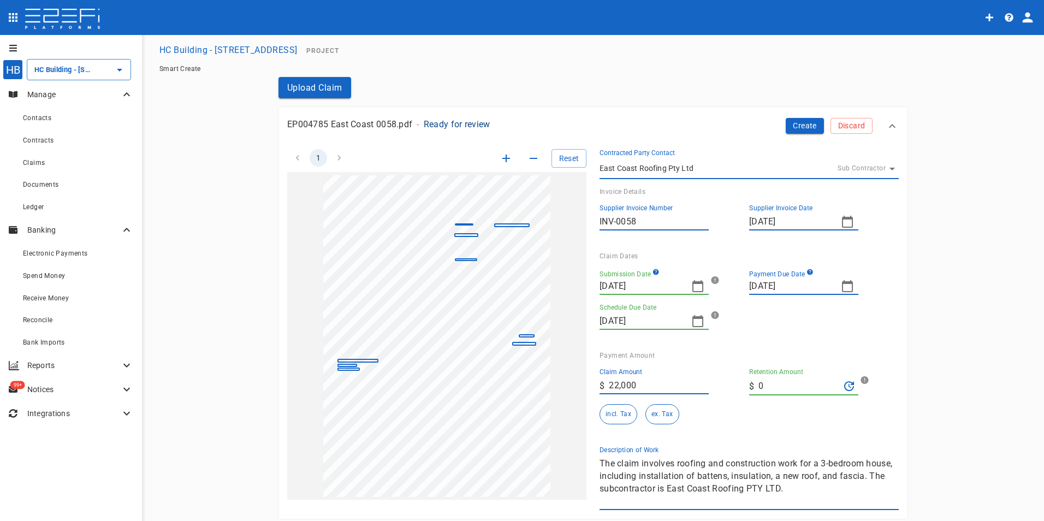
click at [692, 286] on icon "button" at bounding box center [697, 286] width 13 height 13
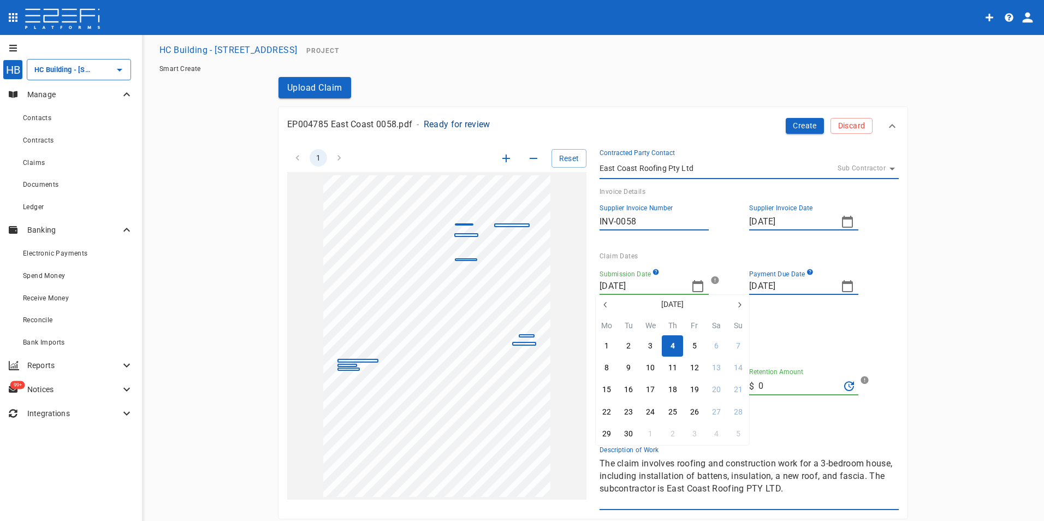
click at [606, 303] on icon "button" at bounding box center [605, 304] width 9 height 9
click at [698, 388] on div "15" at bounding box center [694, 390] width 9 height 12
type input "[DATE]"
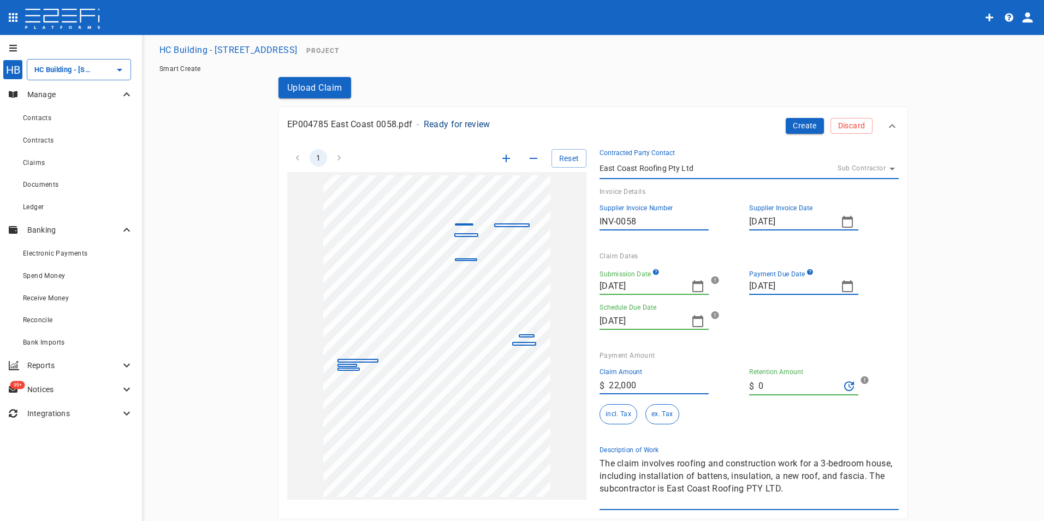
click at [842, 284] on icon "button" at bounding box center [847, 286] width 11 height 12
click at [841, 430] on div "29" at bounding box center [844, 434] width 9 height 12
type input "[DATE]"
click at [824, 339] on div "Submission Date [DATE] Payment Due Date [DATE] Schedule Due Date [DATE]" at bounding box center [744, 301] width 290 height 83
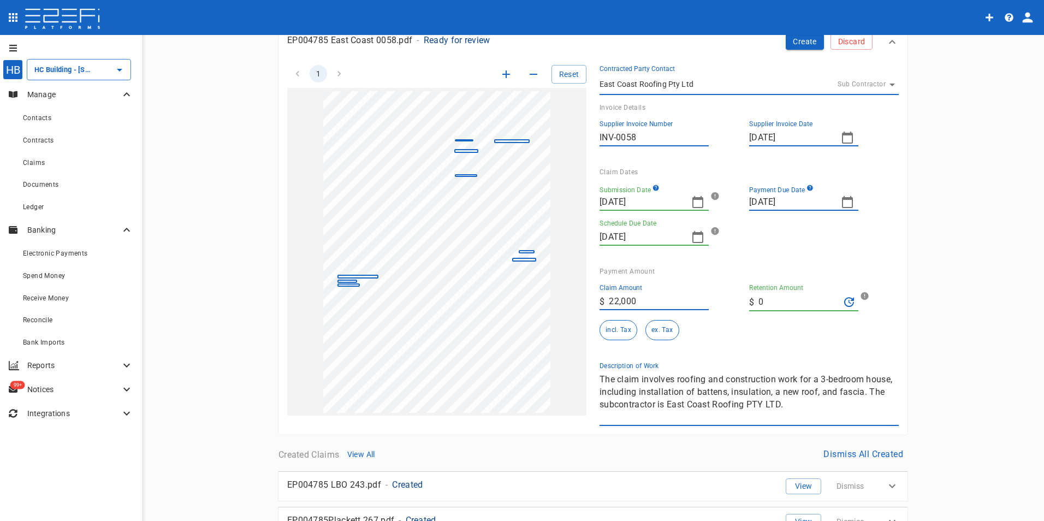
scroll to position [109, 0]
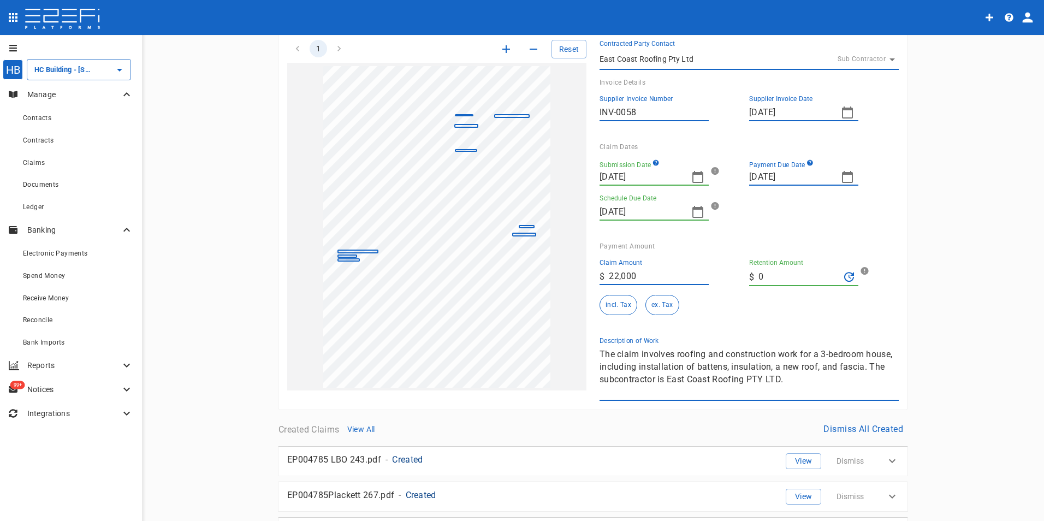
drag, startPoint x: 792, startPoint y: 383, endPoint x: 579, endPoint y: 335, distance: 218.8
click at [579, 335] on div "1 Reset SupplierInvoiceNumber: INV-0058 ClaimAmount: 22000.00 GSTAmount: 2000.0…" at bounding box center [586, 214] width 625 height 374
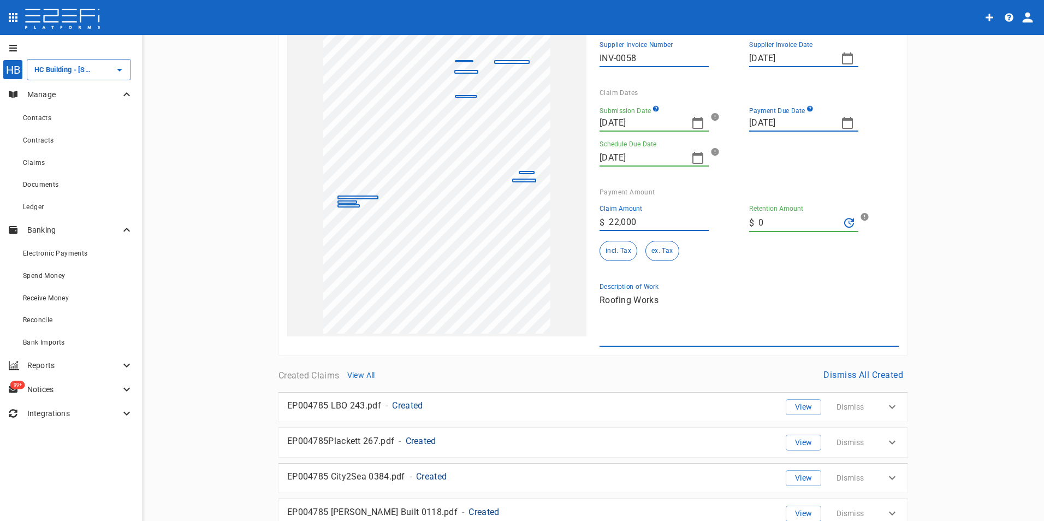
scroll to position [164, 0]
type textarea "Roofing Works"
click at [626, 246] on button "incl. Tax" at bounding box center [618, 250] width 38 height 20
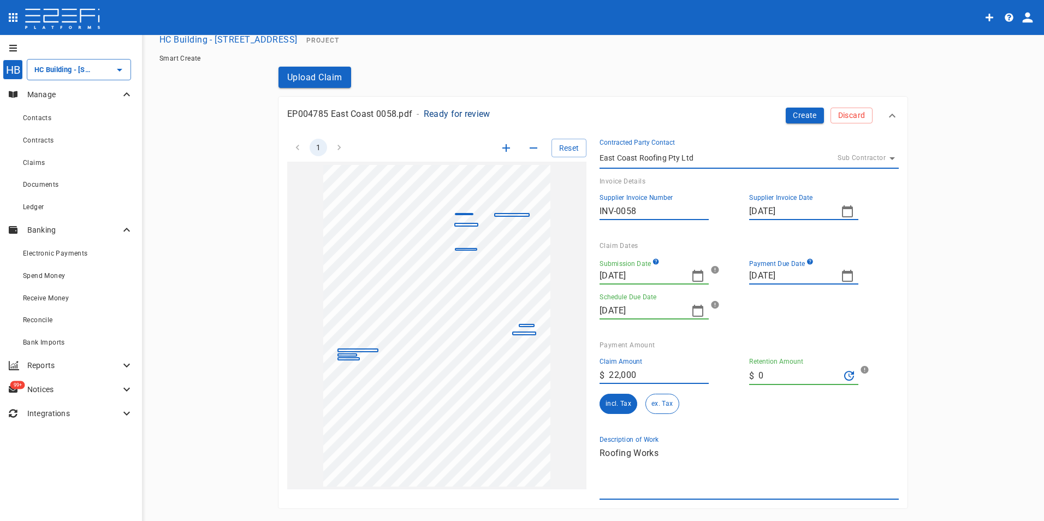
scroll to position [0, 0]
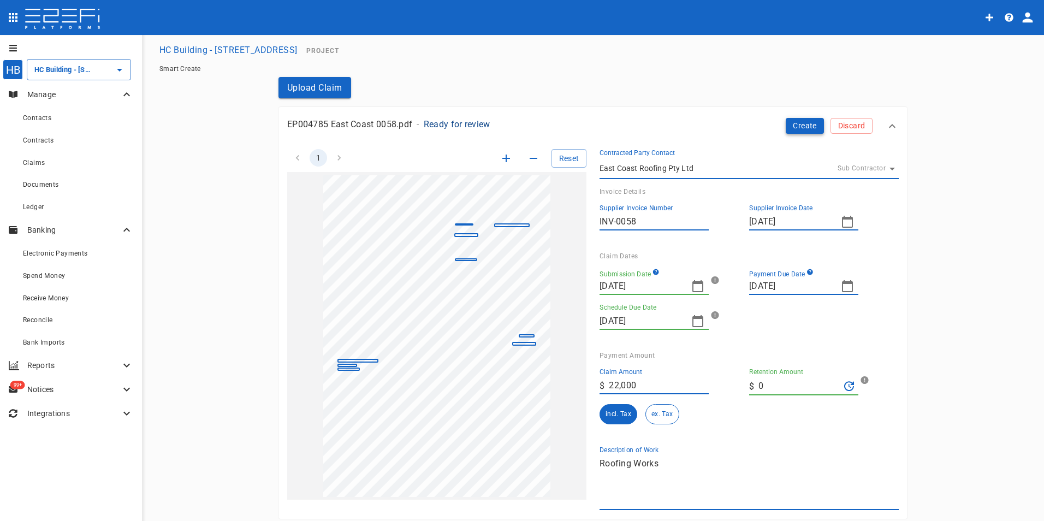
click at [815, 121] on button "Create" at bounding box center [805, 126] width 38 height 16
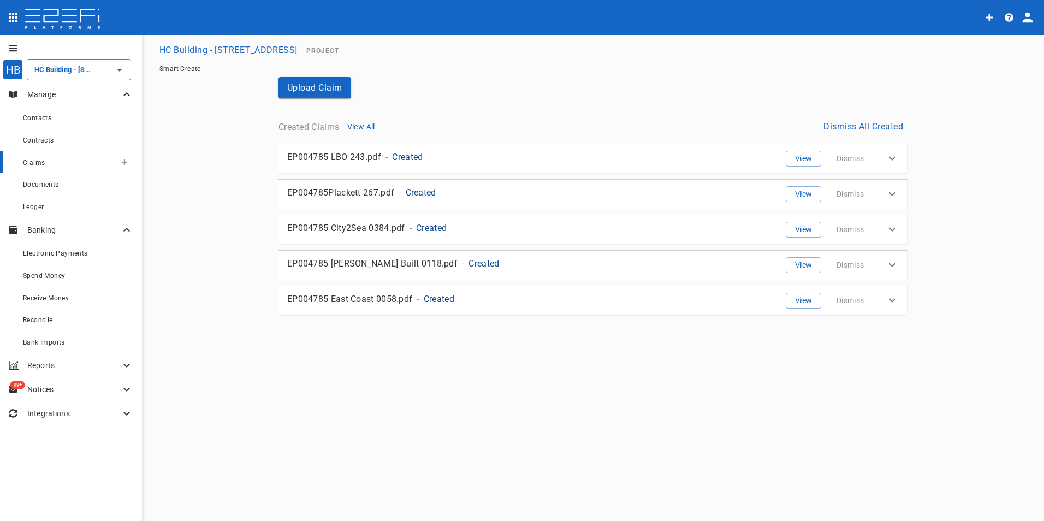
click at [36, 163] on span "Claims" at bounding box center [34, 163] width 22 height 8
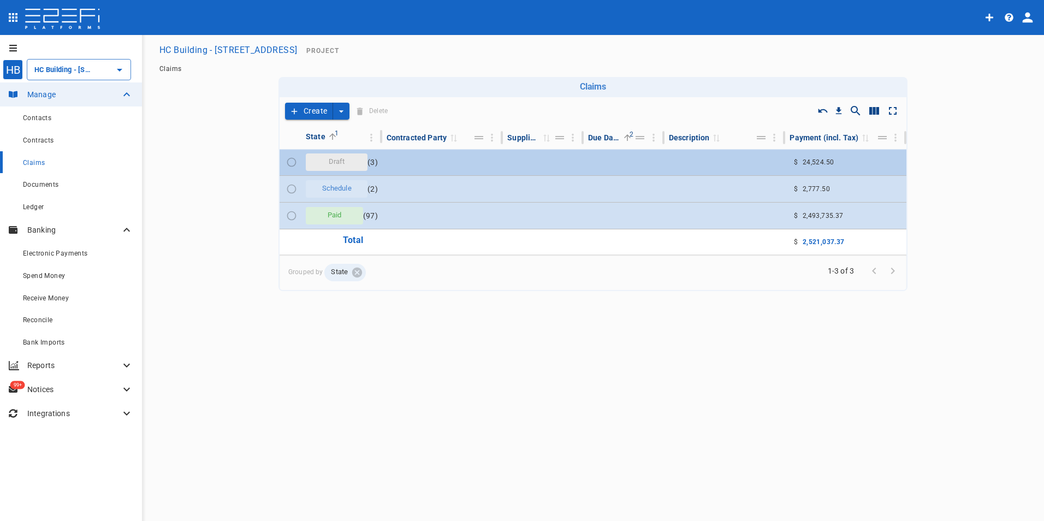
click at [402, 162] on td at bounding box center [442, 162] width 121 height 26
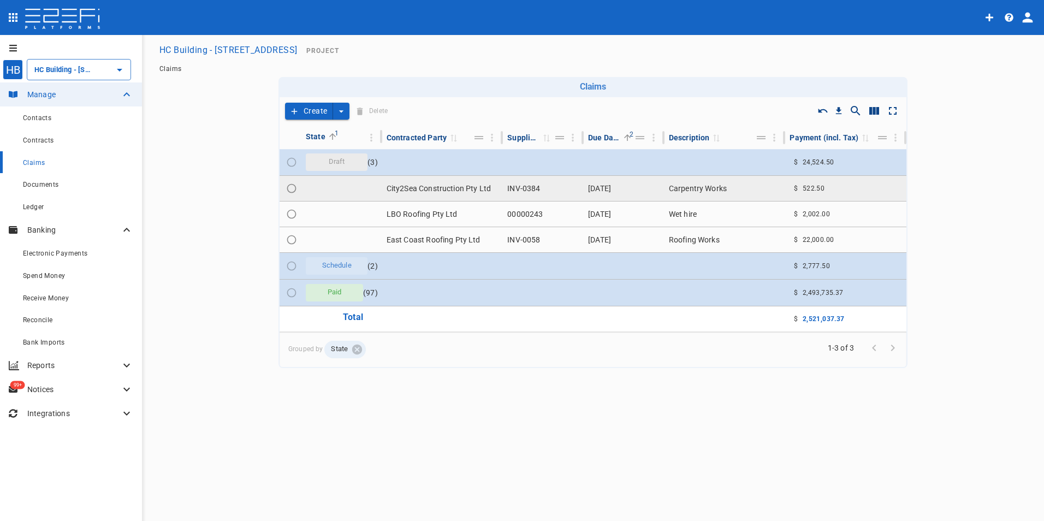
click at [288, 186] on input "Toggle select row" at bounding box center [291, 188] width 15 height 15
radio input "true"
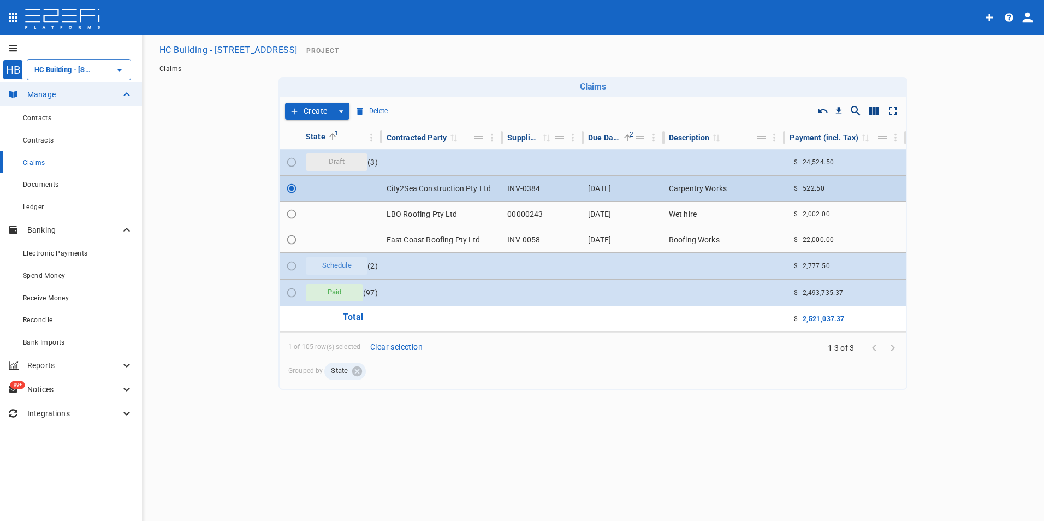
click at [289, 182] on input "Toggle select row" at bounding box center [291, 188] width 15 height 15
click at [384, 185] on td "City2Sea Construction Pty Ltd" at bounding box center [442, 188] width 121 height 25
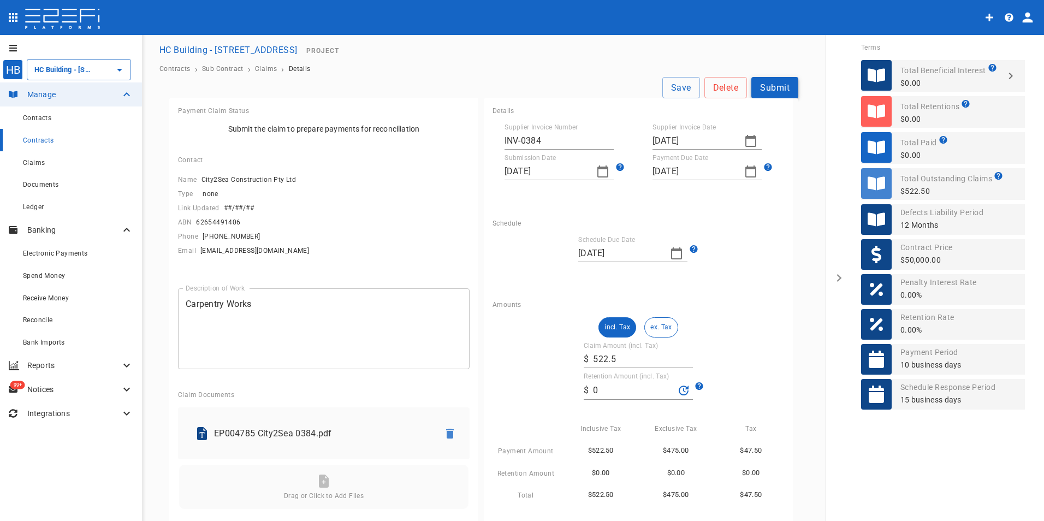
click at [763, 87] on button "Submit" at bounding box center [774, 87] width 47 height 21
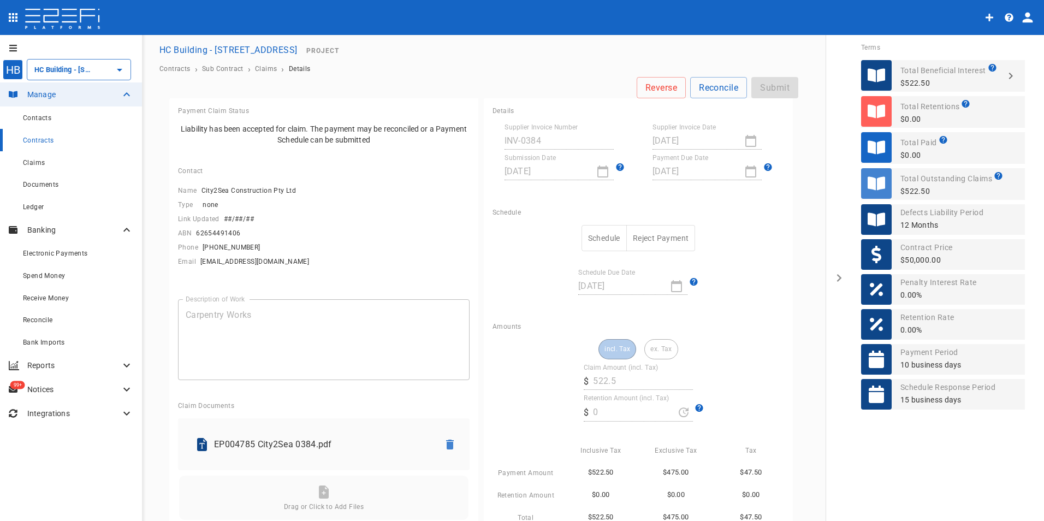
click at [779, 84] on div "Reverse Reconcile Submit" at bounding box center [483, 87] width 629 height 21
click at [56, 167] on div "Claims" at bounding box center [69, 163] width 93 height 14
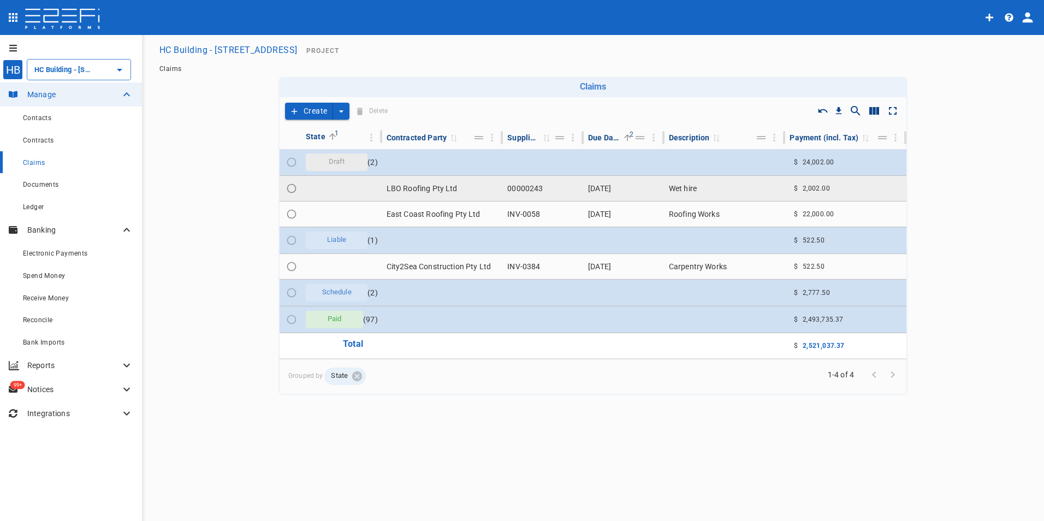
click at [414, 189] on td "LBO Roofing Pty Ltd" at bounding box center [442, 188] width 121 height 25
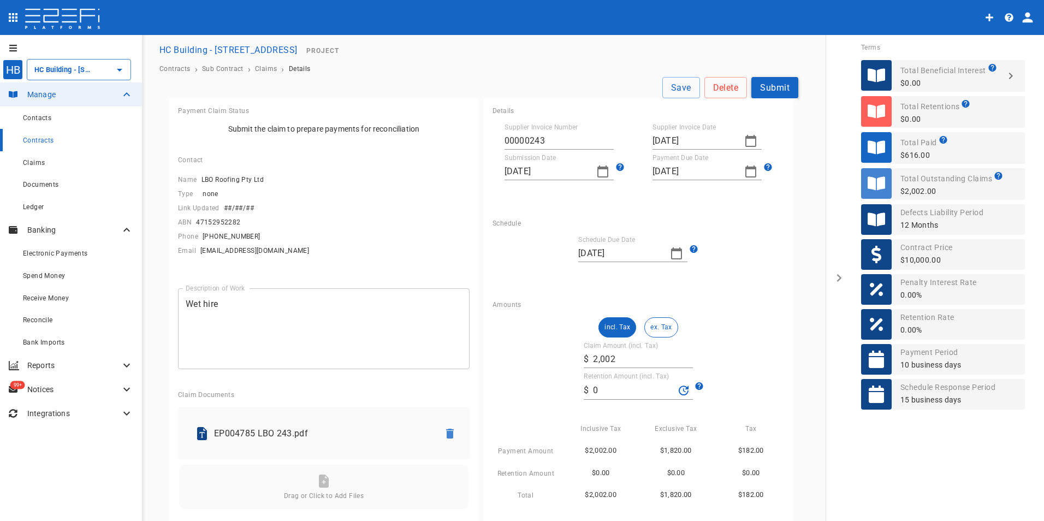
click at [764, 87] on button "Submit" at bounding box center [774, 87] width 47 height 21
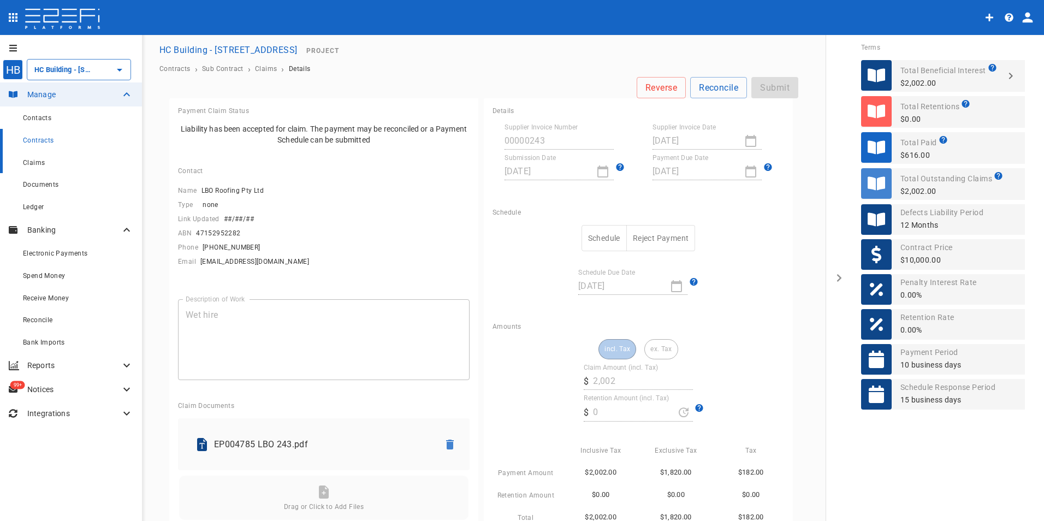
click at [53, 167] on div "Claims" at bounding box center [78, 163] width 110 height 14
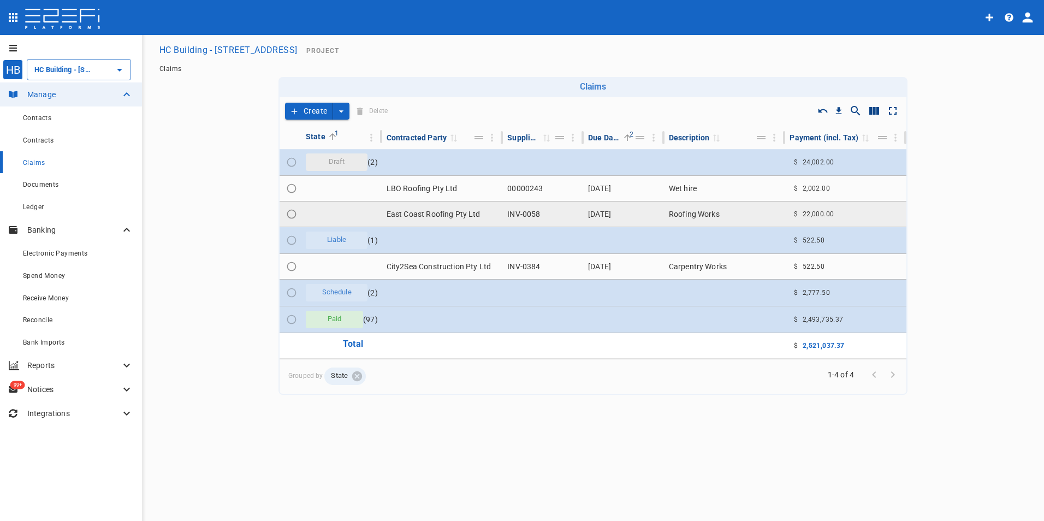
click at [431, 211] on td "East Coast Roofing Pty Ltd" at bounding box center [442, 213] width 121 height 25
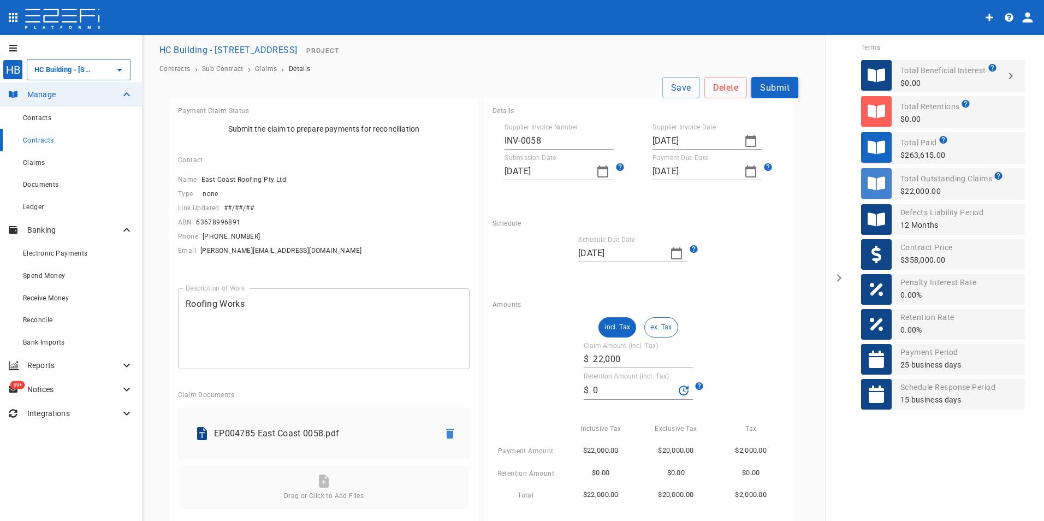
click at [765, 88] on button "Submit" at bounding box center [774, 87] width 47 height 21
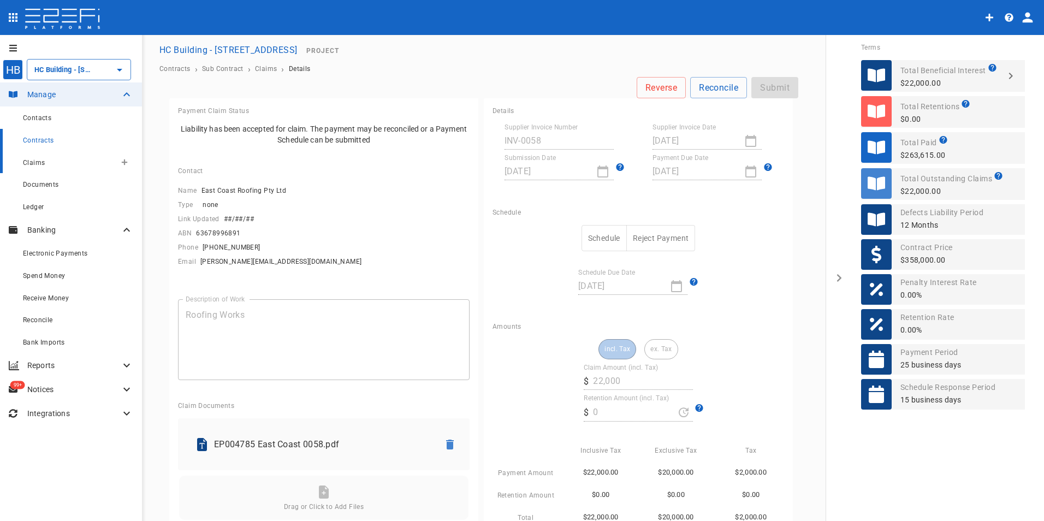
click at [50, 163] on div "Claims" at bounding box center [69, 163] width 93 height 14
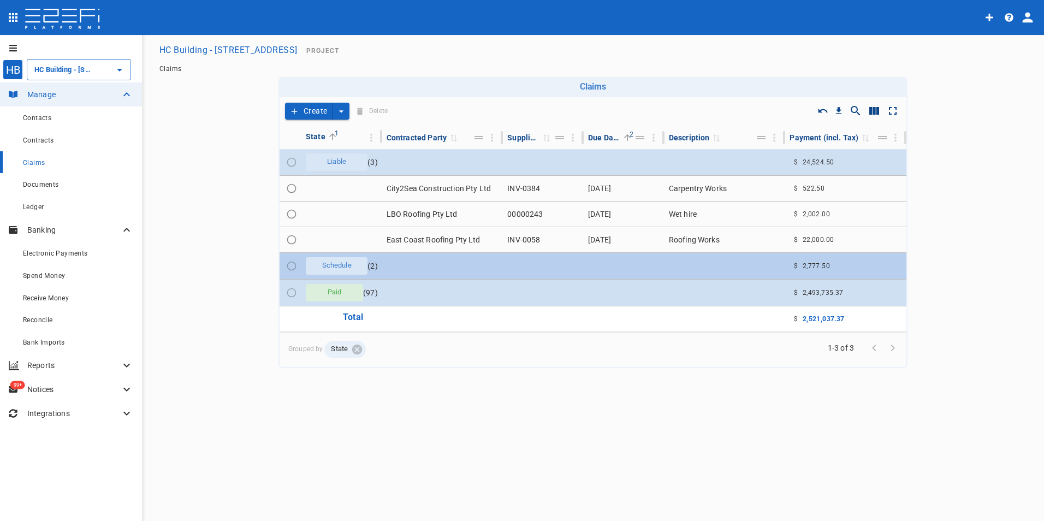
click at [421, 265] on td at bounding box center [442, 266] width 121 height 26
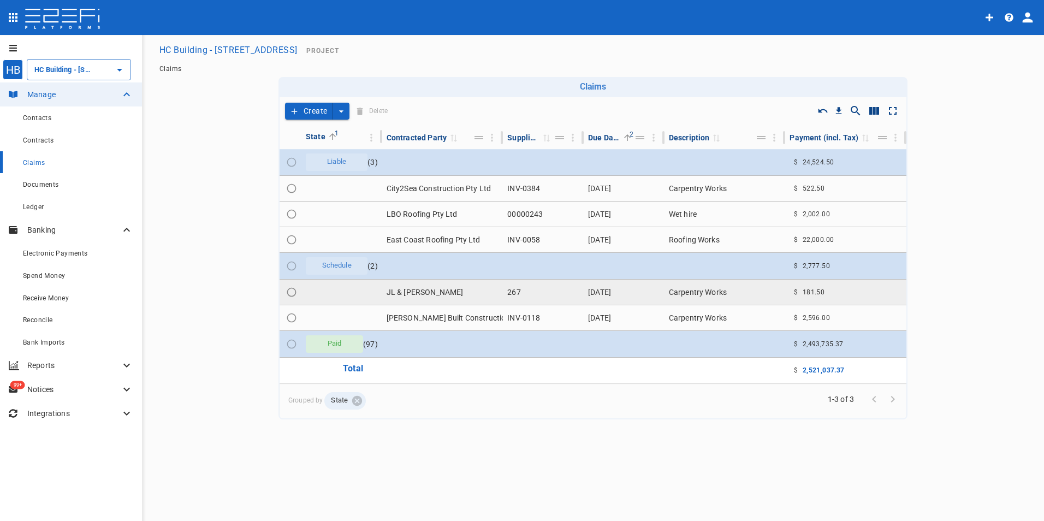
click at [413, 288] on td "JL & [PERSON_NAME]" at bounding box center [442, 292] width 121 height 25
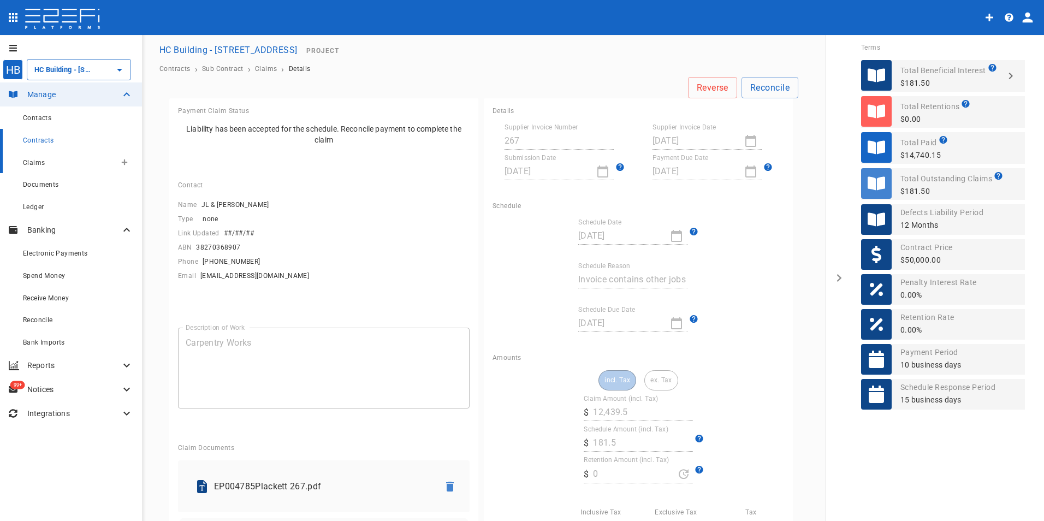
click at [58, 163] on div "Claims" at bounding box center [69, 163] width 93 height 14
